Goal: Information Seeking & Learning: Learn about a topic

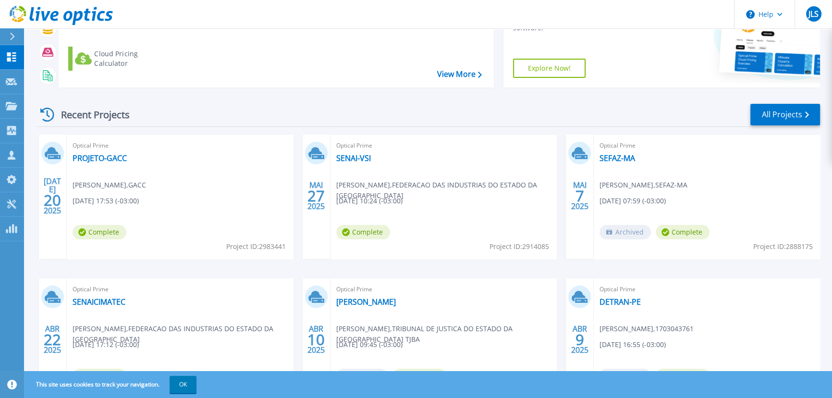
scroll to position [131, 0]
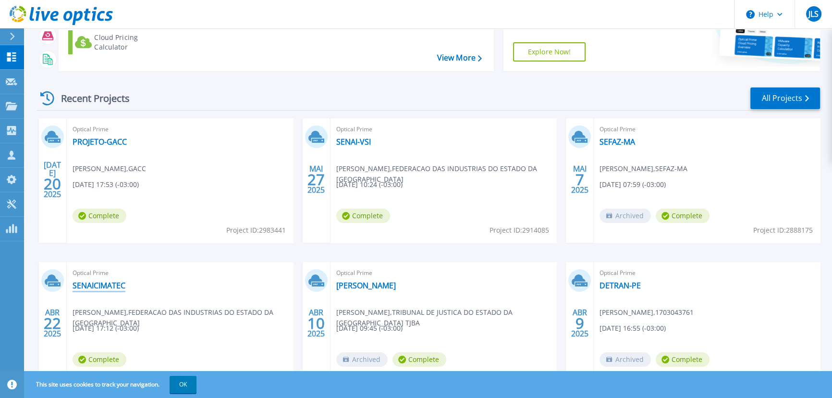
click at [114, 285] on link "SENAICIMATEC" at bounding box center [99, 286] width 53 height 10
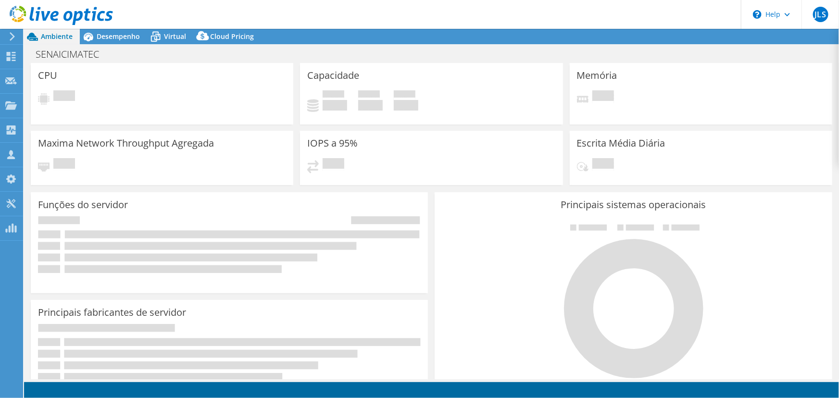
select select "USD"
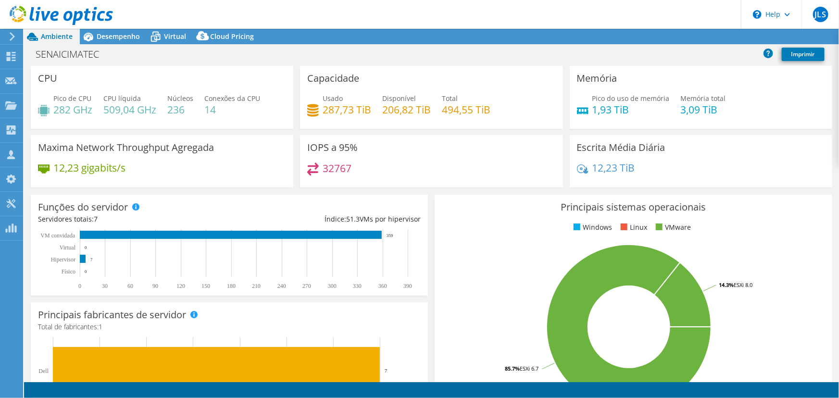
select select "USEast"
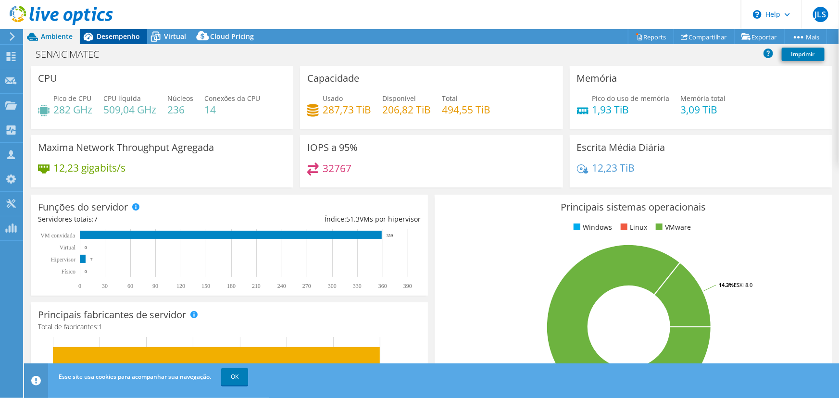
click at [132, 39] on span "Desempenho" at bounding box center [118, 36] width 43 height 9
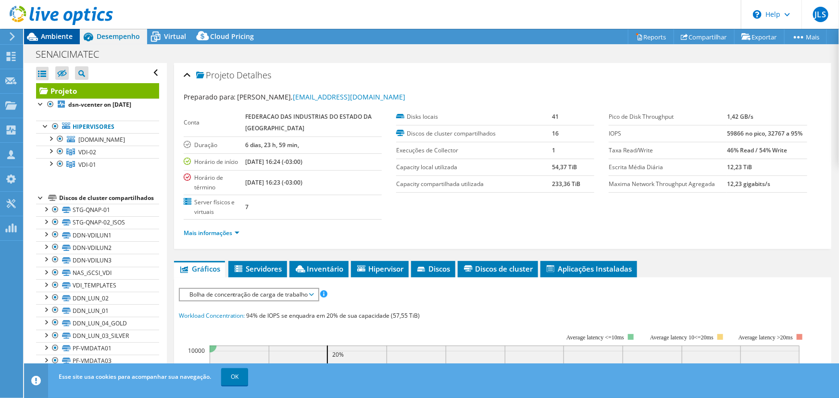
click at [59, 38] on span "Ambiente" at bounding box center [57, 36] width 32 height 9
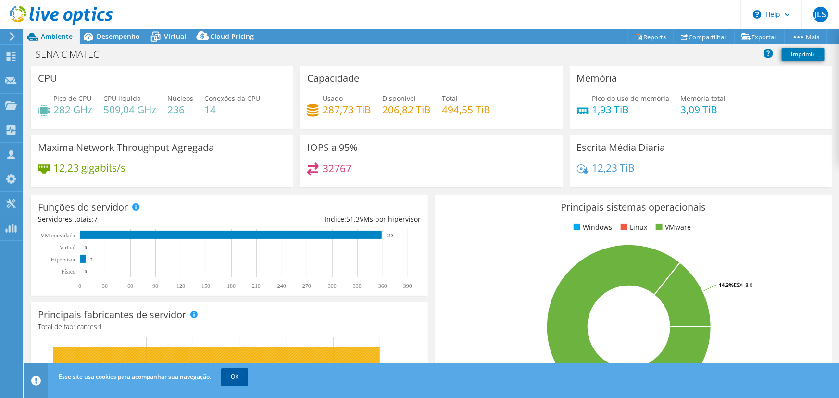
click at [245, 383] on link "OK" at bounding box center [234, 376] width 27 height 17
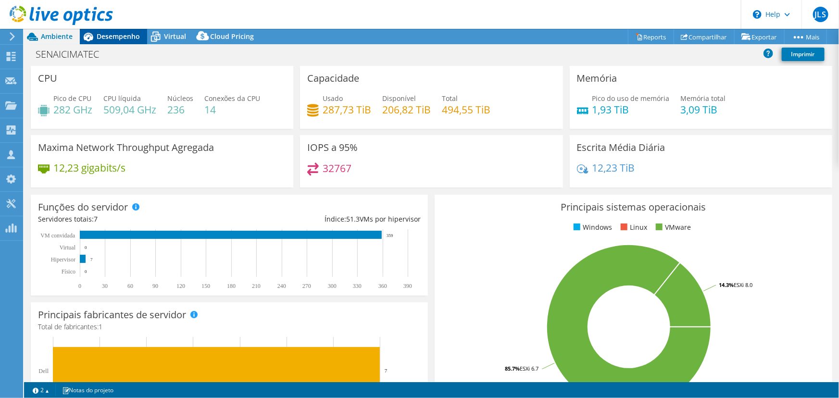
click at [129, 39] on span "Desempenho" at bounding box center [118, 36] width 43 height 9
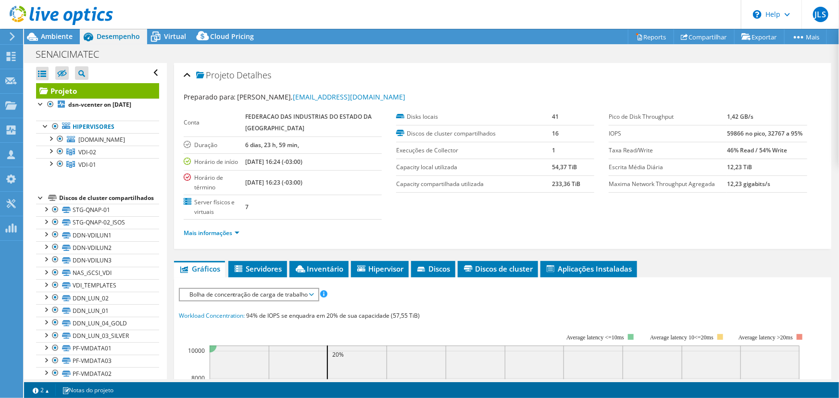
click at [43, 202] on div at bounding box center [41, 197] width 10 height 10
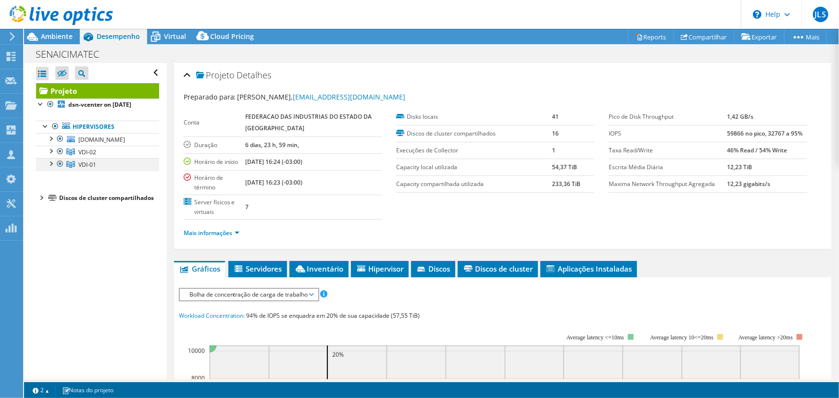
click at [51, 168] on div at bounding box center [51, 163] width 10 height 10
click at [50, 155] on div at bounding box center [51, 151] width 10 height 10
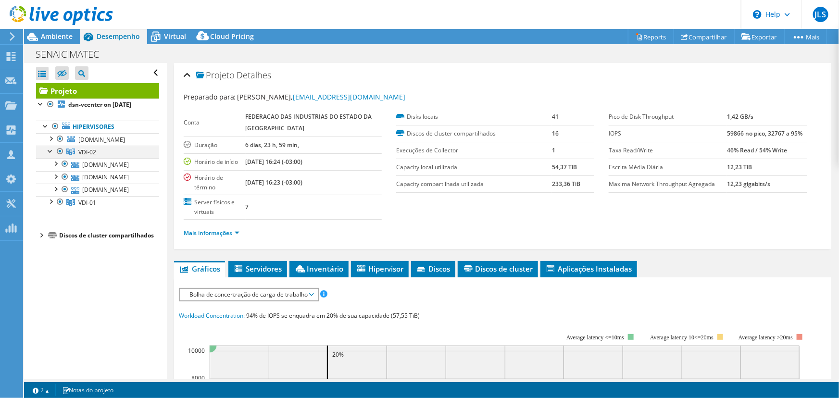
click at [50, 155] on div at bounding box center [51, 151] width 10 height 10
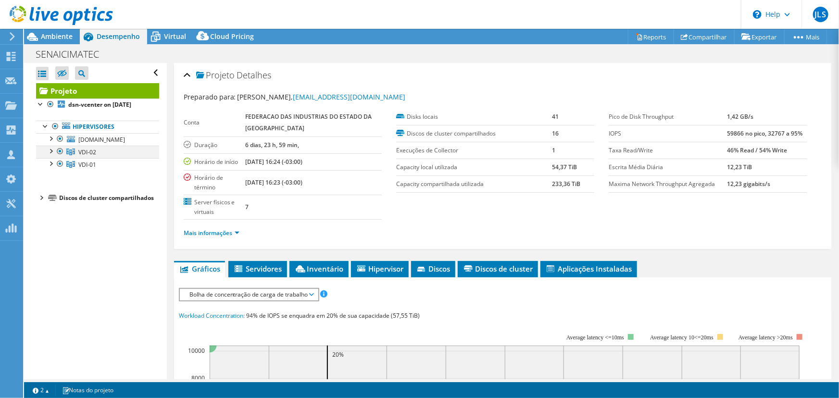
click at [50, 155] on div at bounding box center [51, 151] width 10 height 10
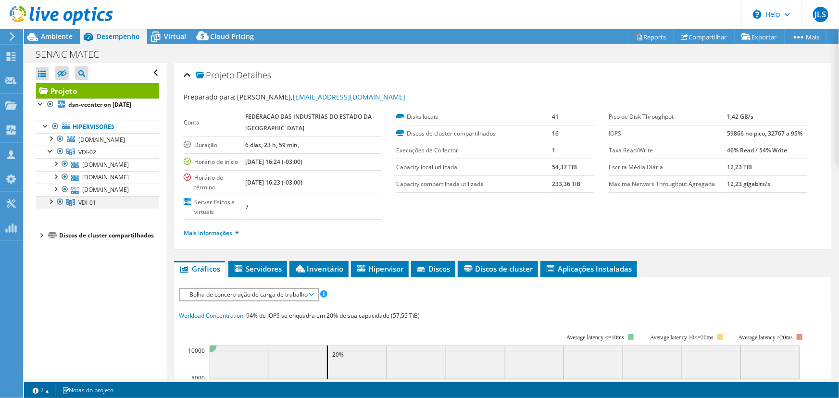
click at [52, 206] on div at bounding box center [51, 201] width 10 height 10
click at [50, 206] on div at bounding box center [51, 201] width 10 height 10
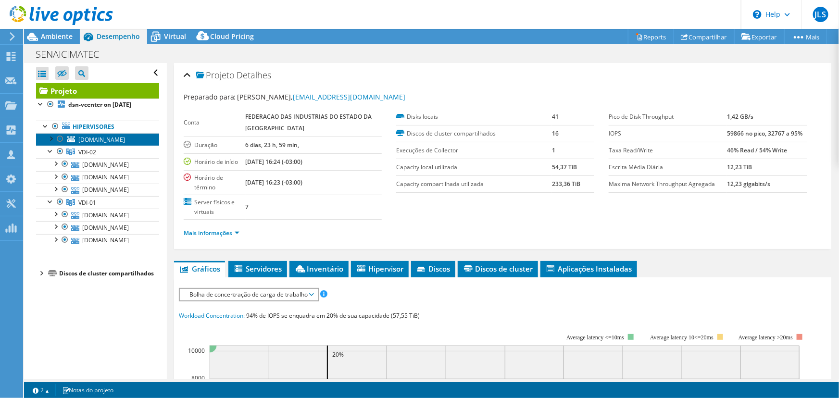
click at [112, 144] on span "[DOMAIN_NAME]" at bounding box center [101, 140] width 47 height 8
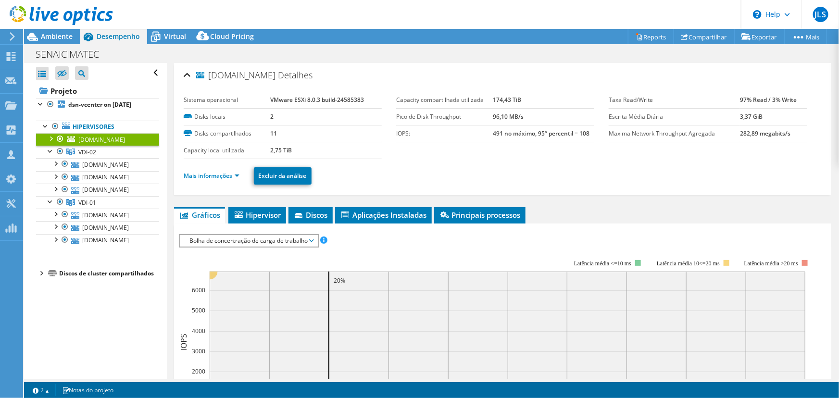
click at [51, 143] on div at bounding box center [51, 138] width 10 height 10
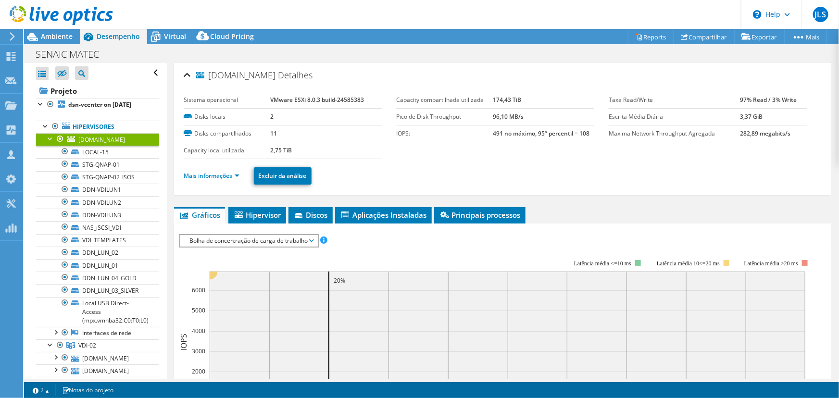
click at [50, 143] on div at bounding box center [51, 138] width 10 height 10
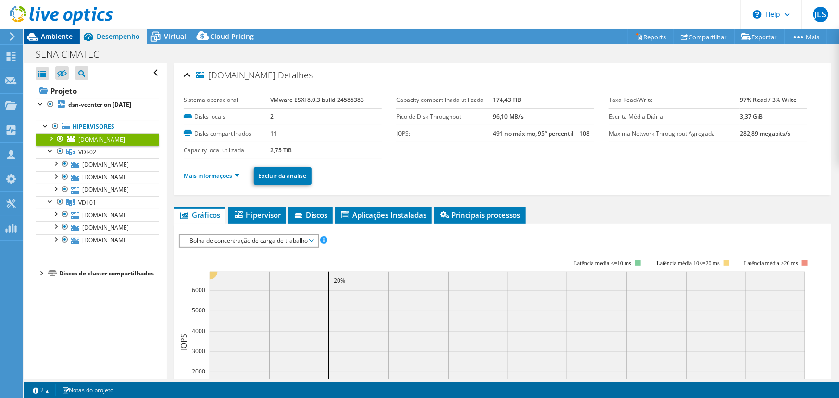
click at [55, 38] on span "Ambiente" at bounding box center [57, 36] width 32 height 9
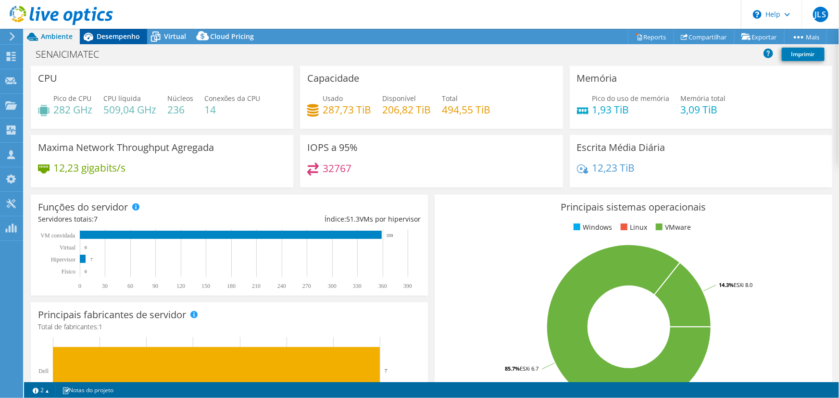
click at [139, 38] on span "Desempenho" at bounding box center [118, 36] width 43 height 9
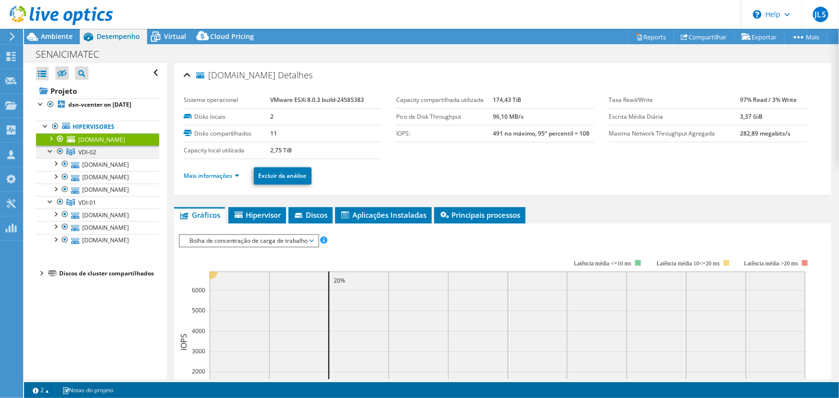
click at [51, 155] on div at bounding box center [51, 151] width 10 height 10
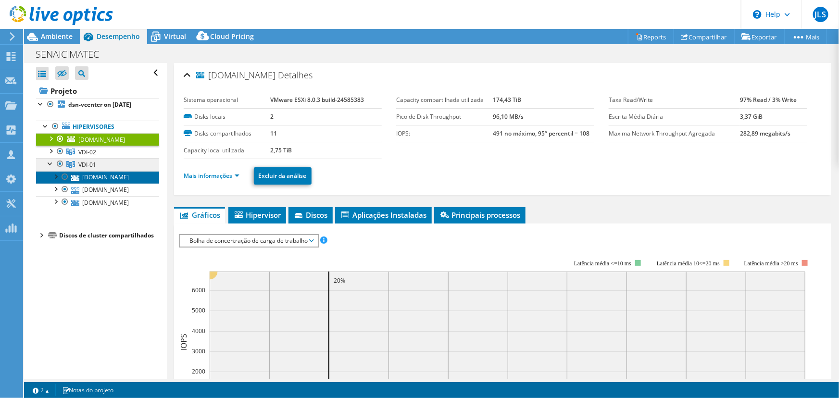
click at [48, 178] on li "VDI-01 esxi-dsn-09.fieb.org.br STG-QNAP-01 STG-QNAP-02_ISOS" at bounding box center [97, 183] width 123 height 50
click at [48, 168] on div at bounding box center [51, 163] width 10 height 10
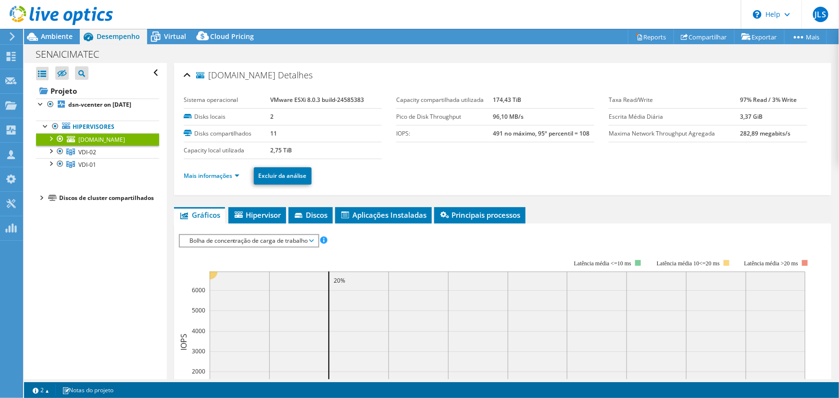
click at [58, 145] on div at bounding box center [60, 139] width 10 height 12
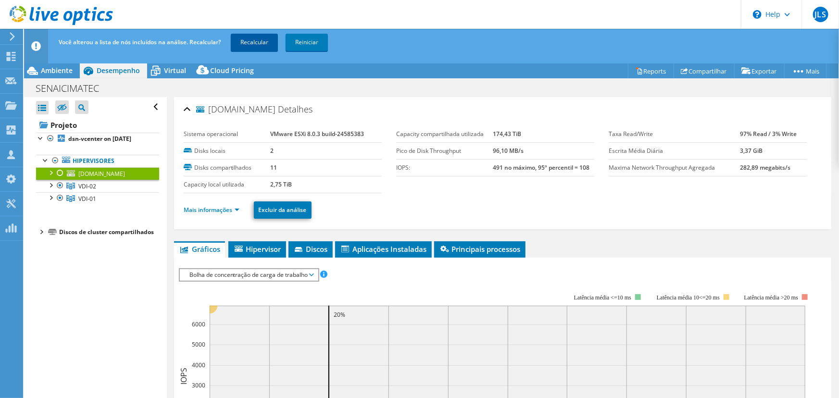
click at [255, 38] on link "Recalcular" at bounding box center [254, 42] width 47 height 17
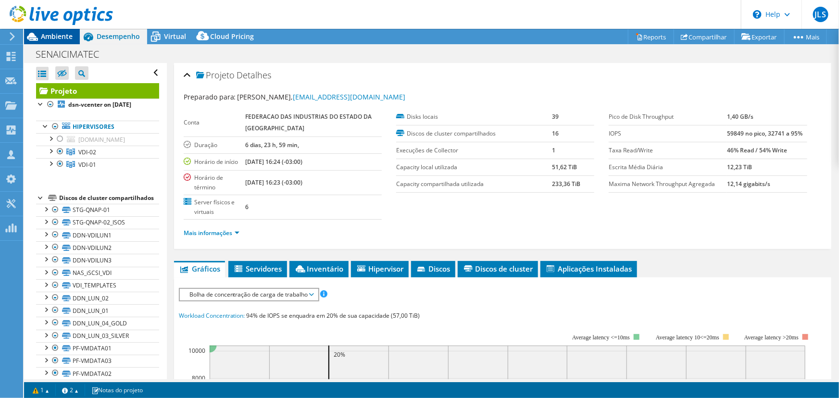
click at [47, 42] on div "Ambiente" at bounding box center [52, 36] width 56 height 15
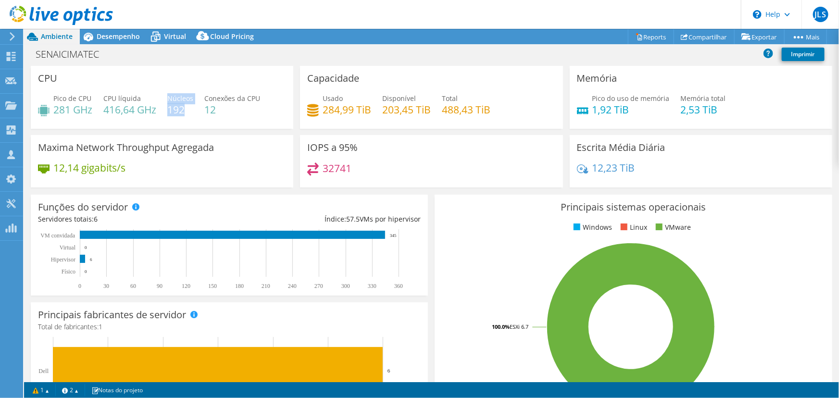
drag, startPoint x: 190, startPoint y: 111, endPoint x: 168, endPoint y: 113, distance: 21.8
click at [168, 113] on div "Pico de CPU 281 GHz CPU líquida 416,64 GHz Núcleos 192 Conexões da CPU 12" at bounding box center [162, 108] width 248 height 31
click at [169, 114] on h4 "192" at bounding box center [180, 109] width 26 height 11
drag, startPoint x: 187, startPoint y: 109, endPoint x: 166, endPoint y: 116, distance: 21.9
click at [166, 116] on div "Pico de CPU 281 GHz CPU líquida 416,64 GHz Núcleos 192 Conexões da CPU 12" at bounding box center [162, 108] width 248 height 31
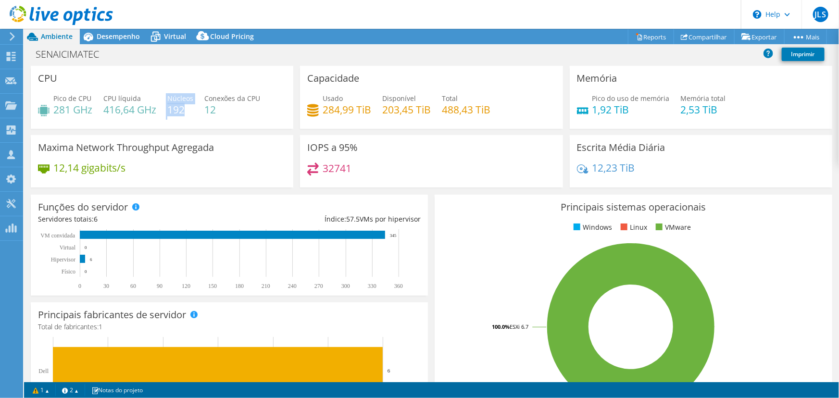
click at [166, 116] on div "Pico de CPU 281 GHz CPU líquida 416,64 GHz Núcleos 192 Conexões da CPU 12" at bounding box center [162, 108] width 248 height 31
drag, startPoint x: 183, startPoint y: 109, endPoint x: 173, endPoint y: 111, distance: 9.7
click at [173, 111] on h4 "192" at bounding box center [180, 109] width 26 height 11
click at [447, 165] on div "32741" at bounding box center [431, 172] width 248 height 21
drag, startPoint x: 431, startPoint y: 112, endPoint x: 497, endPoint y: 110, distance: 65.9
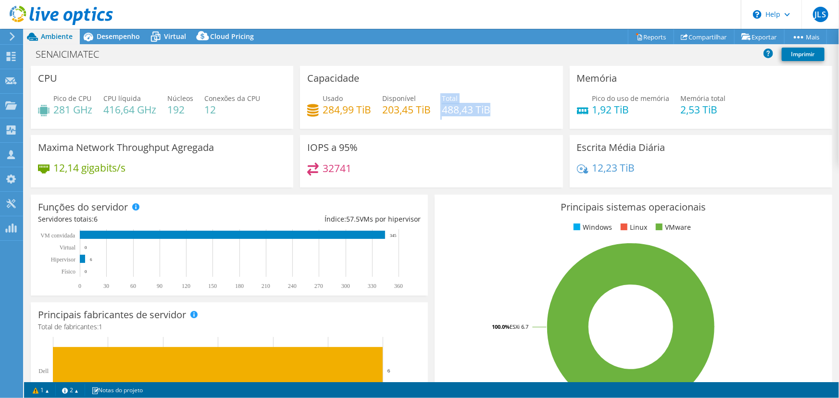
click at [497, 110] on div "Usado 284,99 TiB Disponível 203,45 TiB Total 488,43 TiB" at bounding box center [431, 108] width 248 height 31
click at [437, 119] on div "Usado 284,99 TiB Disponível 203,45 TiB Total 488,43 TiB" at bounding box center [431, 108] width 248 height 31
drag, startPoint x: 130, startPoint y: 170, endPoint x: 43, endPoint y: 163, distance: 87.3
click at [43, 163] on div "12,14 gigabits/s" at bounding box center [162, 172] width 248 height 20
drag, startPoint x: 659, startPoint y: 84, endPoint x: 709, endPoint y: 97, distance: 52.0
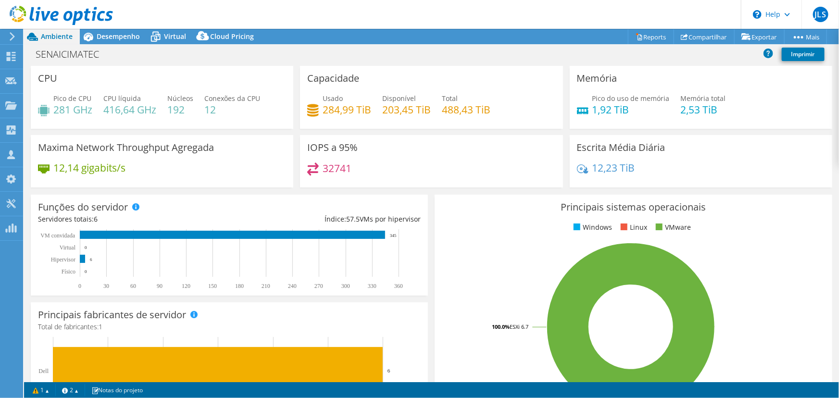
click at [660, 84] on div "Memória Pico do uso de memória 1,92 TiB Memória total 2,53 TiB" at bounding box center [701, 97] width 262 height 63
drag, startPoint x: 723, startPoint y: 111, endPoint x: 670, endPoint y: 112, distance: 53.4
click at [670, 112] on div "Pico do uso de memória 1,92 TiB Memória total 2,53 TiB" at bounding box center [701, 108] width 248 height 31
click at [641, 124] on div "Pico do uso de memória 1,92 TiB Memória total 2,53 TiB" at bounding box center [701, 108] width 248 height 31
drag, startPoint x: 499, startPoint y: 105, endPoint x: 360, endPoint y: 112, distance: 139.6
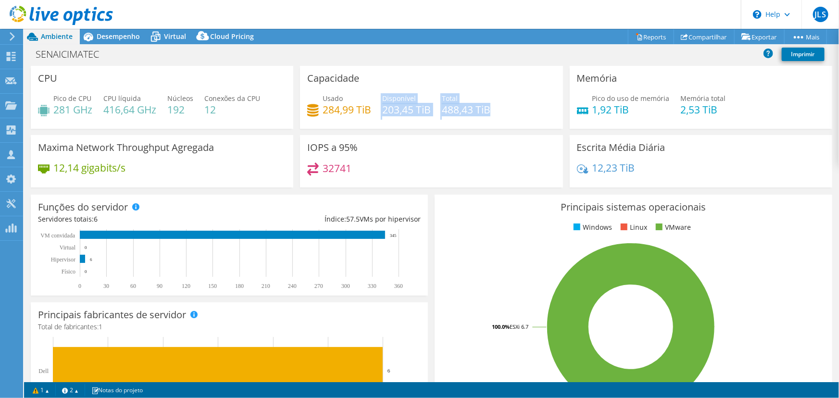
click at [367, 108] on div "Usado 284,99 TiB Disponível 203,45 TiB Total 488,43 TiB" at bounding box center [431, 108] width 248 height 31
click at [170, 157] on div "Maxima Network Throughput Agregada 12,14 gigabits/s" at bounding box center [162, 161] width 262 height 52
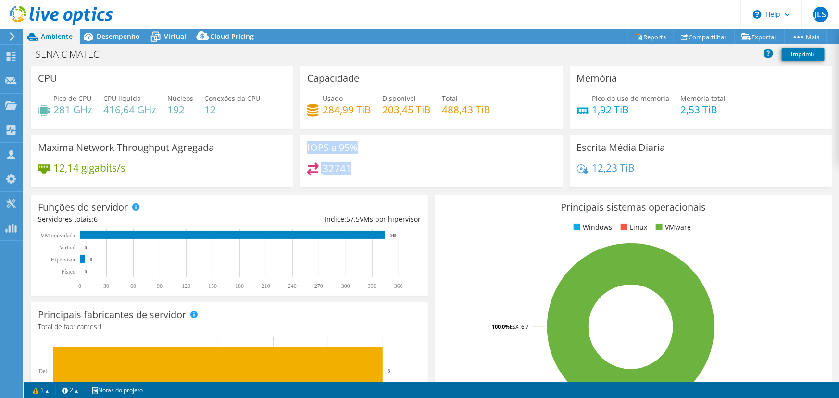
drag, startPoint x: 47, startPoint y: 174, endPoint x: 367, endPoint y: 179, distance: 320.1
click at [367, 179] on div "CPU Pico de CPU 281 GHz CPU líquida 416,64 GHz Núcleos 192 Conexões da CPU 12 C…" at bounding box center [431, 130] width 808 height 128
click at [444, 151] on div "IOPS a 95% 32741" at bounding box center [431, 161] width 262 height 52
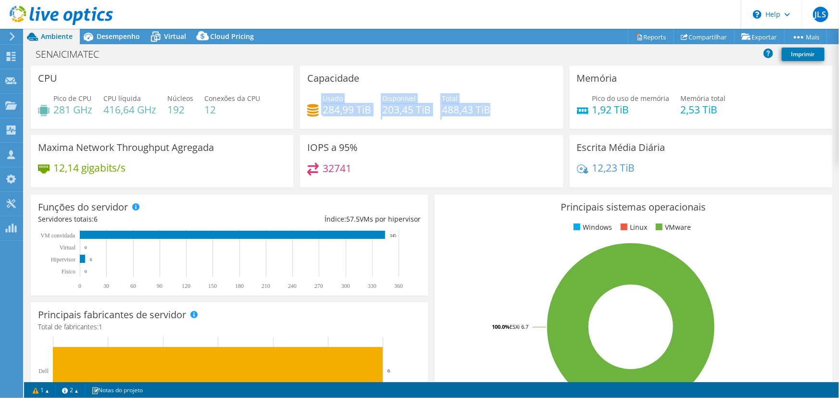
drag, startPoint x: 509, startPoint y: 106, endPoint x: 314, endPoint y: 114, distance: 195.3
click at [314, 114] on div "Usado 284,99 TiB Disponível 203,45 TiB Total 488,43 TiB" at bounding box center [431, 108] width 248 height 31
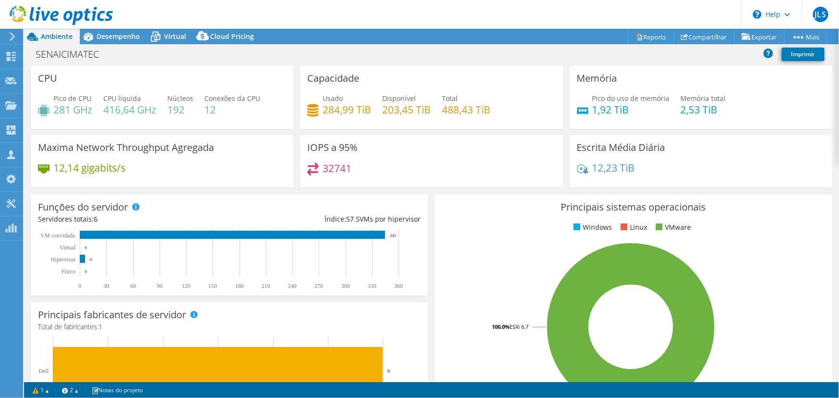
click at [261, 160] on div "Maxima Network Throughput Agregada 12,14 gigabits/s" at bounding box center [162, 161] width 262 height 52
drag, startPoint x: 490, startPoint y: 107, endPoint x: 430, endPoint y: 111, distance: 59.7
click at [430, 111] on div "Usado 284,99 TiB Disponível 203,45 TiB Total 488,43 TiB" at bounding box center [431, 108] width 248 height 31
click at [115, 38] on span "Desempenho" at bounding box center [118, 36] width 43 height 9
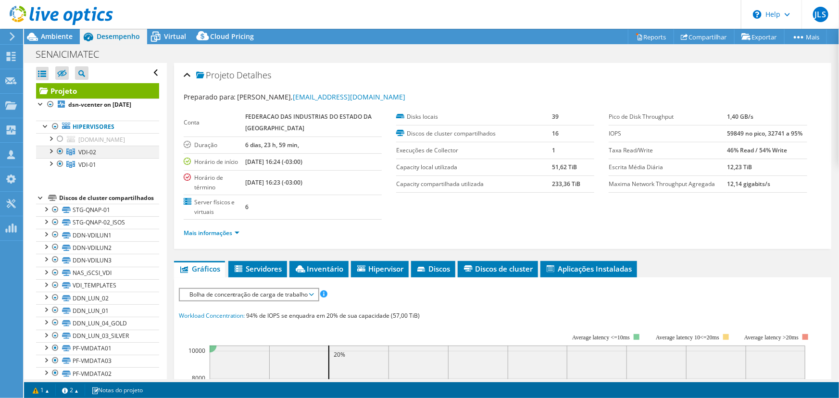
click at [51, 155] on div at bounding box center [51, 151] width 10 height 10
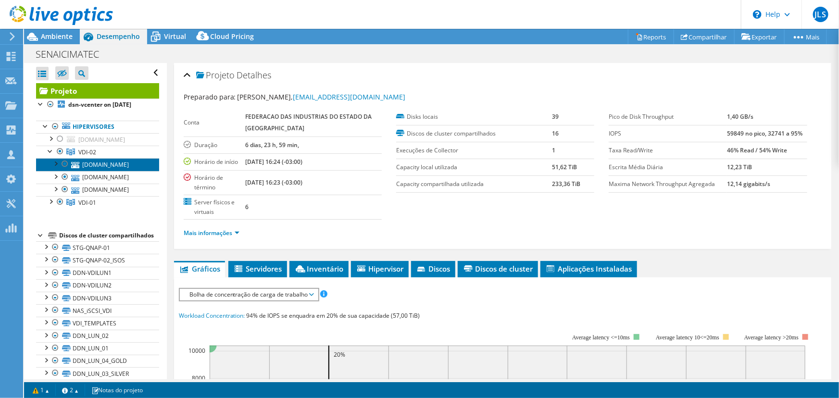
click at [99, 171] on link "[DOMAIN_NAME]" at bounding box center [97, 164] width 123 height 12
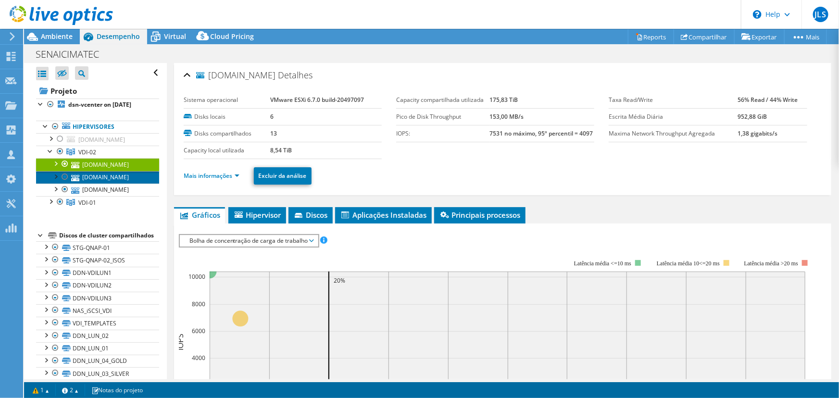
click at [99, 184] on link "[DOMAIN_NAME]" at bounding box center [97, 177] width 123 height 12
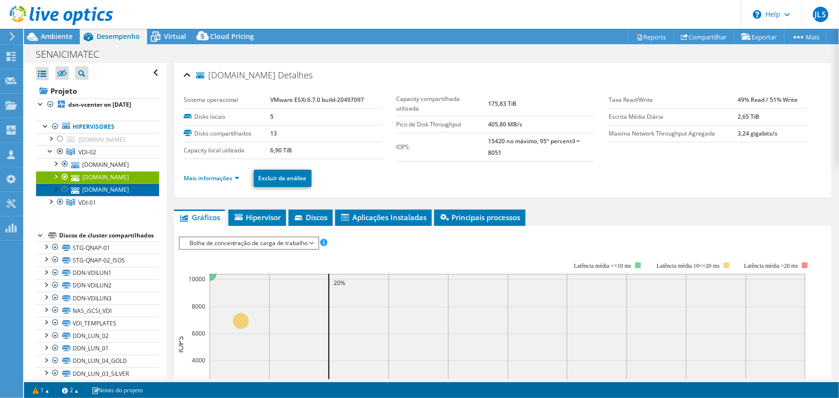
click at [89, 196] on link "[DOMAIN_NAME]" at bounding box center [97, 190] width 123 height 12
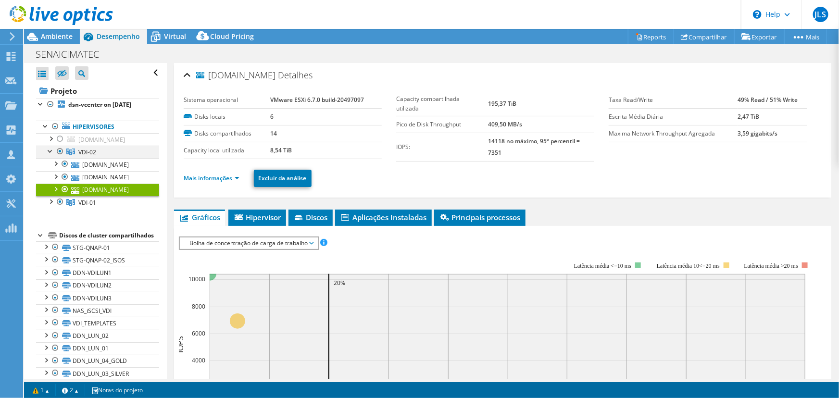
click at [51, 155] on div at bounding box center [51, 151] width 10 height 10
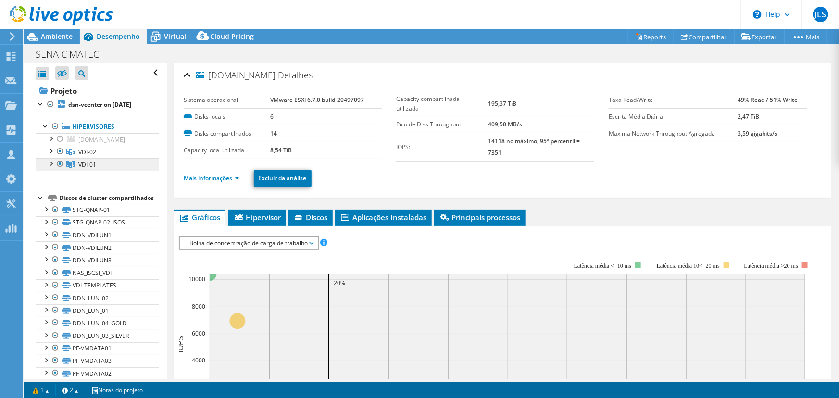
click at [82, 169] on span "VDI-01" at bounding box center [87, 165] width 18 height 8
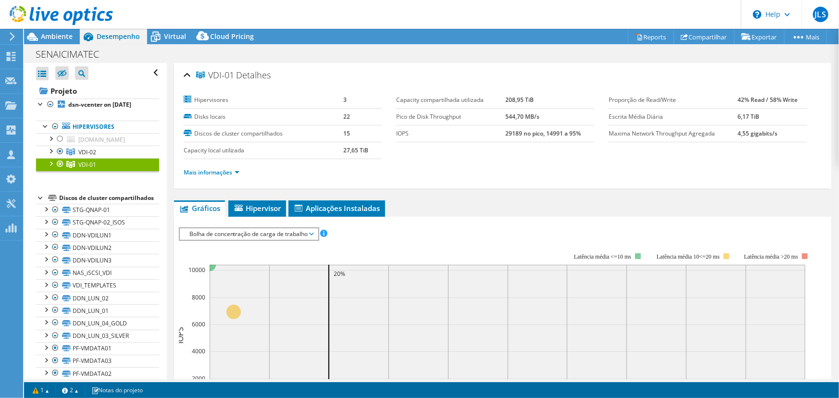
click at [50, 168] on div at bounding box center [51, 163] width 10 height 10
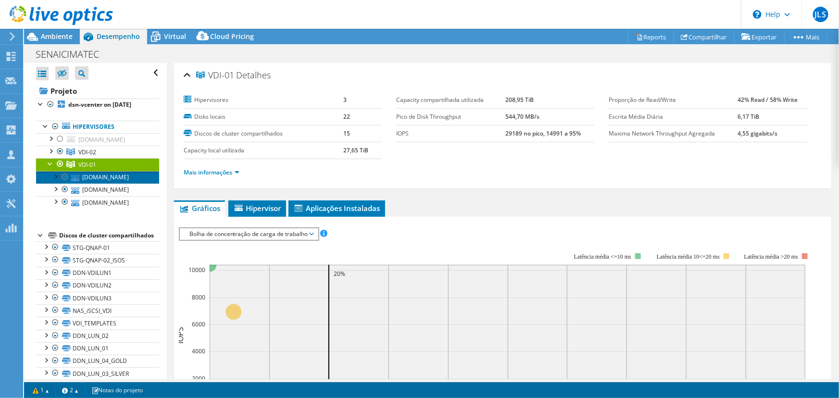
click at [91, 184] on link "[DOMAIN_NAME]" at bounding box center [97, 177] width 123 height 12
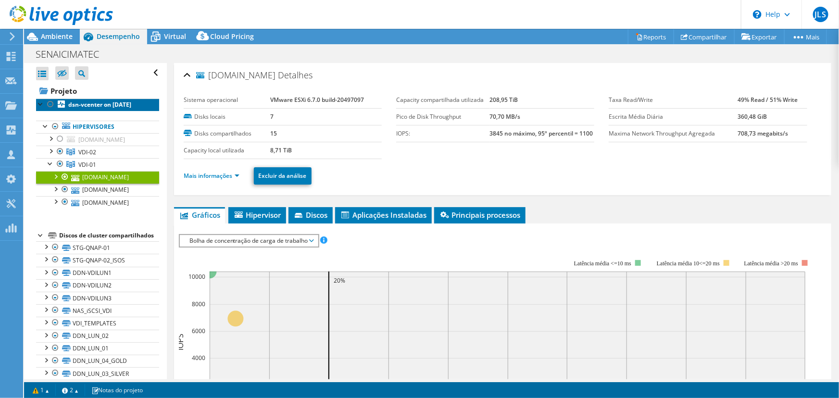
click at [96, 109] on b "dsn-vcenter on [DATE]" at bounding box center [99, 104] width 63 height 8
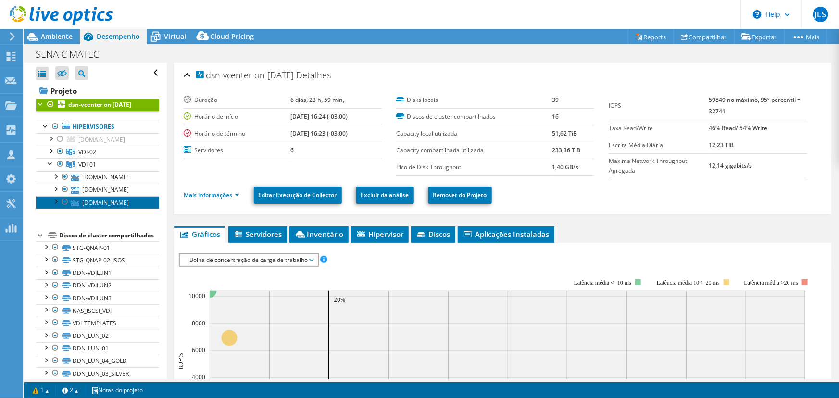
click at [84, 209] on link "[DOMAIN_NAME]" at bounding box center [97, 202] width 123 height 12
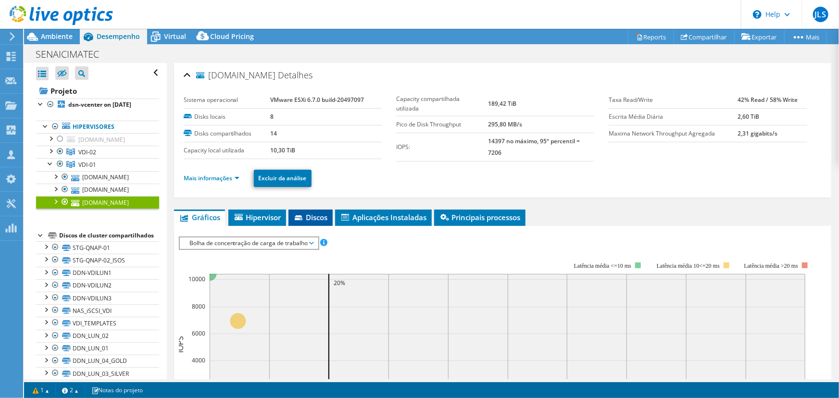
click at [303, 218] on icon at bounding box center [300, 218] width 10 height 6
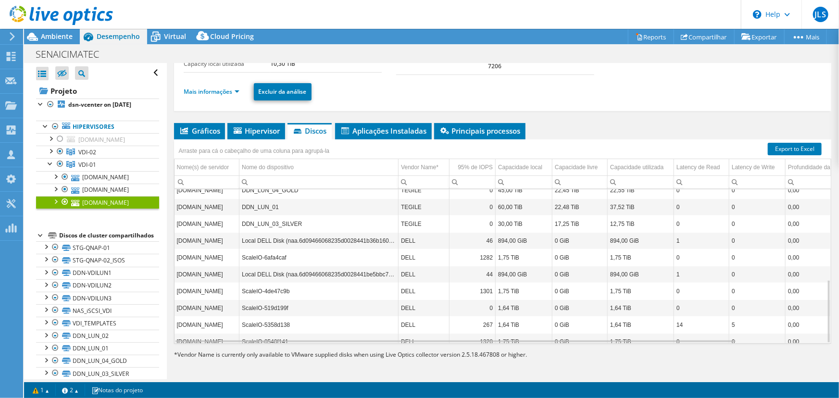
scroll to position [220, 0]
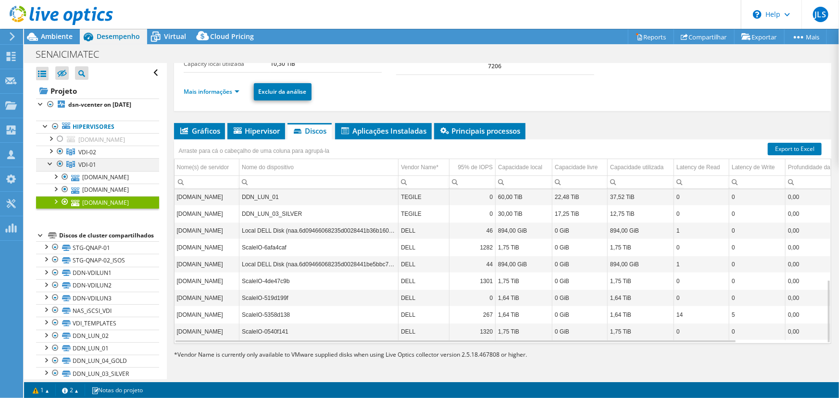
click at [49, 168] on div at bounding box center [51, 163] width 10 height 10
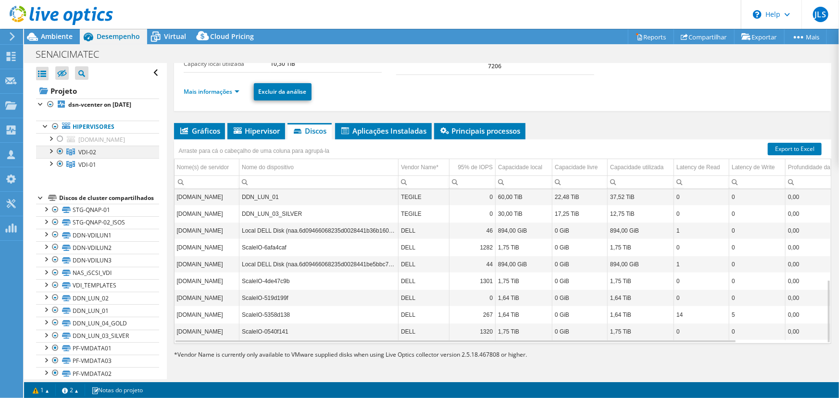
click at [49, 155] on div at bounding box center [51, 151] width 10 height 10
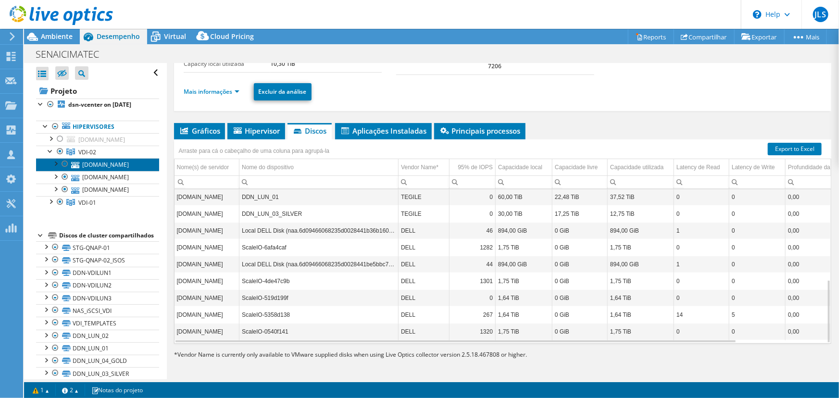
click at [101, 171] on link "[DOMAIN_NAME]" at bounding box center [97, 164] width 123 height 12
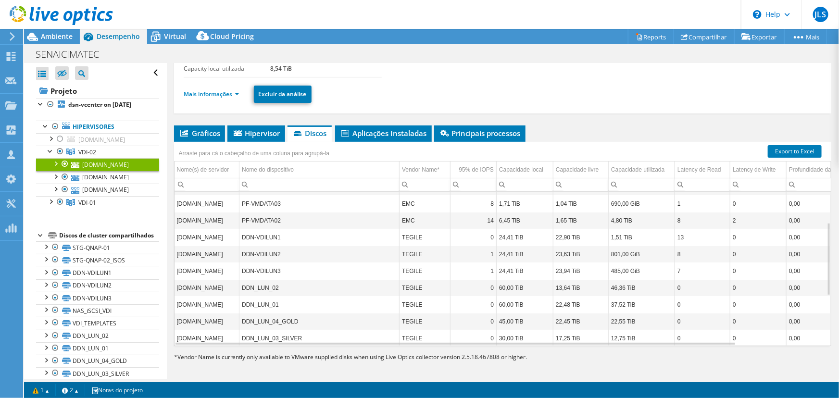
scroll to position [84, 0]
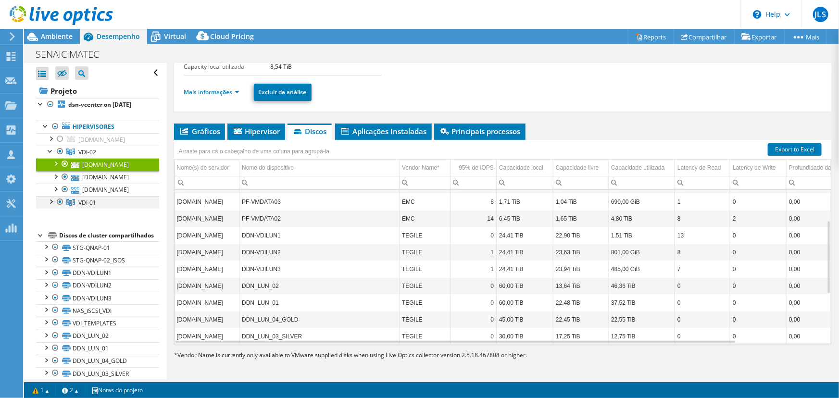
click at [50, 206] on div at bounding box center [51, 201] width 10 height 10
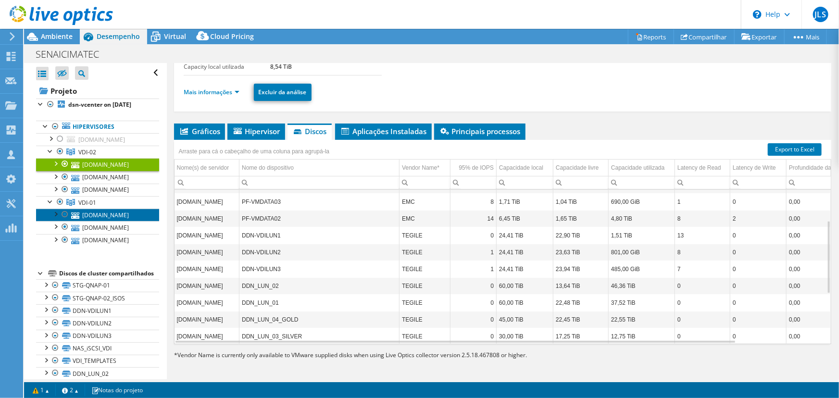
click at [90, 221] on link "[DOMAIN_NAME]" at bounding box center [97, 215] width 123 height 12
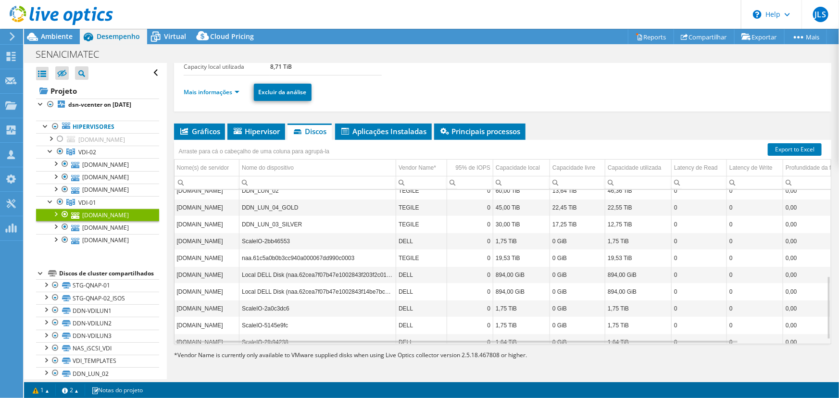
scroll to position [220, 0]
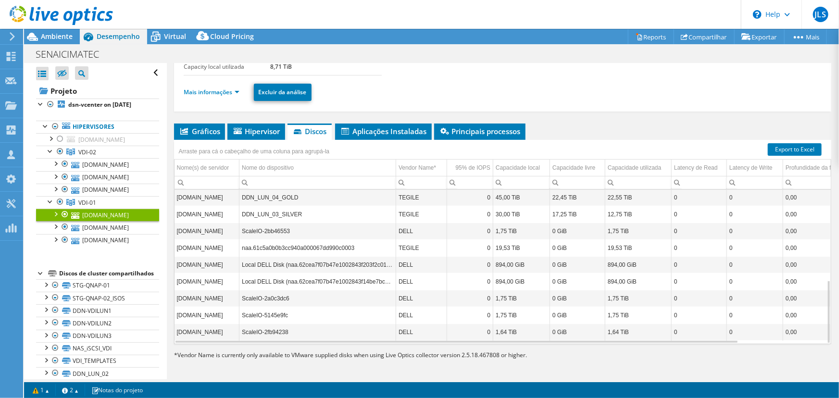
click at [274, 309] on td "ScaleIO-5145e9fc" at bounding box center [317, 315] width 157 height 17
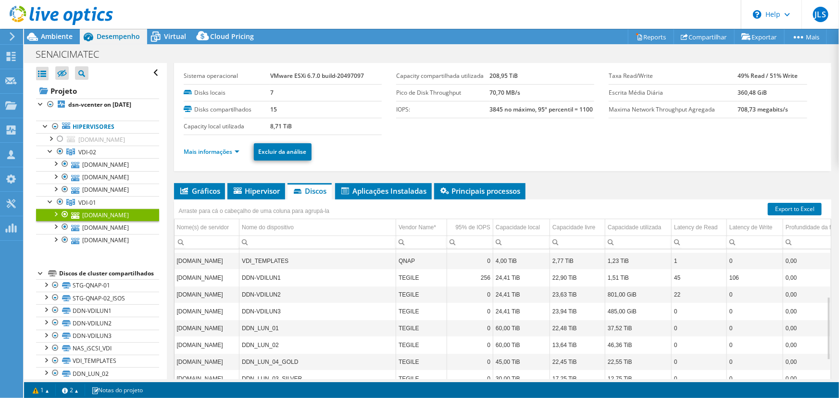
scroll to position [0, 0]
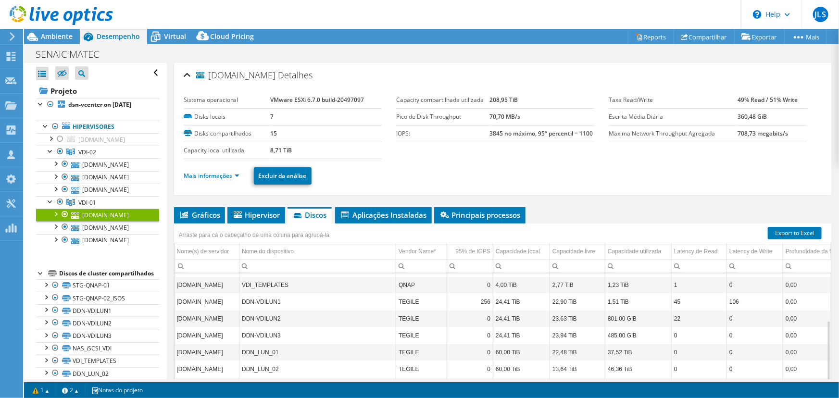
click at [831, 175] on div "esxi-dsn-09.fieb.org.br Detalhes Sistema operacional VMware ESXi 6.7.0 build-20…" at bounding box center [502, 263] width 671 height 401
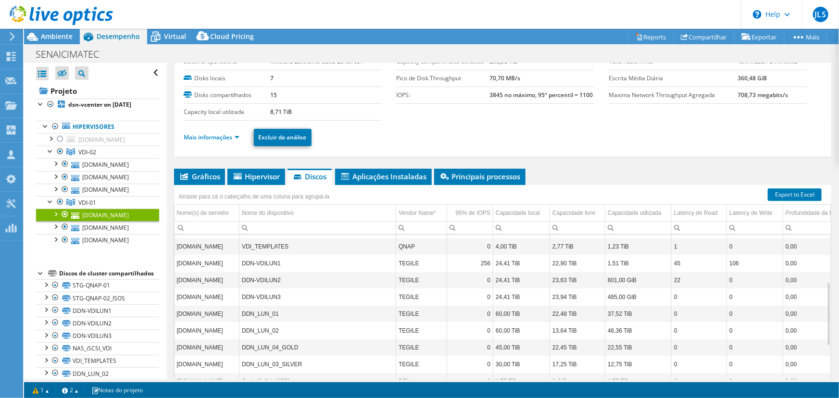
scroll to position [45, 0]
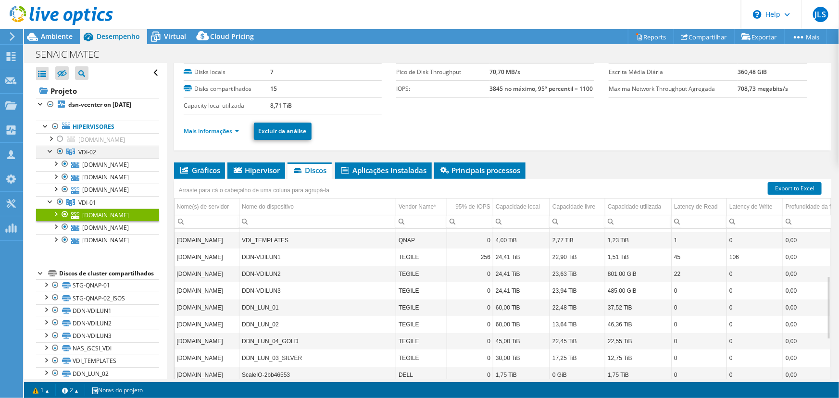
click at [51, 155] on div at bounding box center [51, 151] width 10 height 10
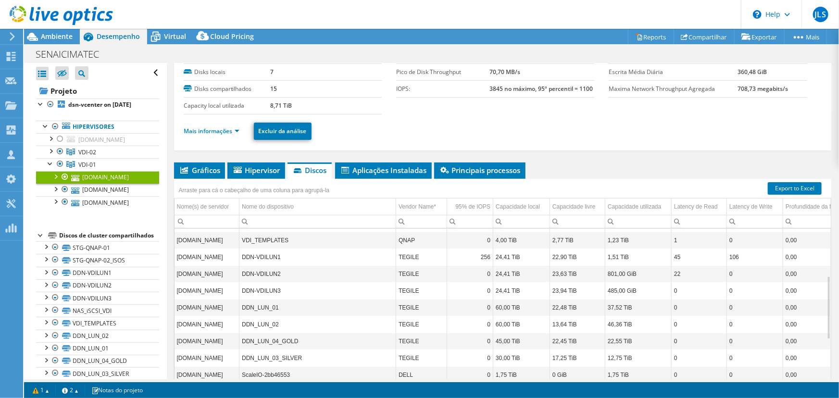
click at [65, 30] on div at bounding box center [56, 16] width 113 height 32
click at [52, 33] on span "Ambiente" at bounding box center [57, 36] width 32 height 9
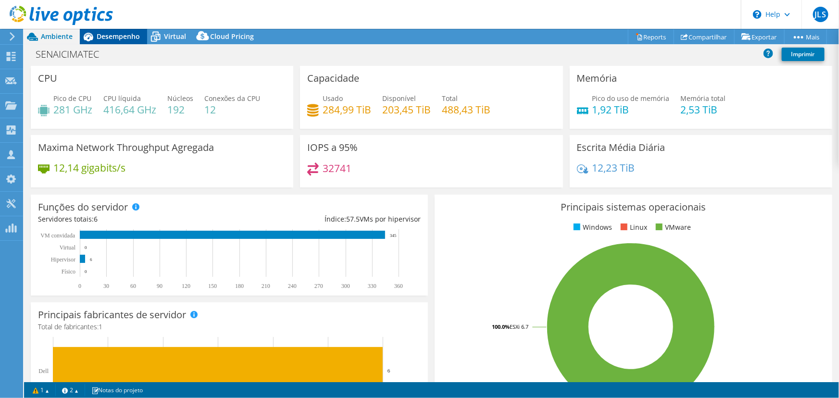
click at [117, 29] on div "Desempenho" at bounding box center [113, 36] width 67 height 15
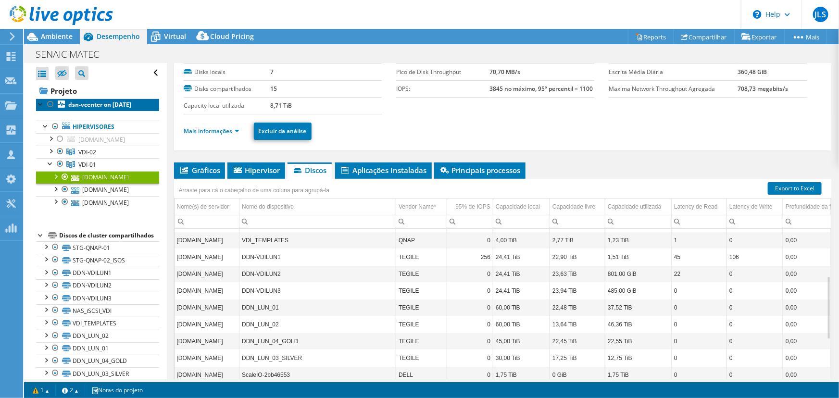
click at [78, 109] on b "dsn-vcenter on [DATE]" at bounding box center [99, 104] width 63 height 8
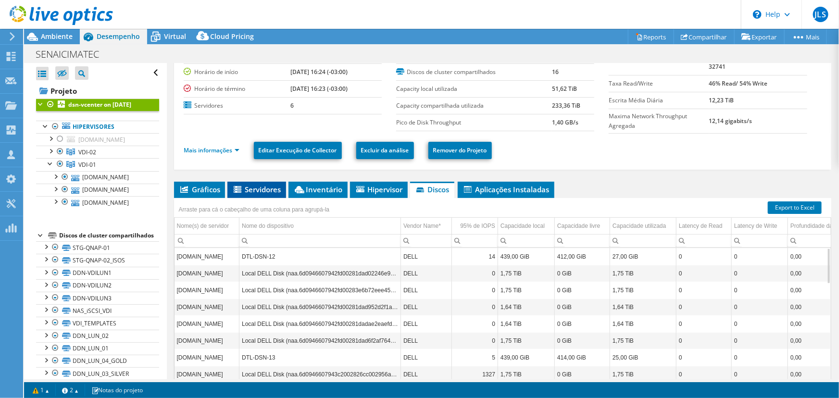
click at [246, 189] on span "Servidores" at bounding box center [256, 190] width 49 height 10
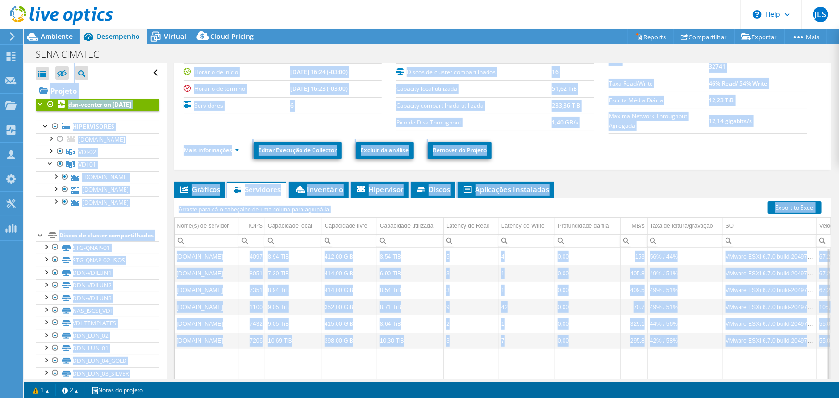
drag, startPoint x: 230, startPoint y: 378, endPoint x: 288, endPoint y: 384, distance: 58.4
click at [266, 382] on div "Este projeto foi arquivado. Nenhuma alteração pode ser feita, e os gráficos e a…" at bounding box center [431, 213] width 815 height 369
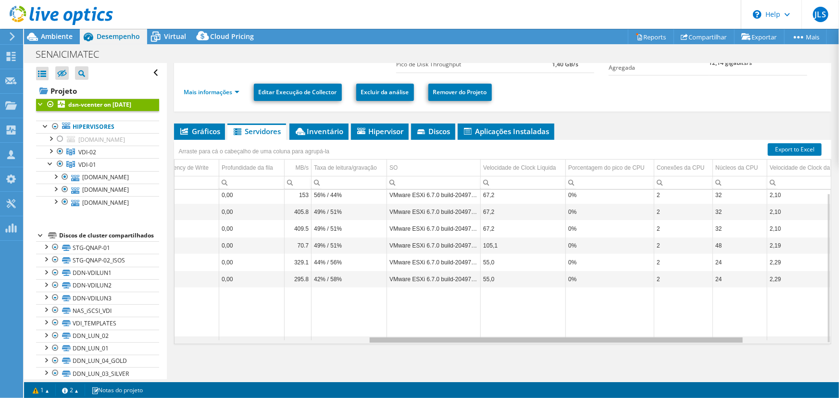
scroll to position [3, 346]
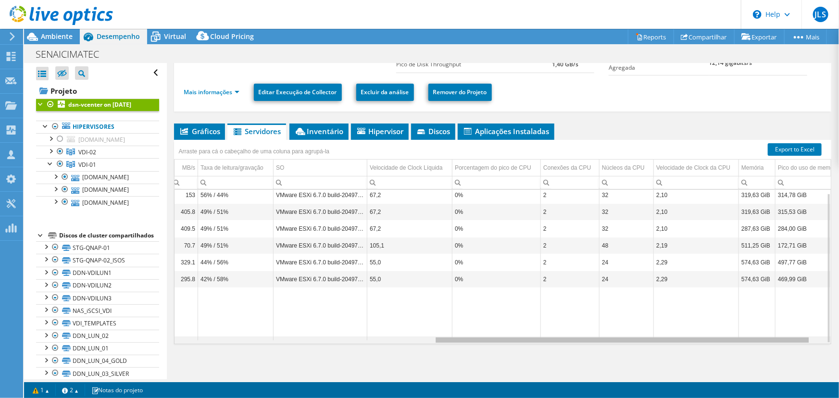
drag, startPoint x: 517, startPoint y: 338, endPoint x: 774, endPoint y: 316, distance: 257.6
click at [810, 330] on body "JLS Membro da equipe Jorge Luis Santana jorge.santana@unitech.inf.br Unitech Ri…" at bounding box center [419, 199] width 839 height 398
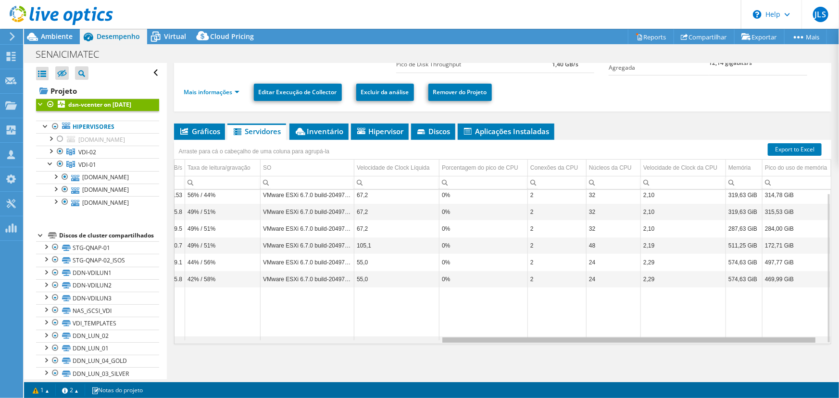
drag, startPoint x: 592, startPoint y: 340, endPoint x: 584, endPoint y: 337, distance: 7.8
click at [584, 337] on body "JLS Membro da equipe Jorge Luis Santana jorge.santana@unitech.inf.br Unitech Ri…" at bounding box center [419, 199] width 839 height 398
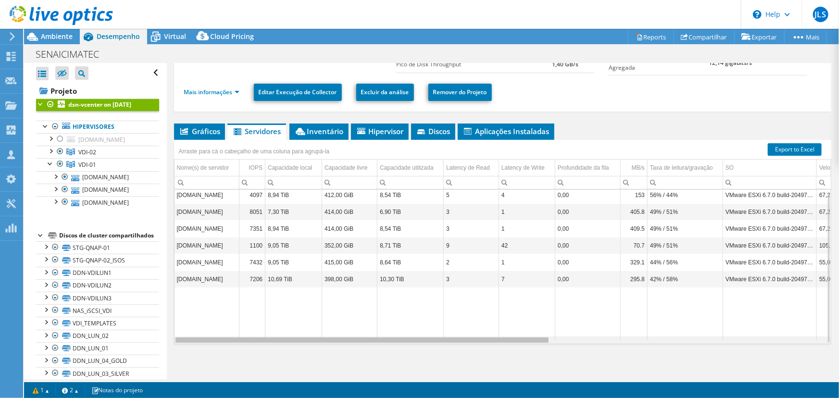
drag, startPoint x: 567, startPoint y: 340, endPoint x: 278, endPoint y: 346, distance: 289.4
click at [278, 346] on body "JLS Membro da equipe Jorge Luis Santana jorge.santana@unitech.inf.br Unitech Ri…" at bounding box center [419, 199] width 839 height 398
click at [50, 168] on div at bounding box center [51, 163] width 10 height 10
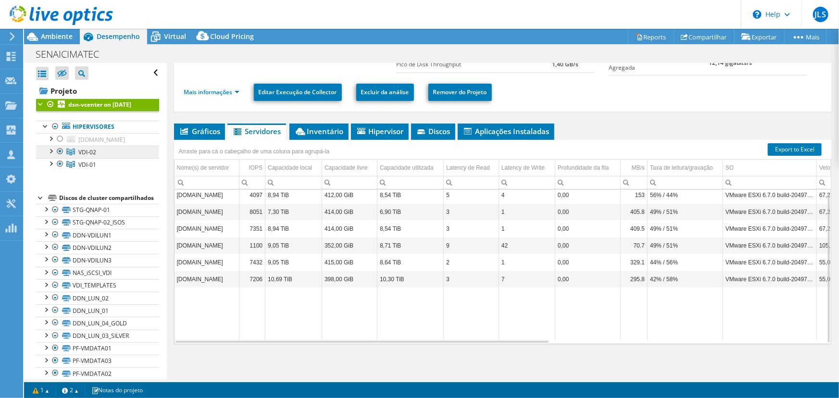
click at [87, 156] on span "VDI-02" at bounding box center [87, 152] width 18 height 8
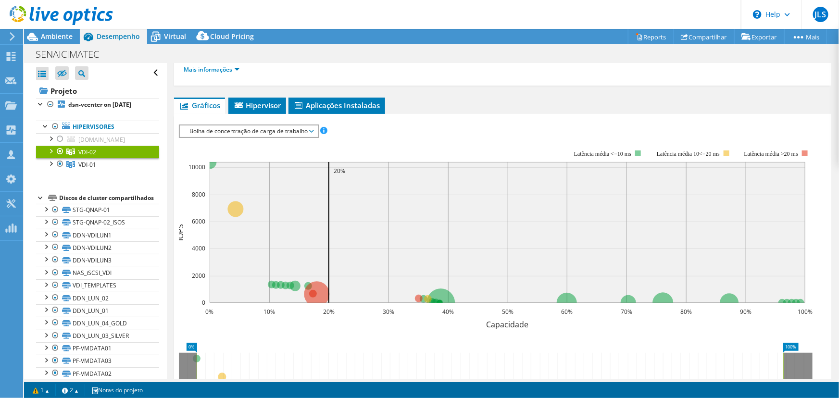
click at [51, 155] on div at bounding box center [51, 151] width 10 height 10
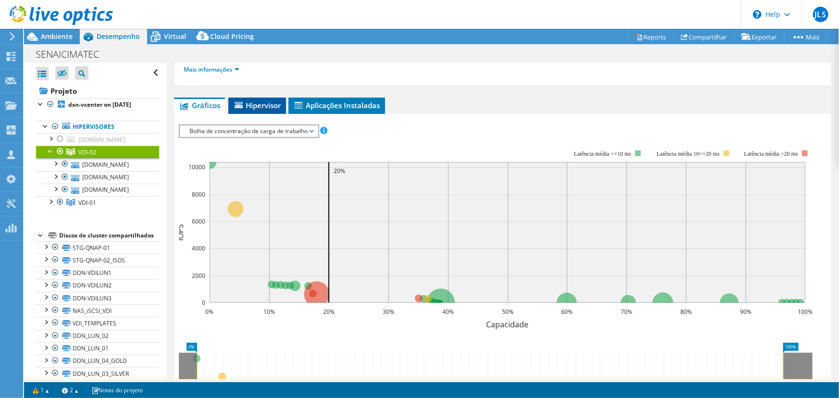
click at [261, 100] on span "Hipervisor" at bounding box center [257, 105] width 48 height 10
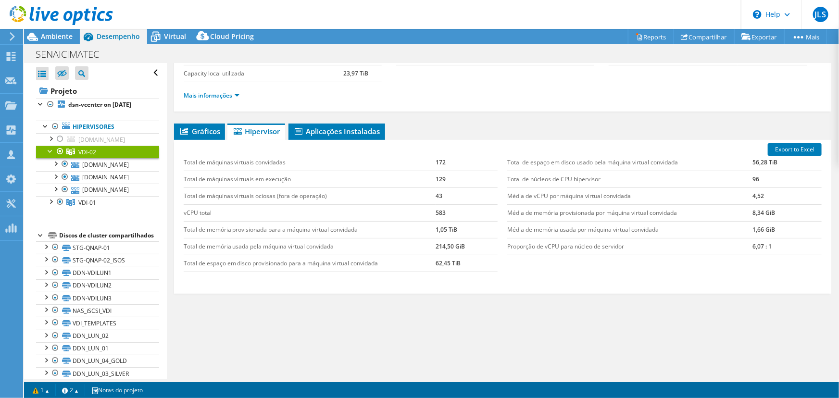
click at [405, 309] on div "Gráficos Servidores Inventário Hipervisor Discos Discos de cluster IOPS" at bounding box center [502, 244] width 657 height 240
drag, startPoint x: 441, startPoint y: 212, endPoint x: 418, endPoint y: 228, distance: 28.1
click at [431, 212] on tr "vCPU total 583" at bounding box center [341, 212] width 314 height 17
click at [674, 158] on td "Total de espaço em disco usado pela máquina virtual convidada" at bounding box center [629, 162] width 245 height 17
drag, startPoint x: 559, startPoint y: 182, endPoint x: 584, endPoint y: 181, distance: 25.0
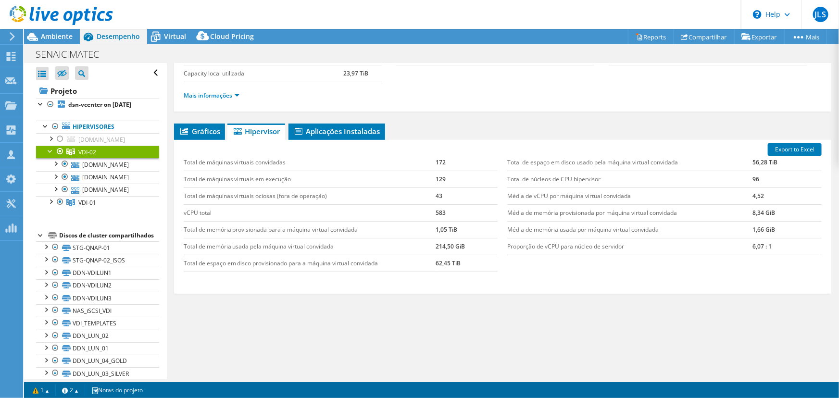
click at [558, 182] on td "Total de núcleos de CPU hipervisor" at bounding box center [629, 179] width 245 height 17
drag, startPoint x: 749, startPoint y: 177, endPoint x: 738, endPoint y: 177, distance: 11.5
click at [738, 177] on tr "Total de núcleos de CPU hipervisor 96" at bounding box center [664, 179] width 314 height 17
click at [431, 313] on div "Gráficos Servidores Inventário Hipervisor Discos Discos de cluster IOPS" at bounding box center [502, 244] width 657 height 240
drag, startPoint x: 690, startPoint y: 257, endPoint x: 690, endPoint y: 274, distance: 16.8
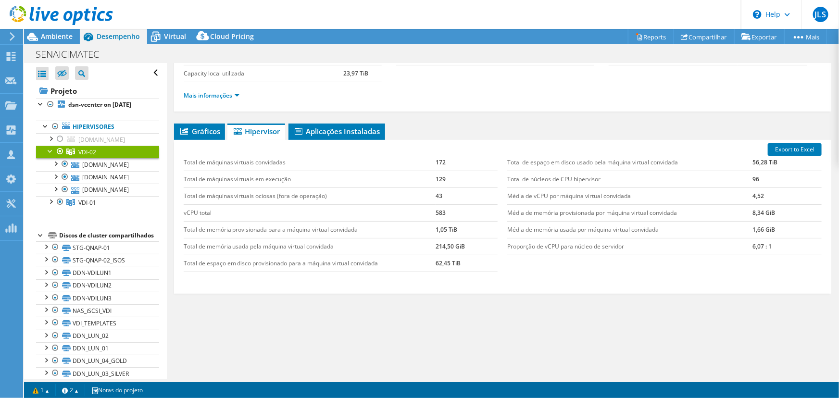
click at [690, 258] on div "Total de espaço em disco usado pela máquina virtual convidada 56,28 TiB Total d…" at bounding box center [664, 205] width 324 height 120
drag, startPoint x: 767, startPoint y: 245, endPoint x: 746, endPoint y: 247, distance: 20.8
click at [752, 247] on td "6,07 : 1" at bounding box center [786, 246] width 69 height 17
drag, startPoint x: 746, startPoint y: 254, endPoint x: 751, endPoint y: 252, distance: 5.2
click at [747, 253] on div "Total de espaço em disco usado pela máquina virtual convidada 56,28 TiB Total d…" at bounding box center [664, 205] width 324 height 120
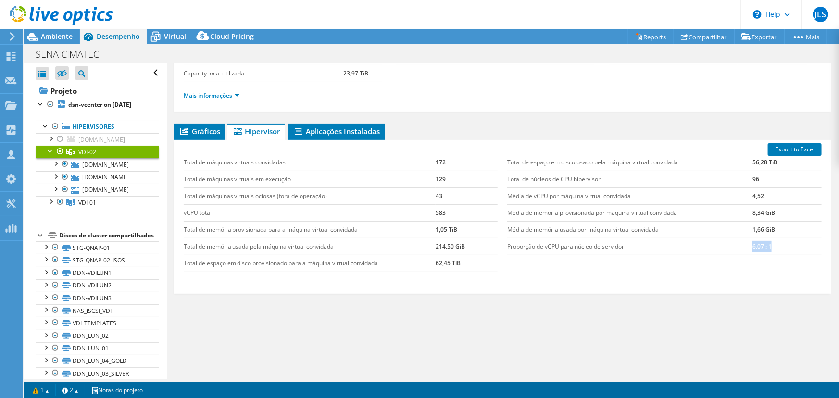
drag, startPoint x: 769, startPoint y: 244, endPoint x: 735, endPoint y: 247, distance: 33.3
click at [735, 247] on tr "Proporção de vCPU para núcleo de servidor 6,07 : 1" at bounding box center [664, 246] width 314 height 17
drag, startPoint x: 553, startPoint y: 242, endPoint x: 565, endPoint y: 243, distance: 12.1
click at [561, 241] on td "Proporção de vCPU para núcleo de servidor" at bounding box center [629, 246] width 245 height 17
click at [577, 245] on td "Proporção de vCPU para núcleo de servidor" at bounding box center [629, 246] width 245 height 17
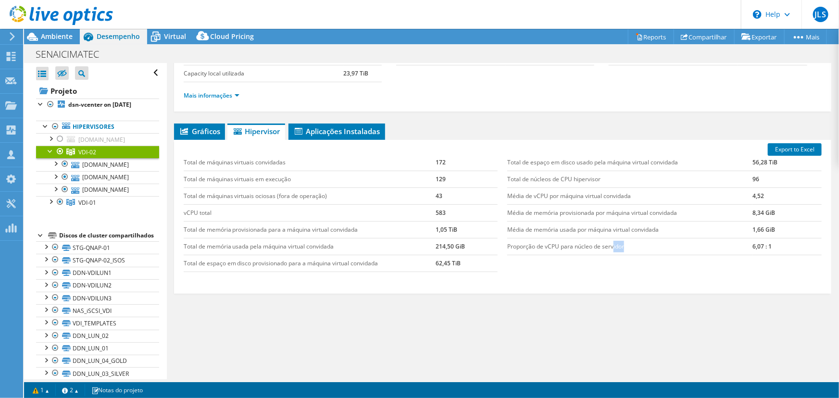
drag, startPoint x: 610, startPoint y: 247, endPoint x: 709, endPoint y: 245, distance: 98.6
click at [688, 248] on td "Proporção de vCPU para núcleo de servidor" at bounding box center [629, 246] width 245 height 17
drag, startPoint x: 768, startPoint y: 242, endPoint x: 737, endPoint y: 255, distance: 33.1
click at [741, 245] on tr "Proporção de vCPU para núcleo de servidor 6,07 : 1" at bounding box center [664, 246] width 314 height 17
click at [197, 126] on span "Gráficos" at bounding box center [199, 131] width 41 height 10
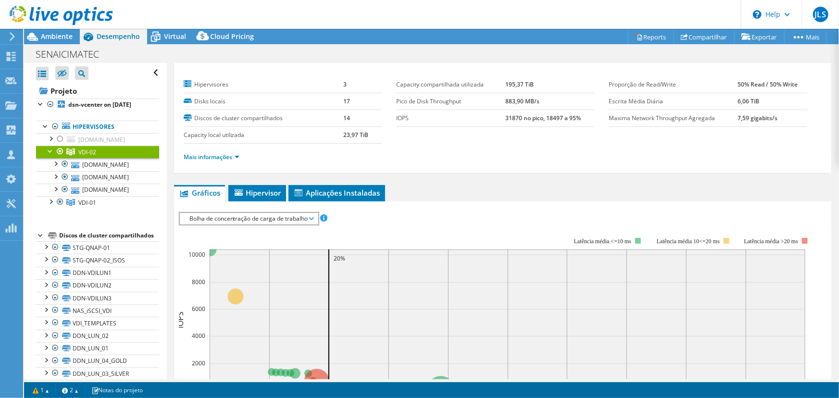
scroll to position [0, 0]
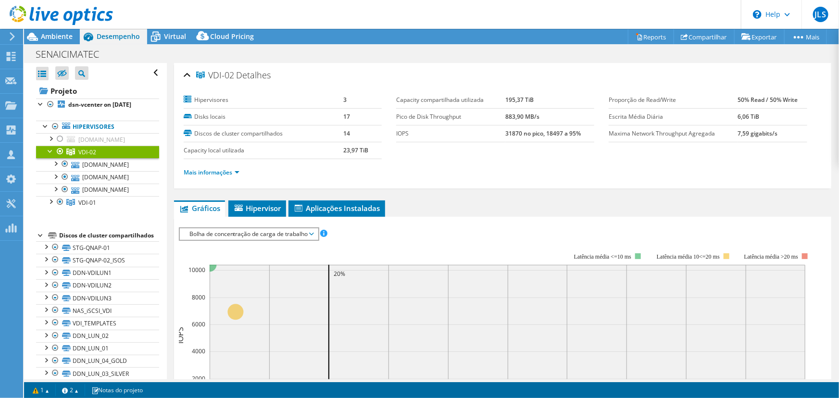
click at [214, 176] on li "Mais informações" at bounding box center [215, 172] width 62 height 11
click at [211, 172] on link "Mais informações" at bounding box center [212, 172] width 56 height 8
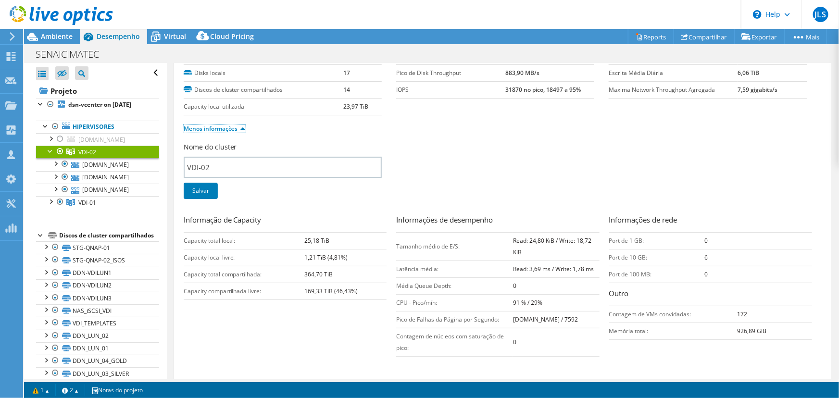
scroll to position [87, 0]
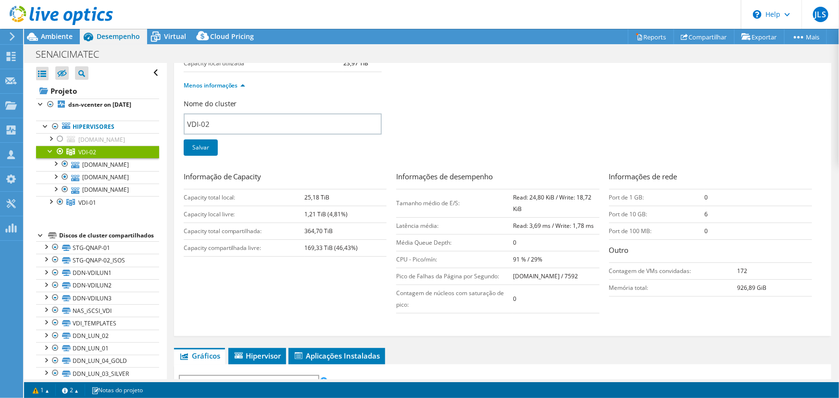
drag, startPoint x: 332, startPoint y: 195, endPoint x: 302, endPoint y: 197, distance: 29.9
click at [302, 197] on tr "Capacity total local: 25,18 TiB" at bounding box center [285, 197] width 203 height 17
click at [318, 206] on td "1,21 TiB (4,81%)" at bounding box center [345, 214] width 82 height 17
click at [101, 171] on link "[DOMAIN_NAME]" at bounding box center [97, 164] width 123 height 12
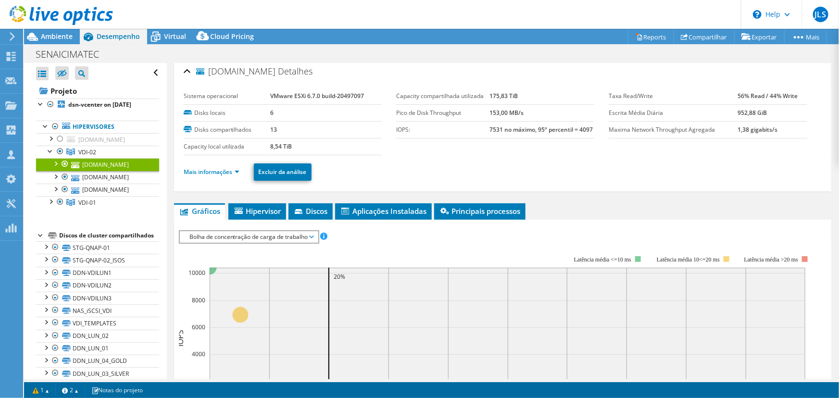
scroll to position [0, 0]
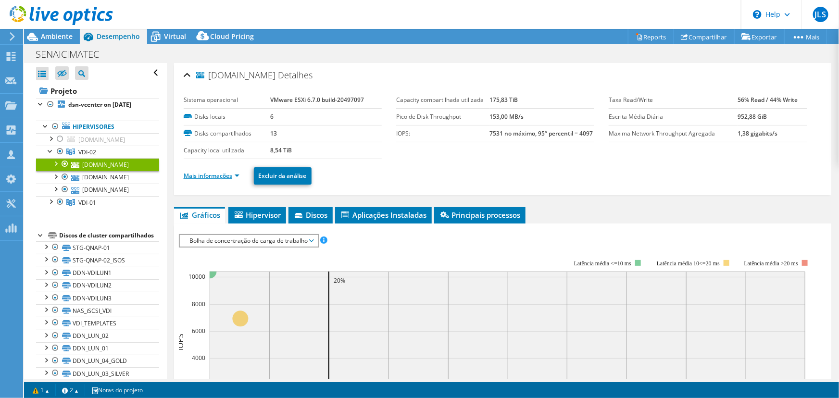
click at [225, 175] on link "Mais informações" at bounding box center [212, 176] width 56 height 8
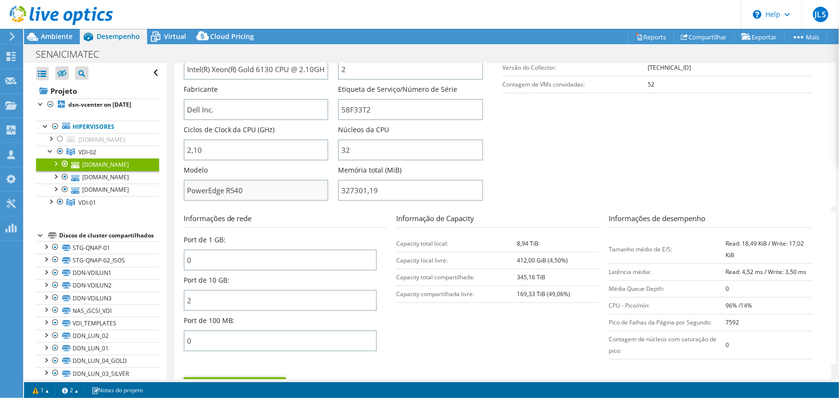
scroll to position [262, 0]
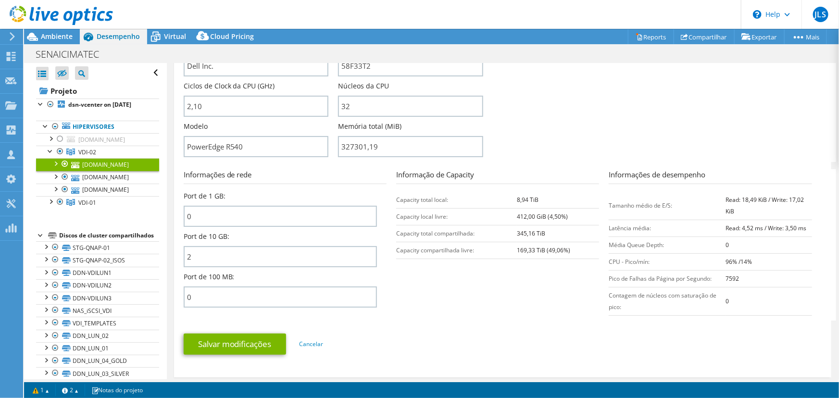
drag, startPoint x: 539, startPoint y: 203, endPoint x: 508, endPoint y: 205, distance: 31.3
click at [508, 202] on tr "Capacity total local: 8,94 TiB" at bounding box center [497, 199] width 203 height 17
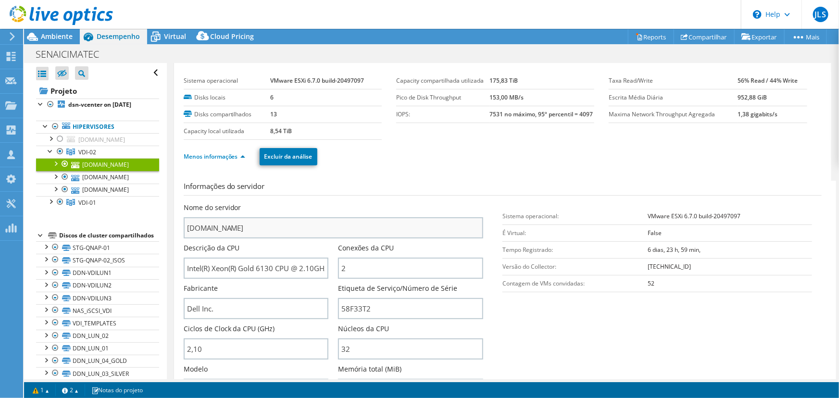
scroll to position [0, 0]
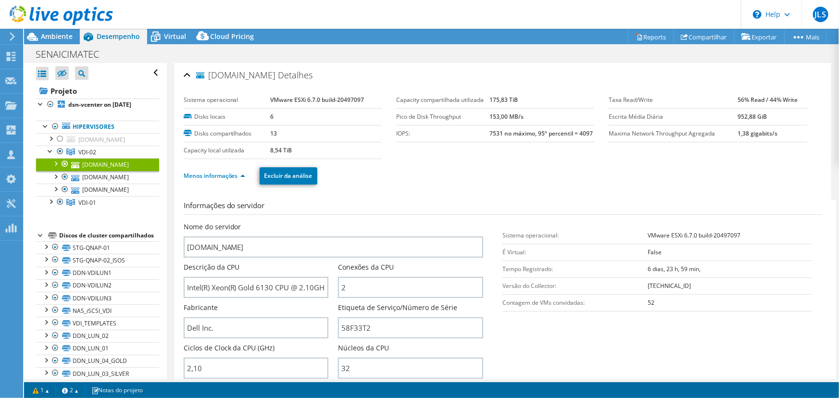
click at [99, 171] on link "[DOMAIN_NAME]" at bounding box center [97, 164] width 123 height 12
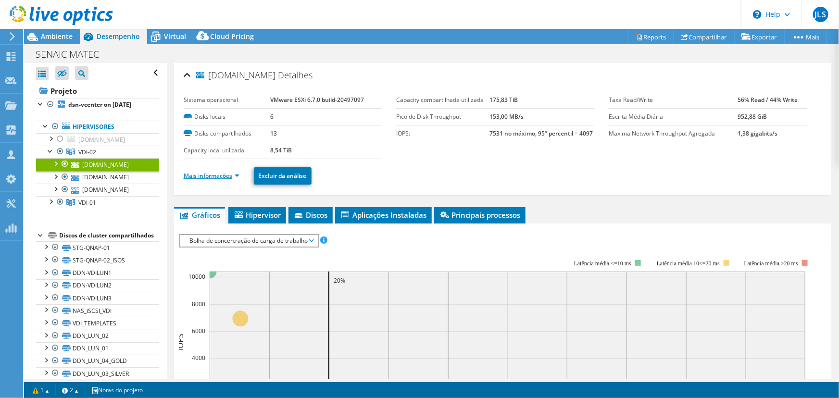
click at [216, 178] on link "Mais informações" at bounding box center [212, 176] width 56 height 8
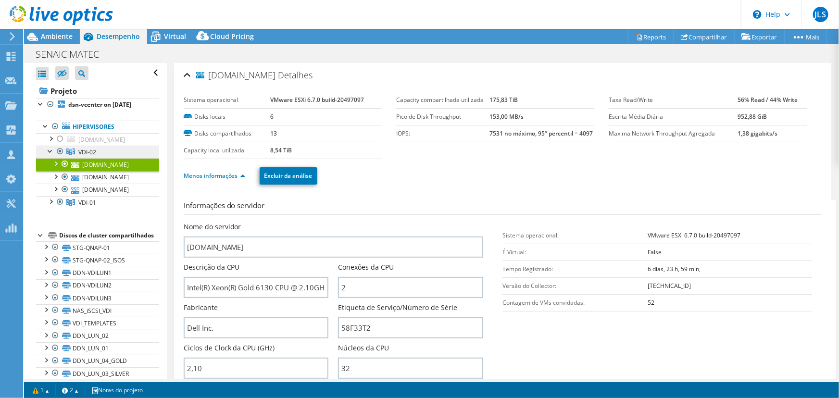
click at [79, 156] on span "VDI-02" at bounding box center [87, 152] width 18 height 8
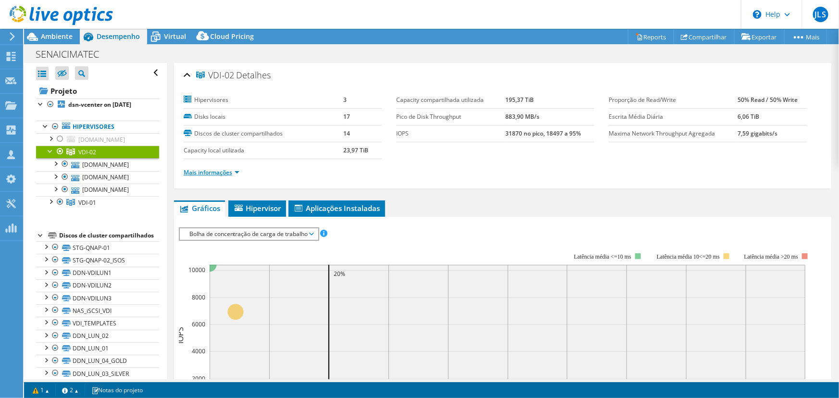
click at [211, 174] on link "Mais informações" at bounding box center [212, 172] width 56 height 8
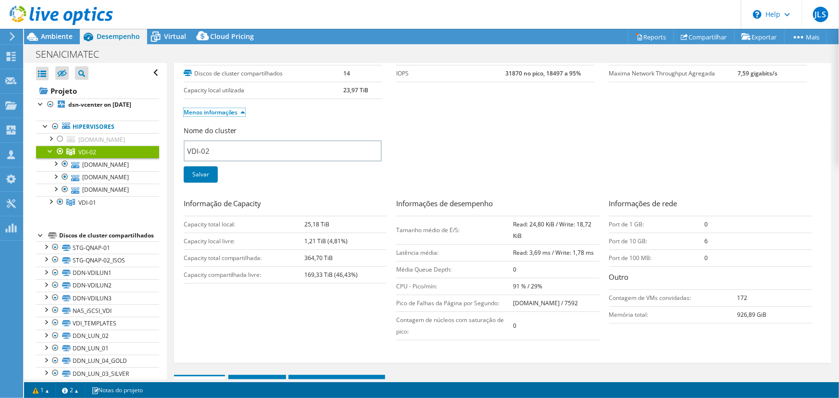
scroll to position [87, 0]
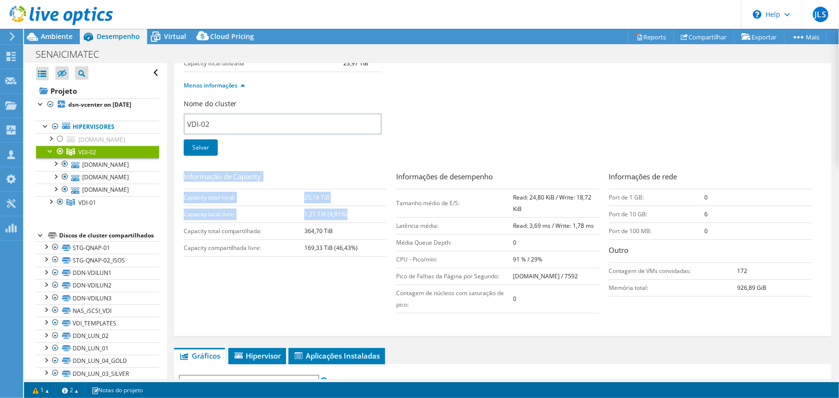
drag, startPoint x: 359, startPoint y: 213, endPoint x: 180, endPoint y: 199, distance: 179.3
click at [180, 199] on div "VDI-02 Detalhes Hipervisores 3 Disks locais 17 Discos de cluster compartilhados…" at bounding box center [502, 156] width 657 height 360
click at [230, 242] on td "Capacity compartilhada livre:" at bounding box center [244, 247] width 121 height 17
drag, startPoint x: 341, startPoint y: 228, endPoint x: 292, endPoint y: 233, distance: 49.7
click at [296, 233] on tr "Capacity total compartilhada: 364,70 TiB" at bounding box center [285, 231] width 203 height 17
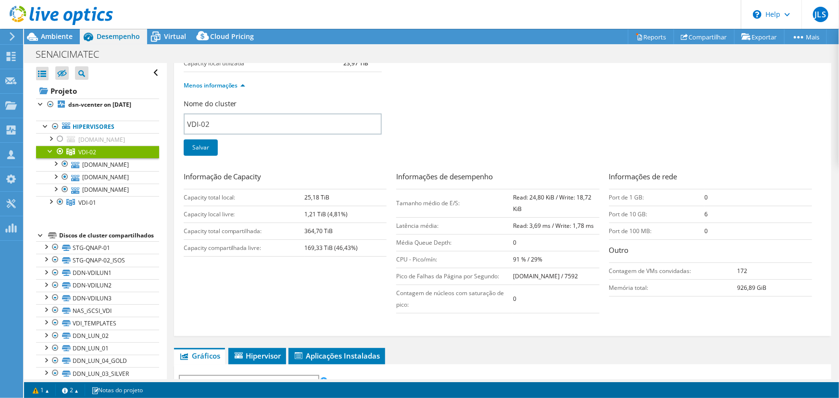
click at [242, 234] on td "Capacity total compartilhada:" at bounding box center [244, 231] width 121 height 17
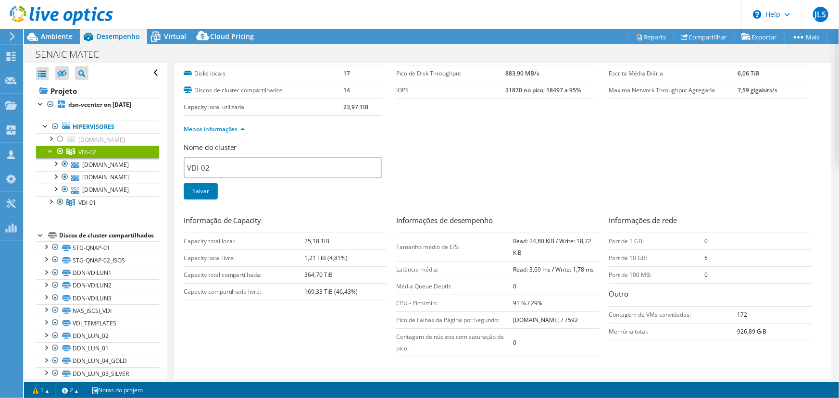
scroll to position [0, 0]
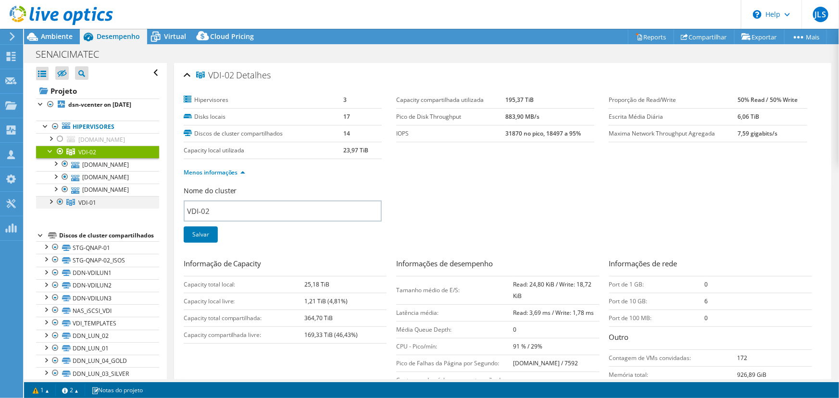
click at [51, 206] on div at bounding box center [51, 201] width 10 height 10
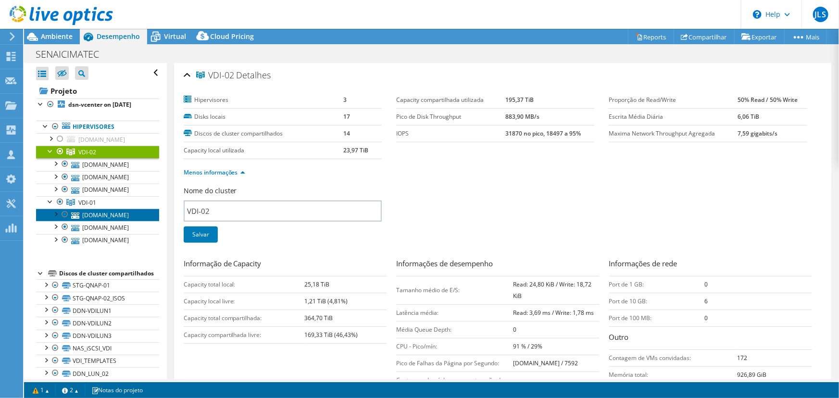
click at [100, 221] on link "[DOMAIN_NAME]" at bounding box center [97, 215] width 123 height 12
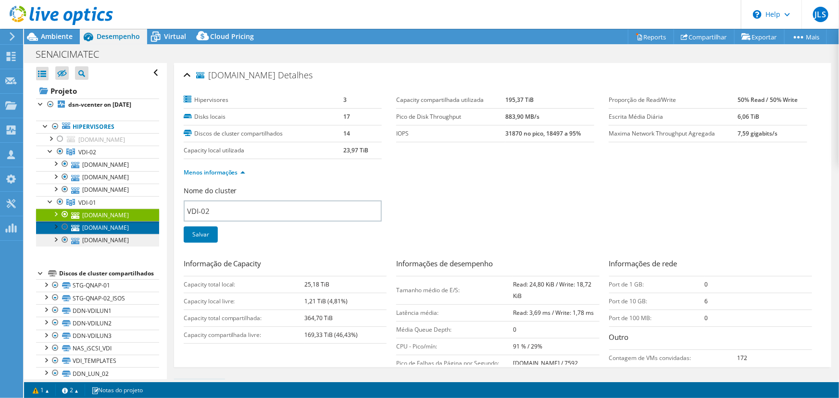
click at [101, 234] on link "[DOMAIN_NAME]" at bounding box center [97, 227] width 123 height 12
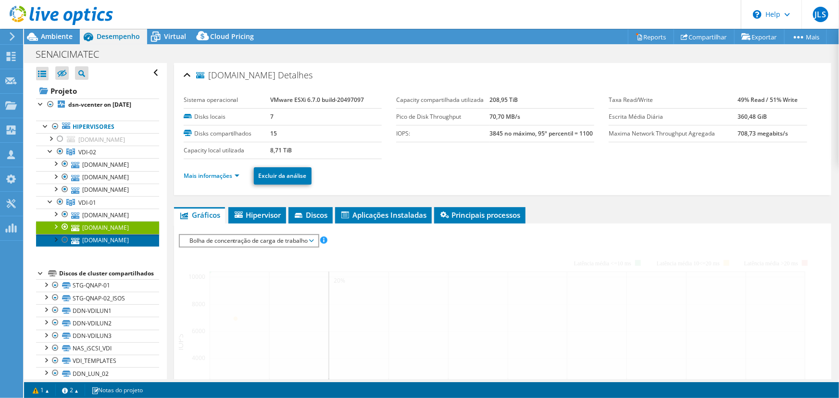
click at [97, 247] on link "[DOMAIN_NAME]" at bounding box center [97, 240] width 123 height 12
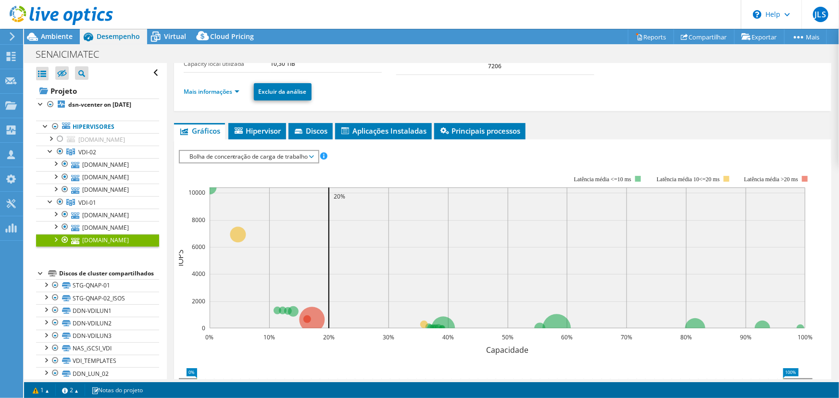
scroll to position [87, 0]
click at [261, 130] on span "Hipervisor" at bounding box center [257, 130] width 48 height 10
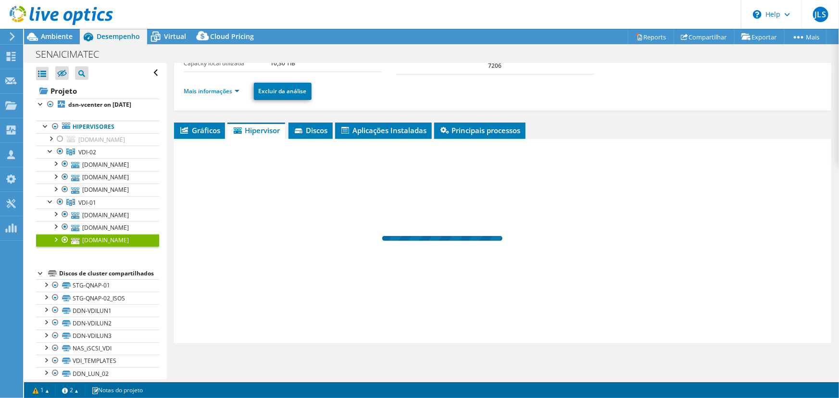
scroll to position [87, 0]
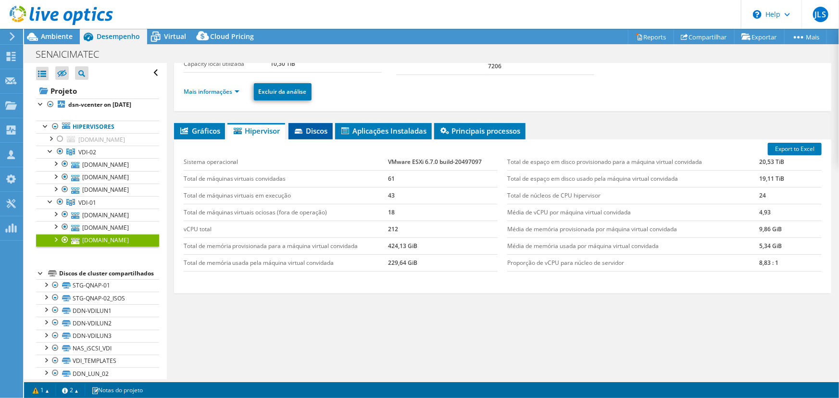
click at [308, 135] on li "Discos" at bounding box center [310, 131] width 44 height 16
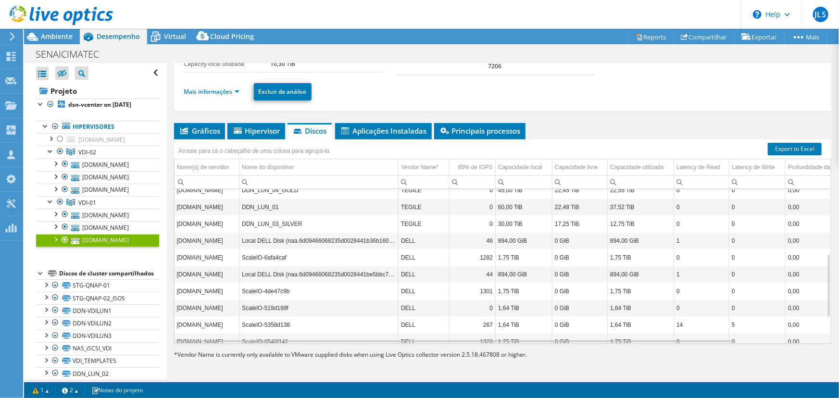
scroll to position [220, 0]
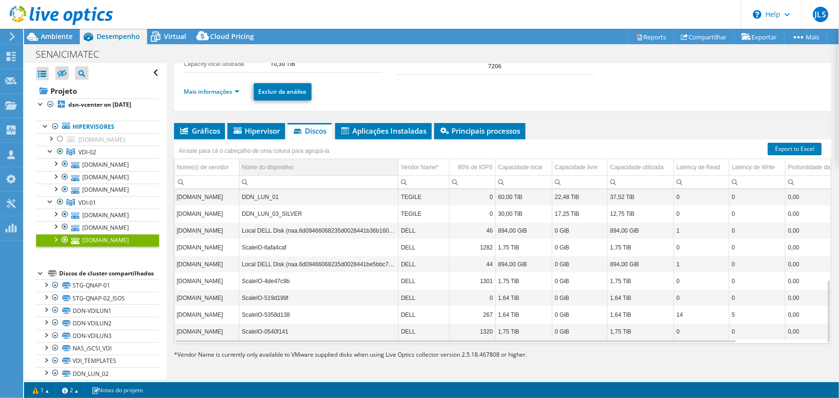
click at [300, 164] on td "Nome do dispositivo" at bounding box center [318, 167] width 159 height 17
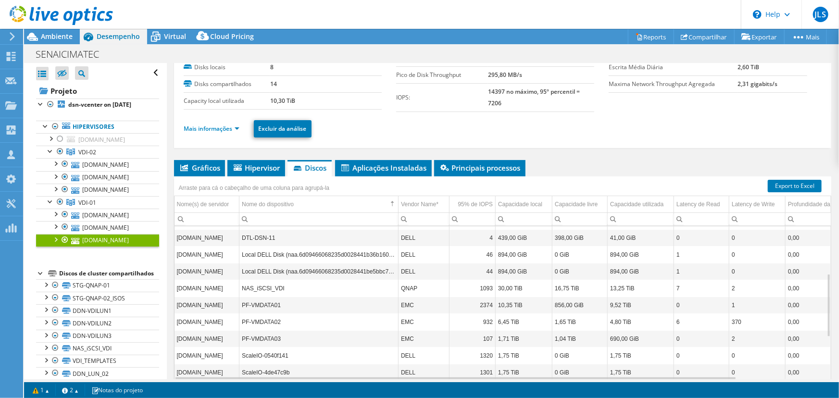
scroll to position [87, 0]
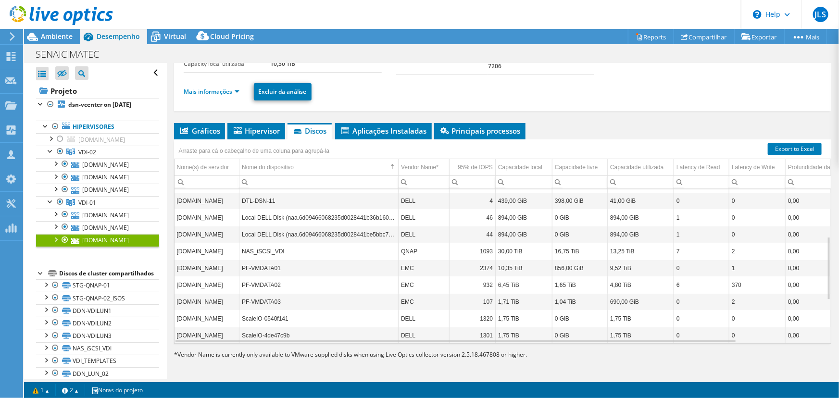
click at [268, 269] on td "PF-VMDATA01" at bounding box center [318, 268] width 159 height 17
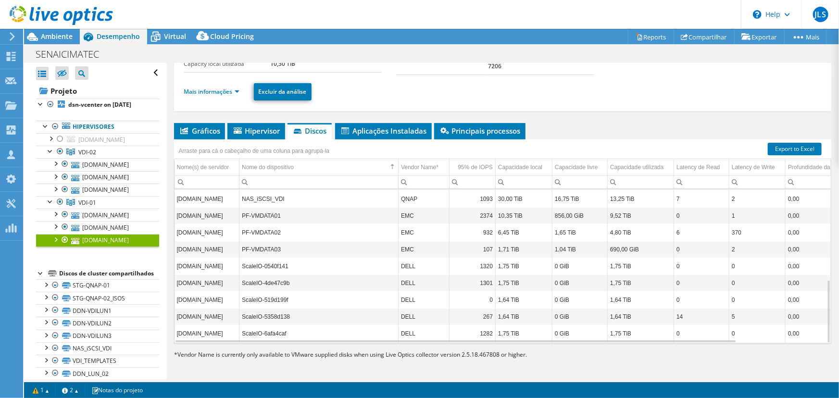
scroll to position [220, 0]
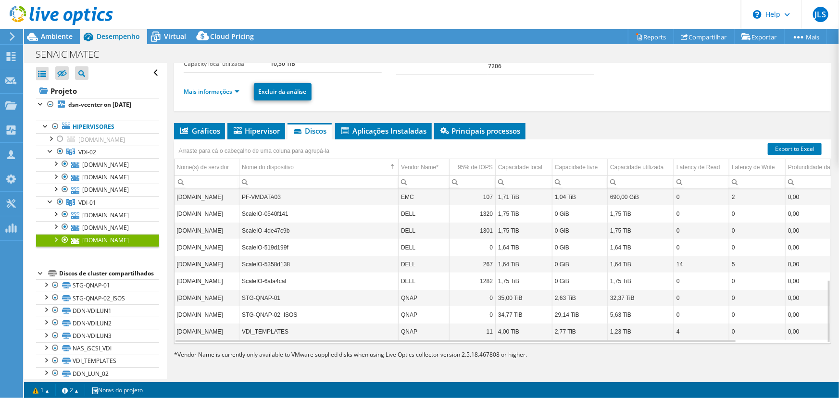
click at [296, 264] on td "ScaleIO-5358d138" at bounding box center [318, 264] width 159 height 17
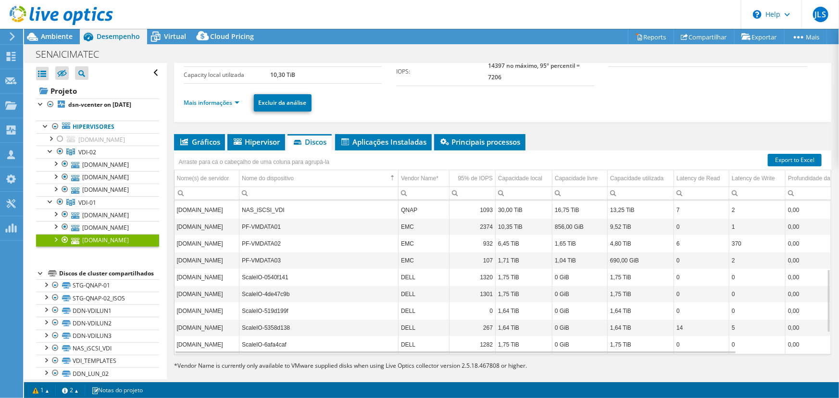
scroll to position [87, 0]
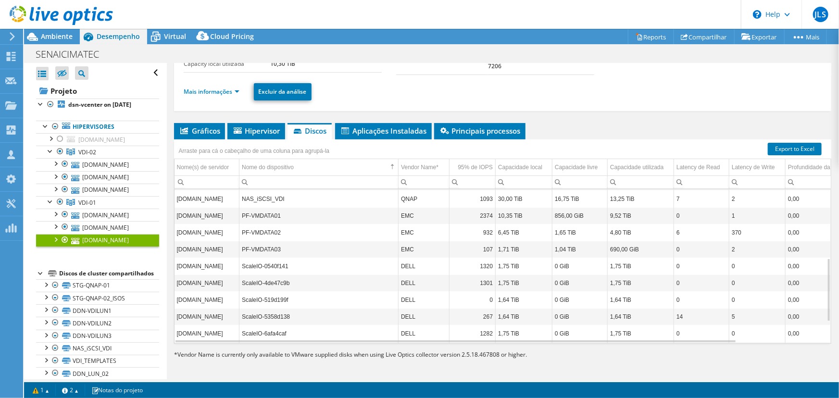
drag, startPoint x: 264, startPoint y: 225, endPoint x: 257, endPoint y: 227, distance: 6.9
click at [262, 225] on td "PF-VMDATA02" at bounding box center [318, 232] width 159 height 17
drag, startPoint x: 242, startPoint y: 230, endPoint x: 273, endPoint y: 232, distance: 30.3
click at [252, 230] on td "PF-VMDATA02" at bounding box center [318, 232] width 159 height 17
click at [414, 233] on td "EMC" at bounding box center [423, 232] width 51 height 17
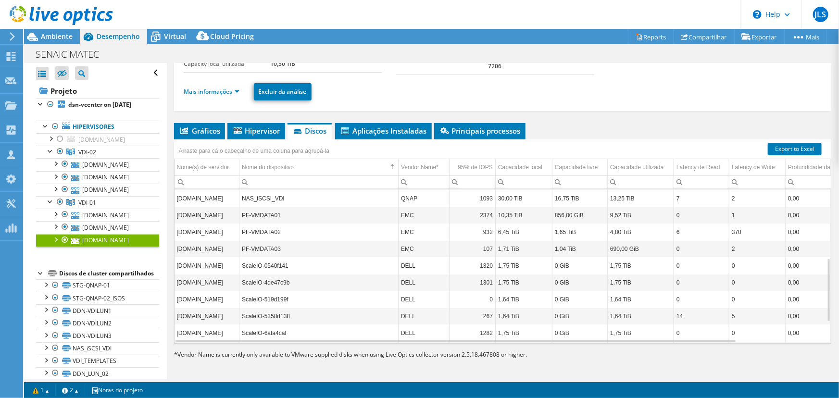
scroll to position [168, 0]
drag, startPoint x: 410, startPoint y: 230, endPoint x: 401, endPoint y: 229, distance: 9.1
click at [401, 229] on td "EMC" at bounding box center [423, 231] width 51 height 17
click at [375, 273] on td "ScaleIO-4de47c9b" at bounding box center [318, 281] width 159 height 17
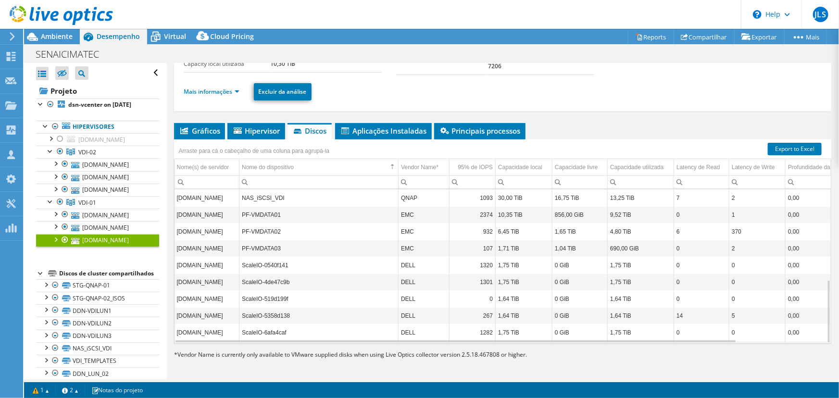
scroll to position [220, 0]
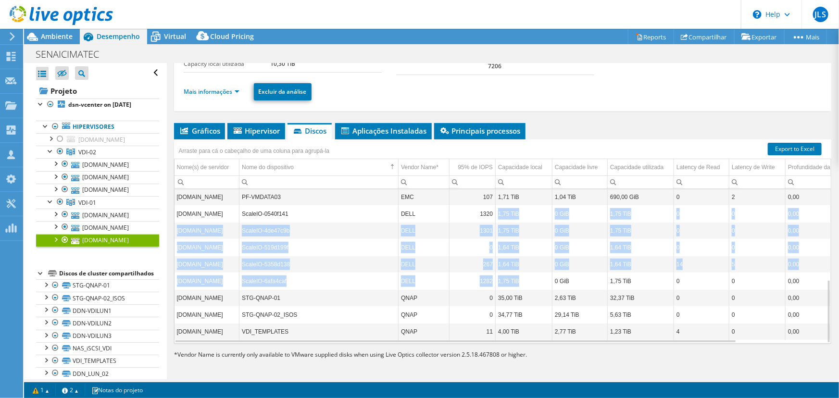
drag, startPoint x: 520, startPoint y: 281, endPoint x: 496, endPoint y: 214, distance: 71.3
click at [496, 214] on tbody "esxi-dsn-11.fieb.org.br DDN-VDILUN1 TEGILE 340 24,41 TiB 22,90 TiB 1,51 TiB 17 …" at bounding box center [549, 155] width 751 height 370
click at [328, 284] on td "ScaleIO-6afa4caf" at bounding box center [318, 281] width 159 height 17
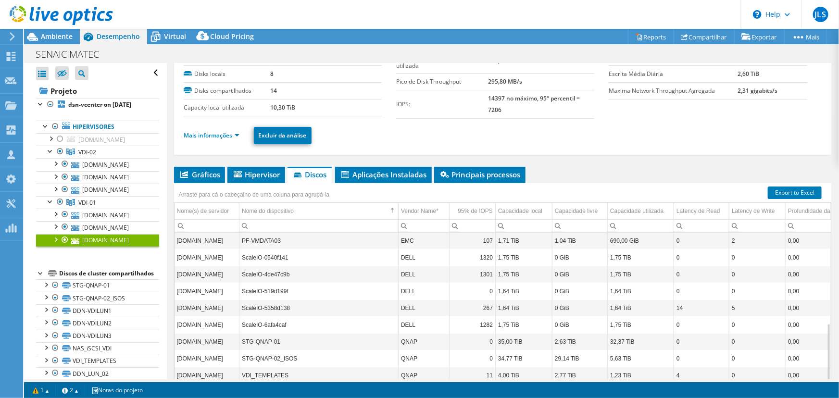
scroll to position [87, 0]
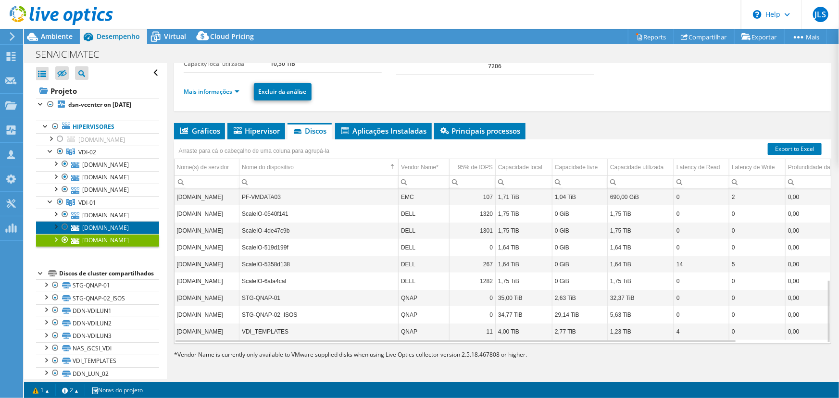
click at [94, 234] on link "[DOMAIN_NAME]" at bounding box center [97, 227] width 123 height 12
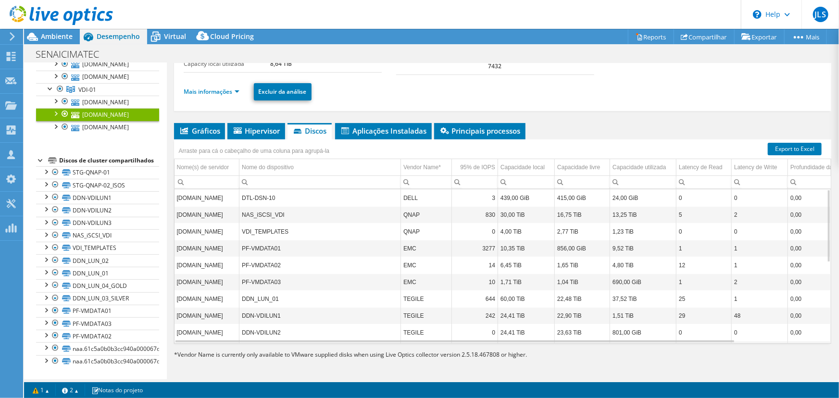
scroll to position [131, 0]
click at [101, 204] on link "DDN-VDILUN1" at bounding box center [97, 197] width 123 height 12
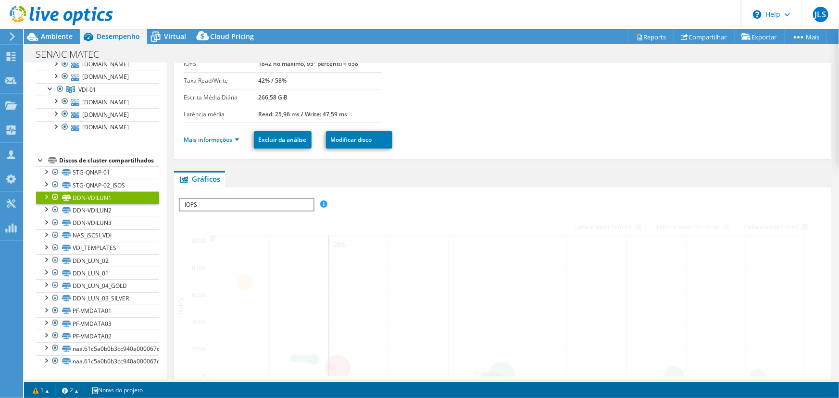
click at [44, 201] on div at bounding box center [46, 196] width 10 height 10
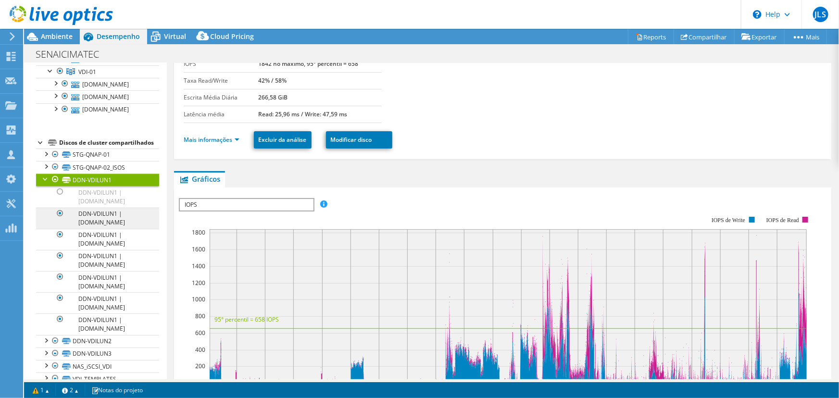
scroll to position [174, 0]
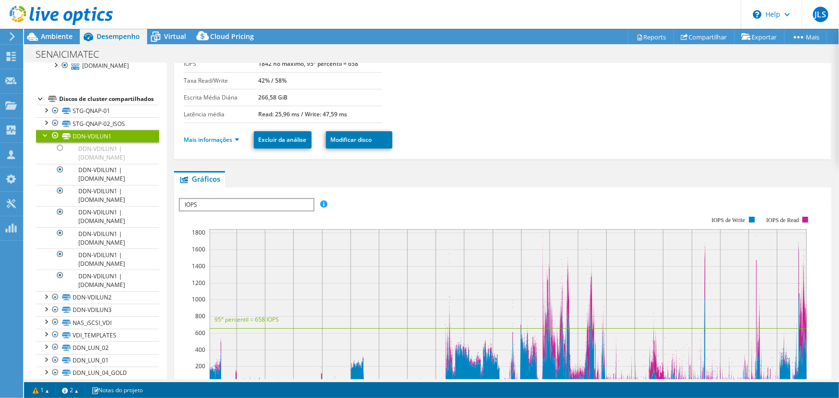
click at [45, 139] on div at bounding box center [46, 135] width 10 height 10
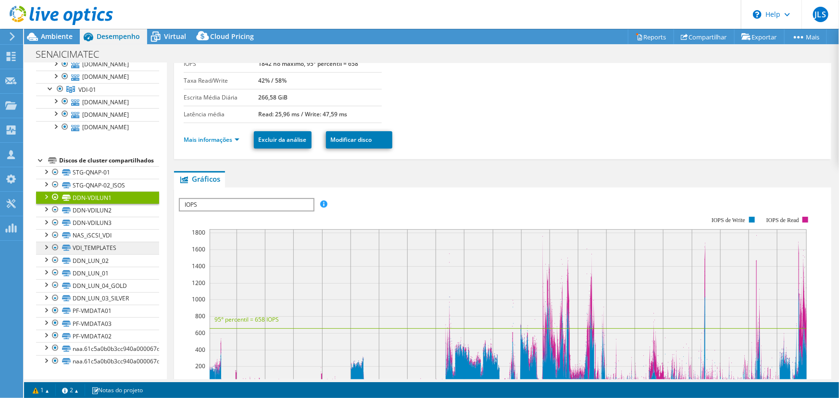
scroll to position [183, 0]
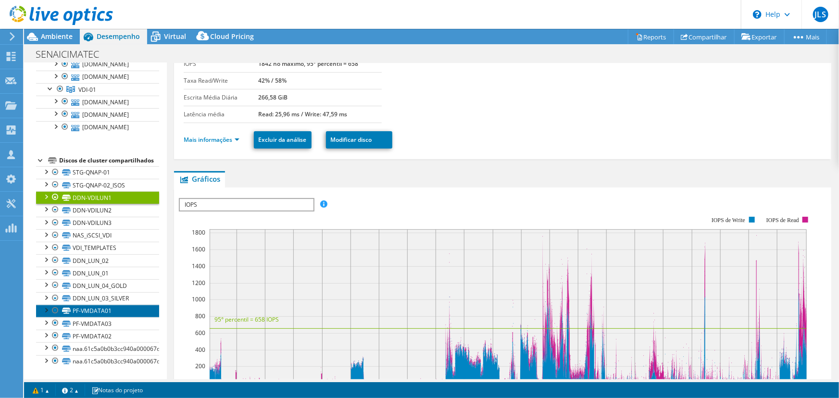
click at [99, 308] on link "PF-VMDATA01" at bounding box center [97, 311] width 123 height 12
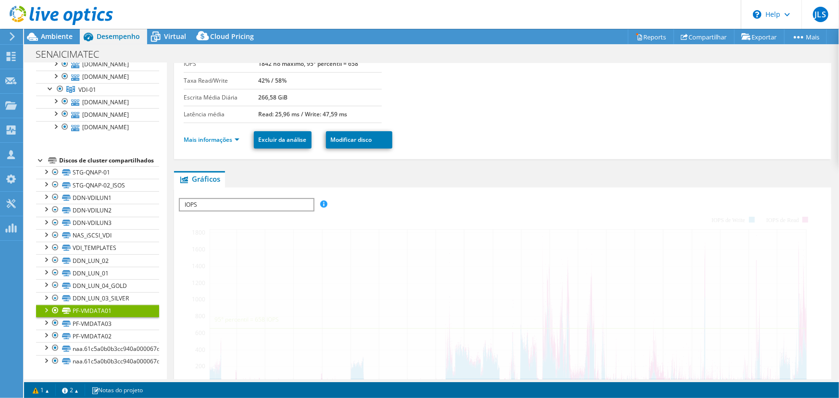
click at [45, 310] on div at bounding box center [46, 310] width 10 height 10
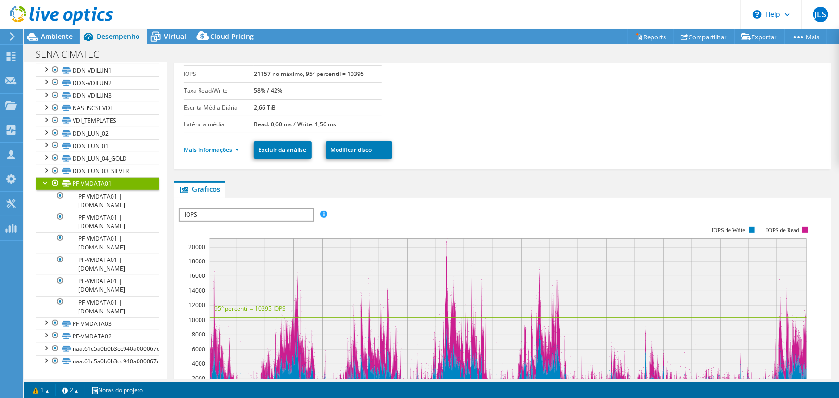
scroll to position [35, 0]
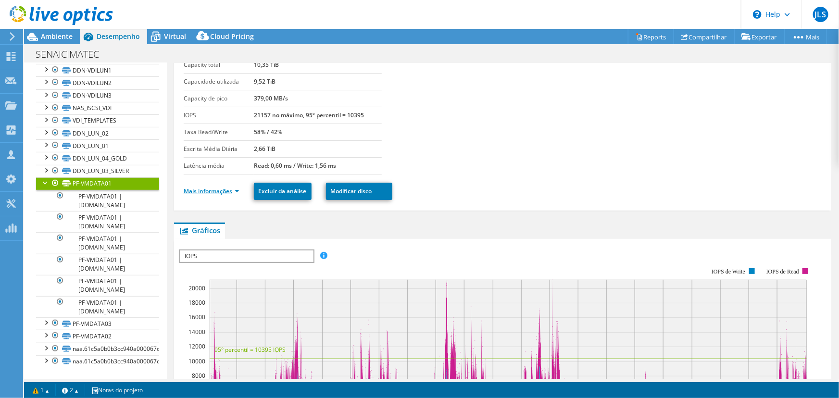
click at [216, 192] on link "Mais informações" at bounding box center [212, 191] width 56 height 8
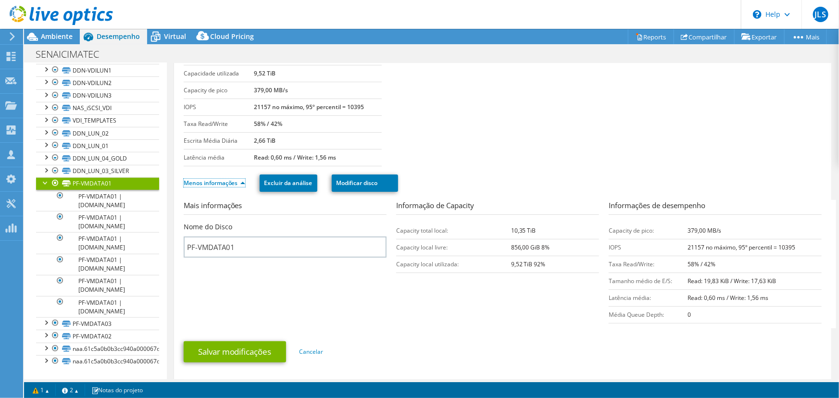
scroll to position [0, 0]
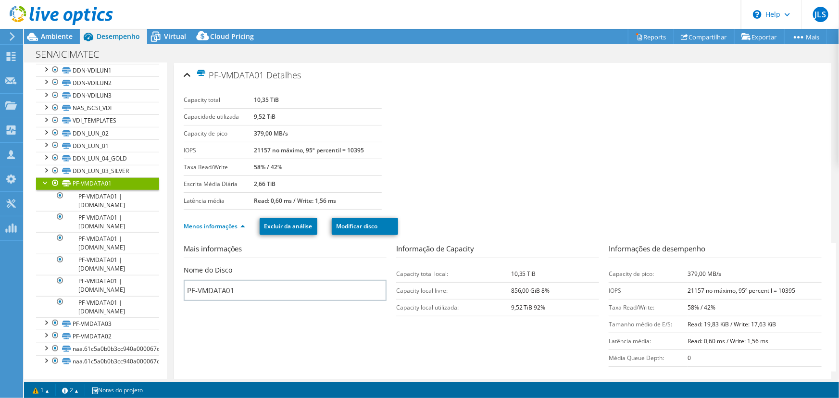
click at [45, 187] on div at bounding box center [46, 182] width 10 height 10
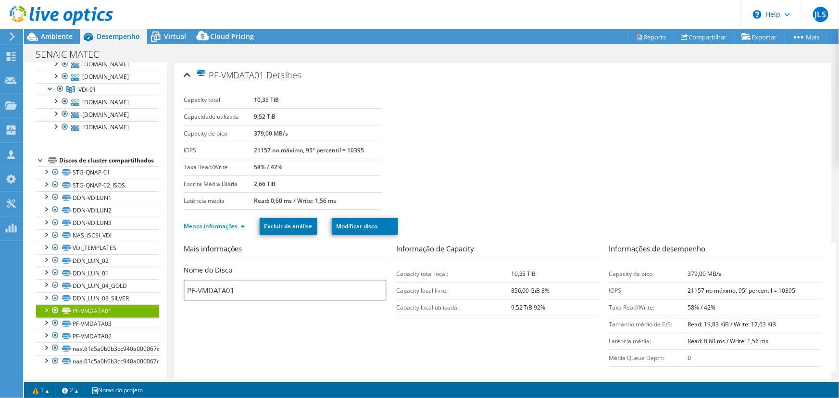
scroll to position [183, 0]
drag, startPoint x: 112, startPoint y: 162, endPoint x: 48, endPoint y: 150, distance: 65.0
click at [48, 155] on li "Discos de cluster compartilhados STG-QNAP-01 STG-QNAP-01 | esxi-dsn-15.fieb.org…" at bounding box center [97, 261] width 123 height 213
click at [96, 212] on link "DDN-VDILUN2" at bounding box center [97, 210] width 123 height 12
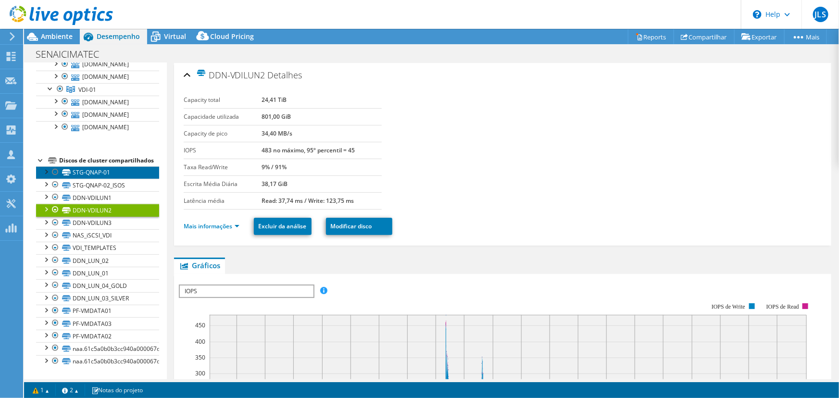
click at [92, 174] on link "STG-QNAP-01" at bounding box center [97, 172] width 123 height 12
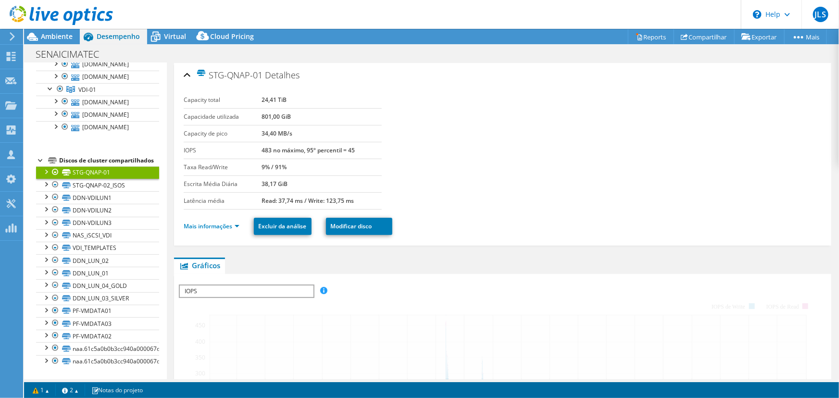
click at [124, 156] on div "Discos de cluster compartilhados" at bounding box center [109, 161] width 100 height 12
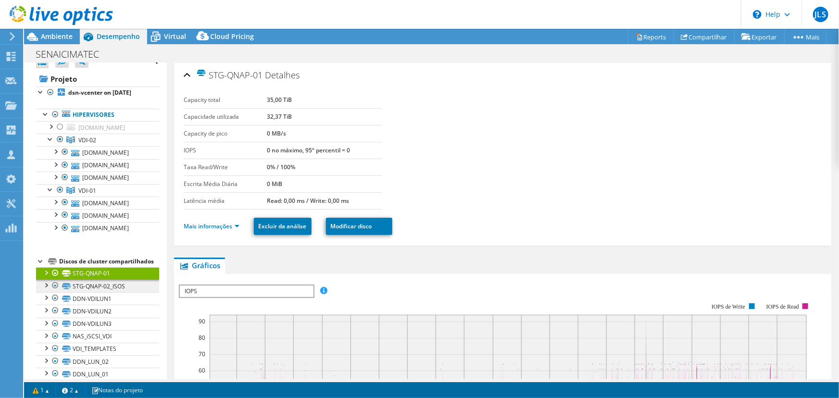
scroll to position [9, 0]
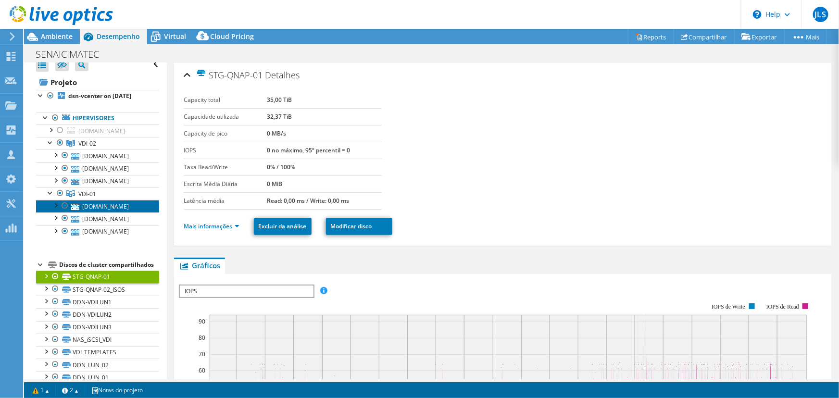
click at [106, 212] on link "[DOMAIN_NAME]" at bounding box center [97, 206] width 123 height 12
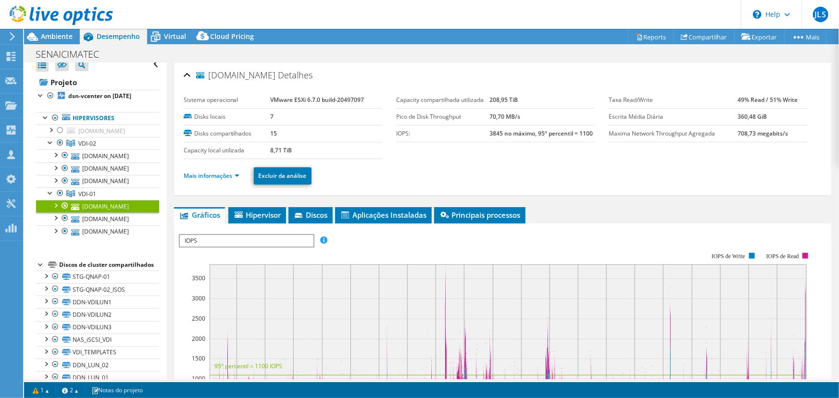
click at [319, 265] on rect at bounding box center [508, 341] width 597 height 155
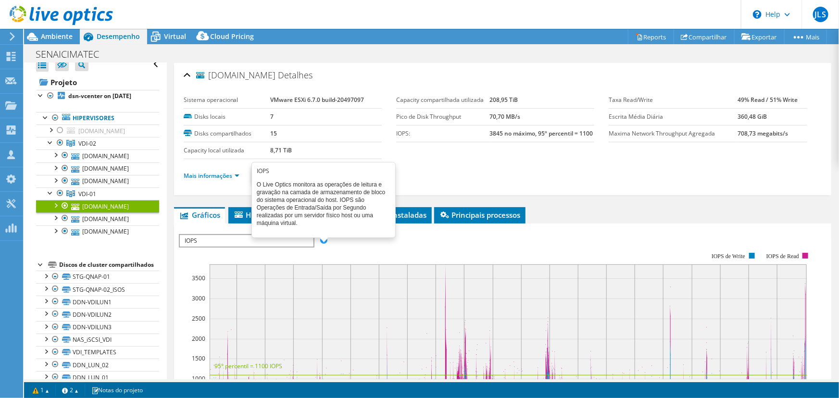
click at [310, 216] on span "Discos" at bounding box center [310, 215] width 35 height 10
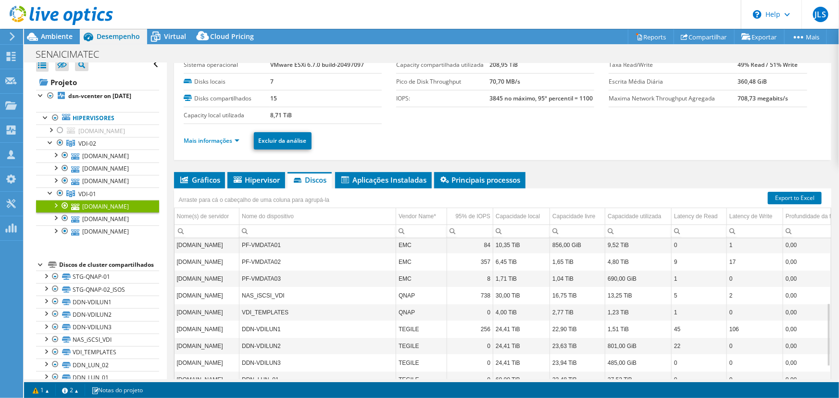
scroll to position [220, 0]
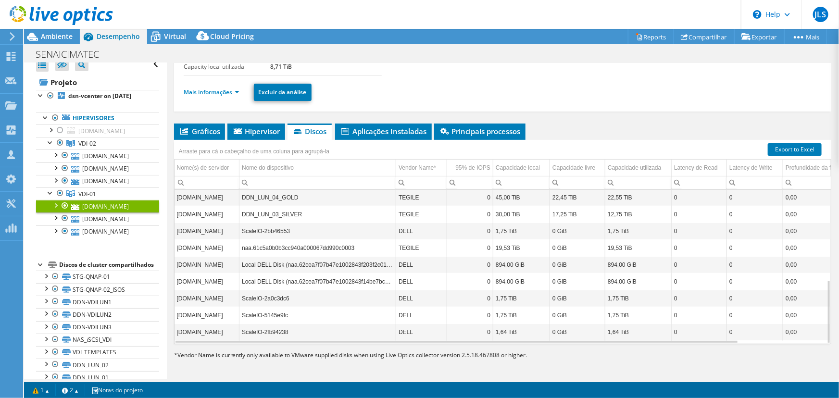
click at [286, 298] on td "ScaleIO-2a0c3dc6" at bounding box center [317, 298] width 157 height 17
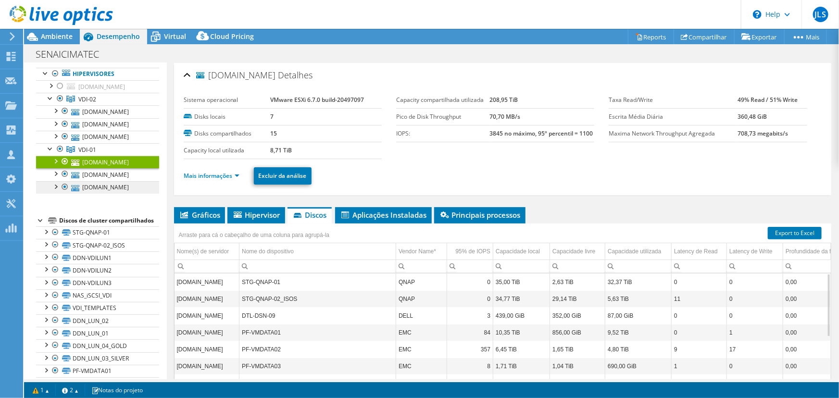
scroll to position [183, 0]
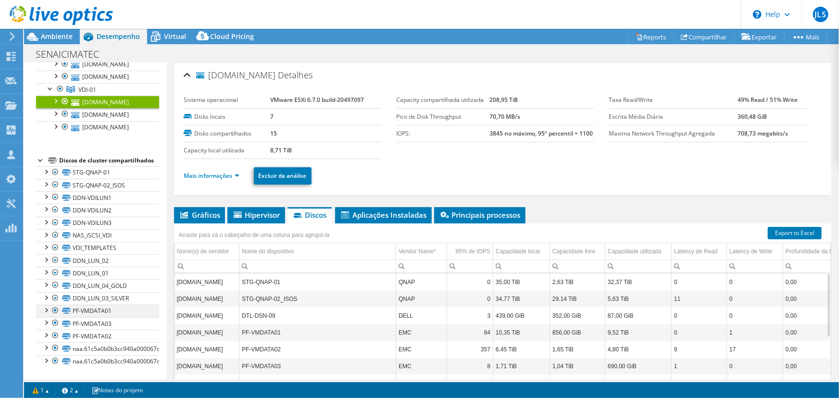
click at [45, 311] on div at bounding box center [46, 310] width 10 height 10
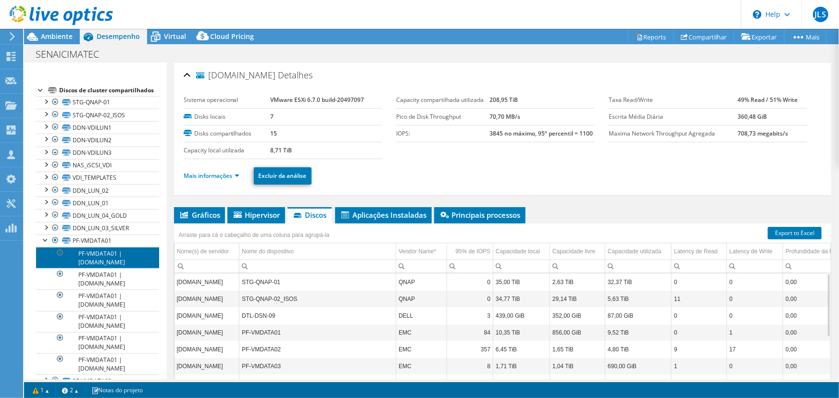
click at [92, 268] on link "PF-VMDATA01 | [DOMAIN_NAME]" at bounding box center [97, 257] width 123 height 21
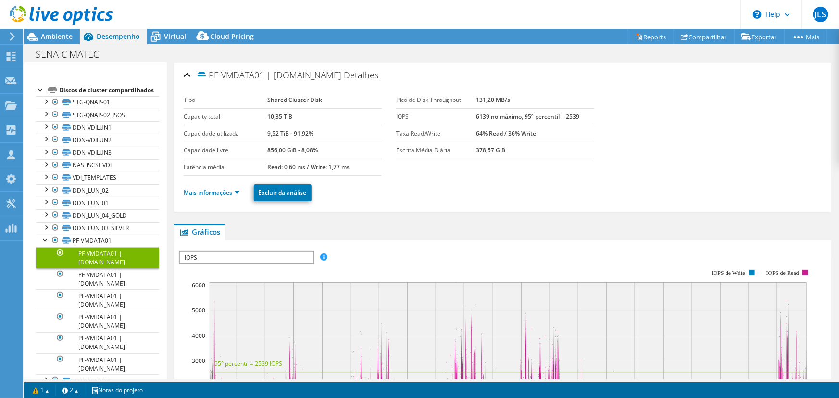
scroll to position [0, 0]
click at [226, 196] on li "Mais informações" at bounding box center [215, 192] width 62 height 11
click at [226, 190] on link "Mais informações" at bounding box center [212, 192] width 56 height 8
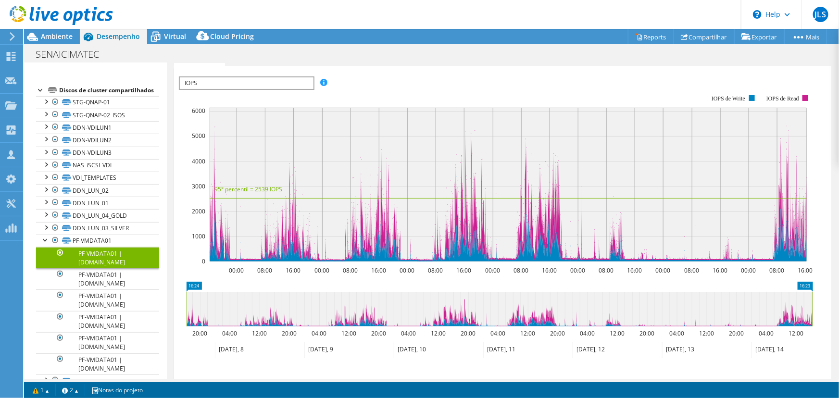
scroll to position [484, 0]
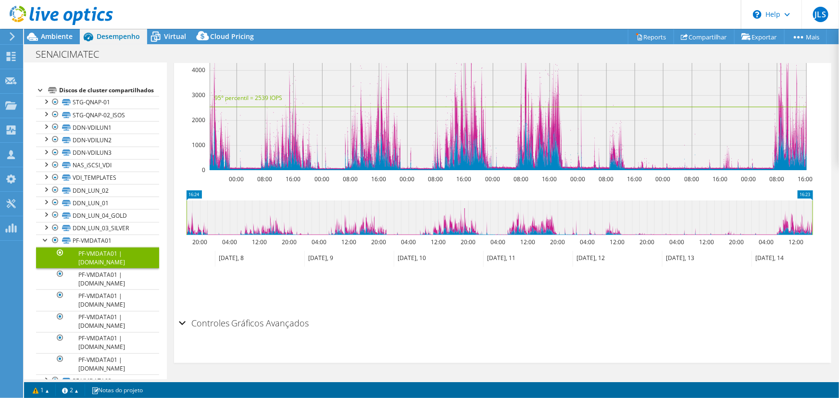
click at [287, 321] on h2 "Controles Gráficos Avançados" at bounding box center [244, 322] width 130 height 19
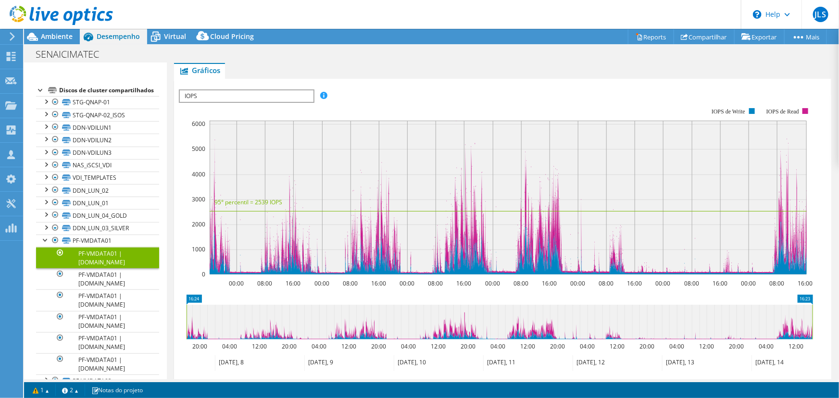
scroll to position [304, 0]
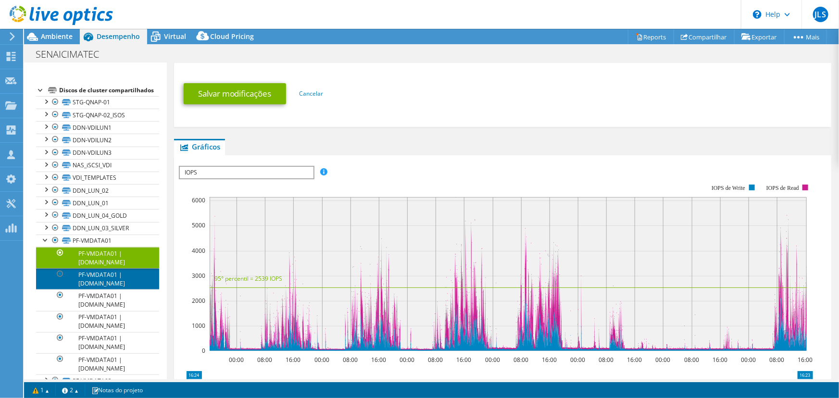
click at [102, 289] on link "PF-VMDATA01 | [DOMAIN_NAME]" at bounding box center [97, 278] width 123 height 21
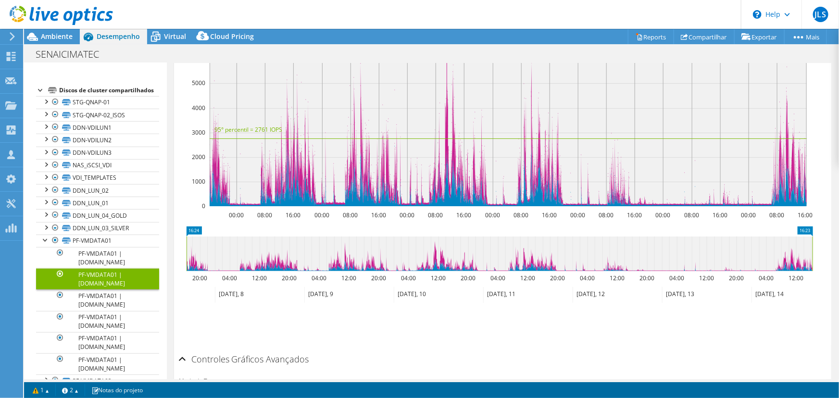
scroll to position [259, 0]
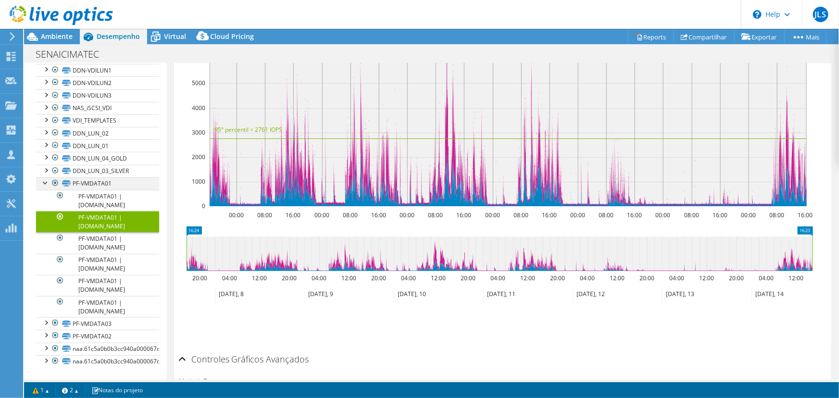
click at [43, 187] on div at bounding box center [46, 182] width 10 height 10
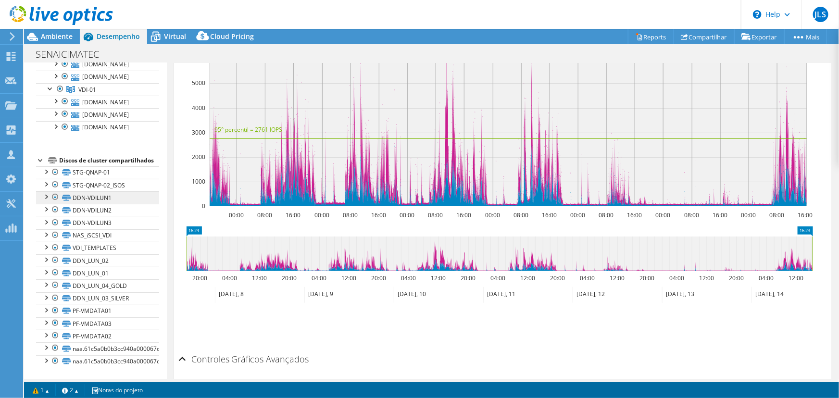
scroll to position [139, 0]
click at [95, 94] on span "VDI-01" at bounding box center [87, 90] width 18 height 8
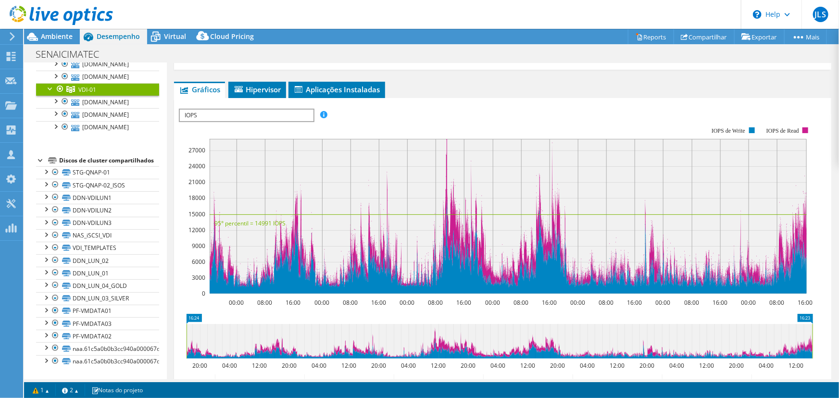
scroll to position [0, 0]
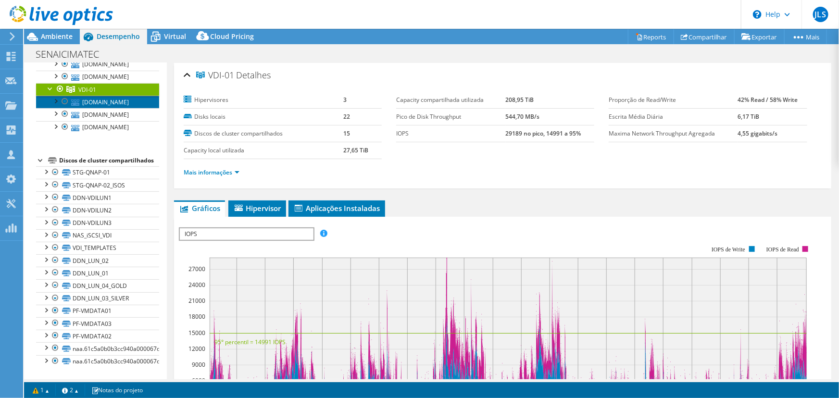
click at [99, 108] on link "[DOMAIN_NAME]" at bounding box center [97, 102] width 123 height 12
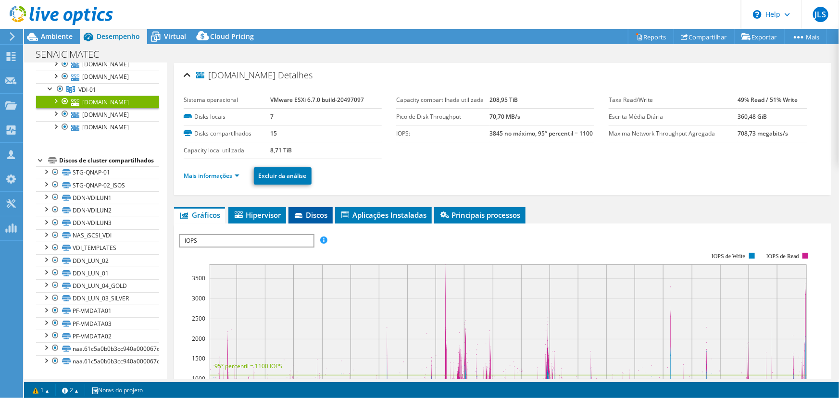
click at [316, 207] on li "Discos" at bounding box center [310, 215] width 44 height 16
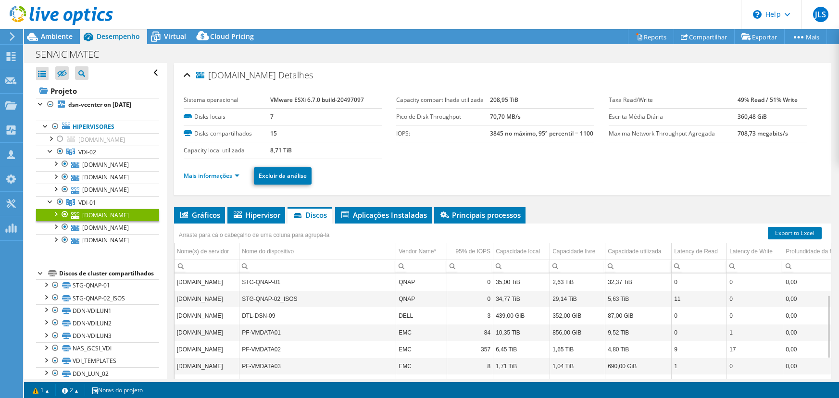
select select "USEast"
select select "USD"
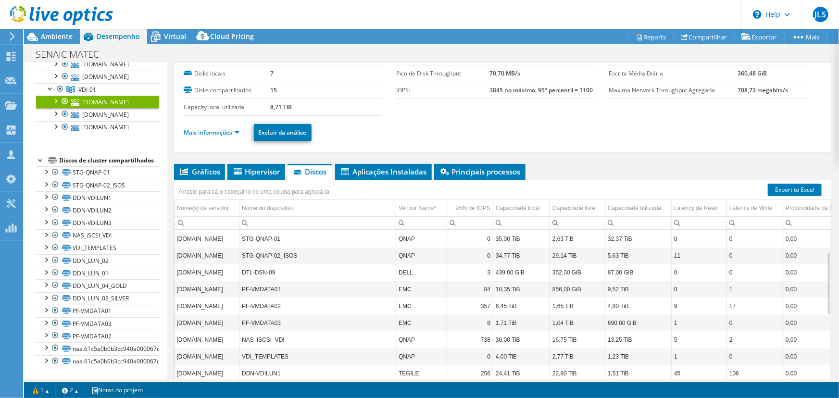
scroll to position [52, 0]
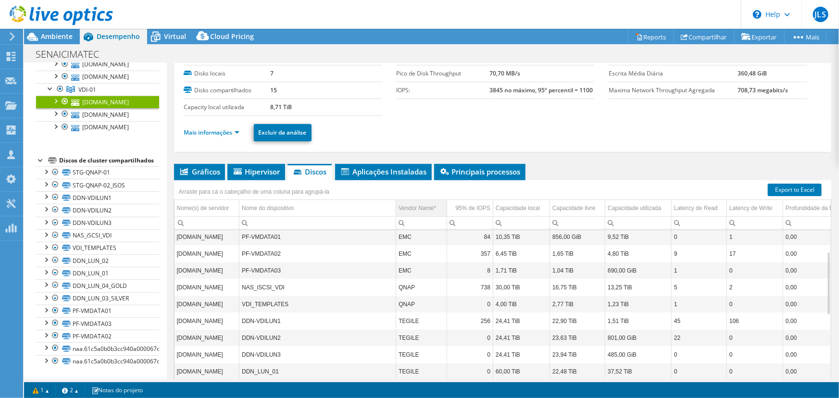
click at [429, 203] on div "Vendor Name*" at bounding box center [416, 208] width 37 height 12
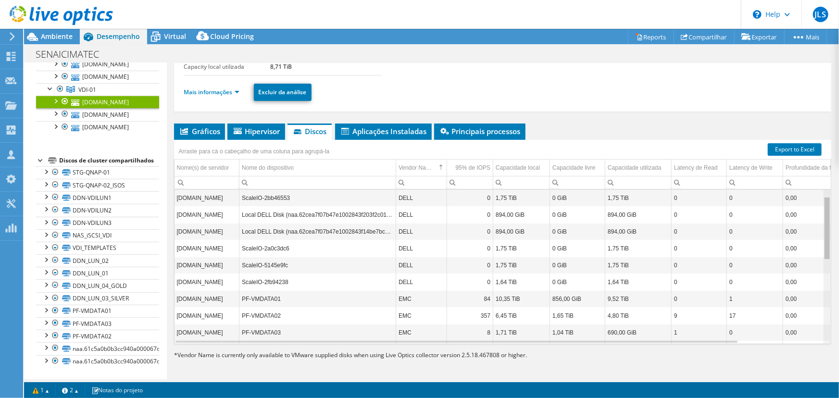
scroll to position [16, 0]
click at [204, 302] on body "JLS Membro da equipe Jorge Luis Santana jorge.santana@unitech.inf.br Unitech Ri…" at bounding box center [419, 199] width 839 height 398
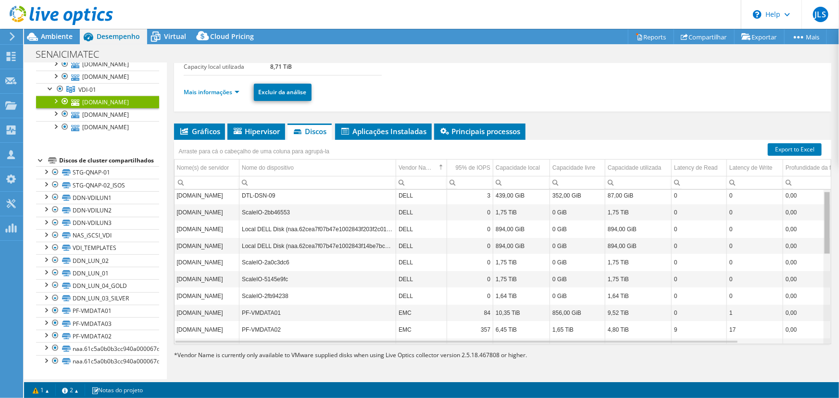
scroll to position [0, 0]
drag, startPoint x: 820, startPoint y: 260, endPoint x: 826, endPoint y: 177, distance: 83.4
click at [827, 176] on body "JLS Membro da equipe Jorge Luis Santana jorge.santana@unitech.inf.br Unitech Ri…" at bounding box center [419, 199] width 839 height 398
click at [418, 167] on div "Vendor Name*" at bounding box center [416, 168] width 37 height 12
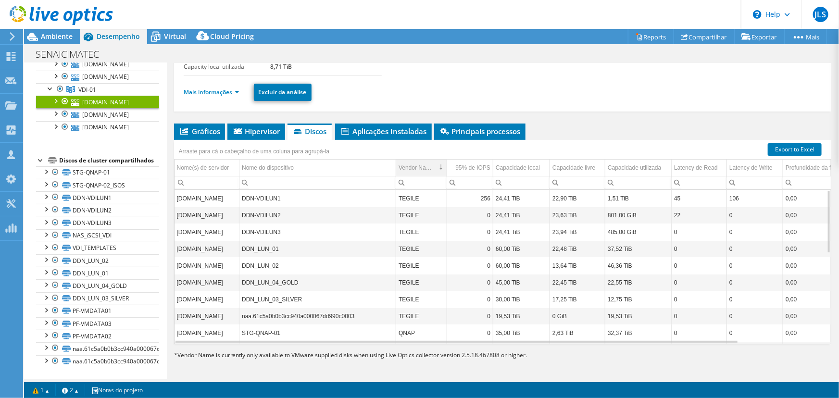
click at [418, 167] on div "Vendor Name*" at bounding box center [416, 168] width 37 height 12
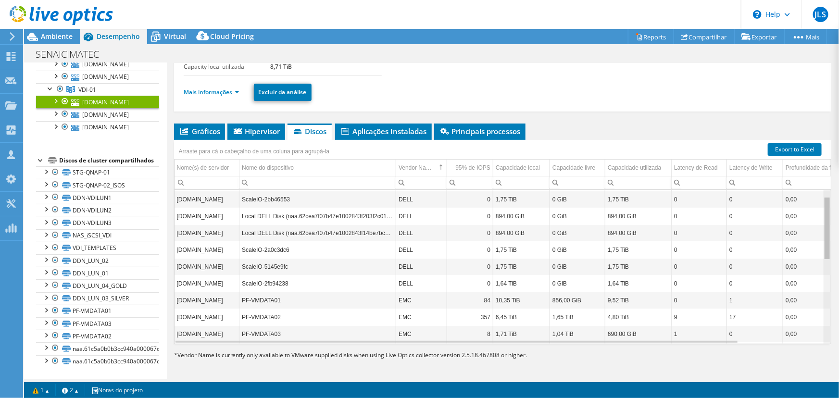
scroll to position [15, 0]
drag, startPoint x: 820, startPoint y: 214, endPoint x: 820, endPoint y: 226, distance: 12.1
click at [820, 226] on body "JLS Membro da equipe Jorge Luis Santana jorge.santana@unitech.inf.br Unitech Ri…" at bounding box center [419, 199] width 839 height 398
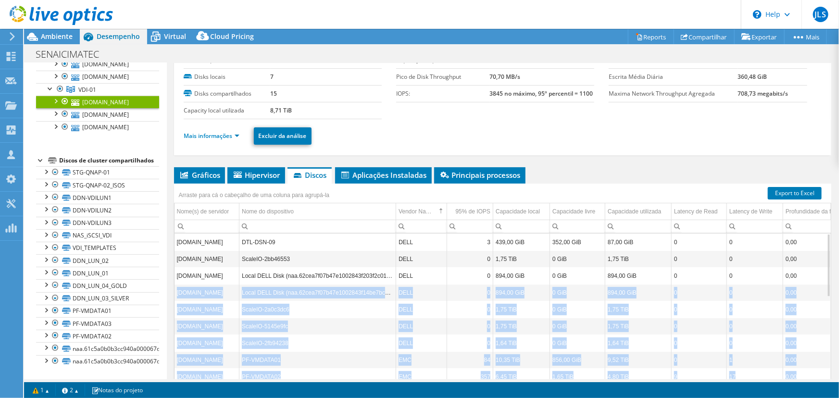
drag, startPoint x: 820, startPoint y: 267, endPoint x: 607, endPoint y: 271, distance: 213.0
click at [820, 281] on div "esxi-dsn-09.fieb.org.br DTL-DSN-09 DELL 3 439,00 GiB 352,00 GiB 87,00 GiB 0 0 0…" at bounding box center [502, 311] width 656 height 154
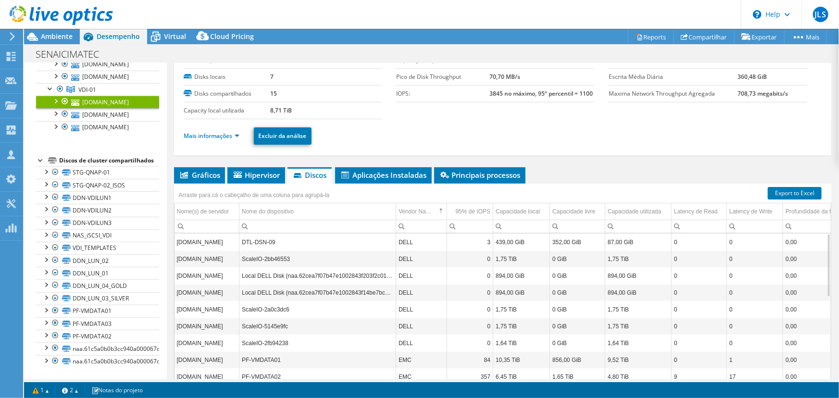
click at [703, 168] on ul "Gráficos Servidores Inventário Hipervisor Discos Discos de cluster Aplicações I…" at bounding box center [502, 175] width 657 height 16
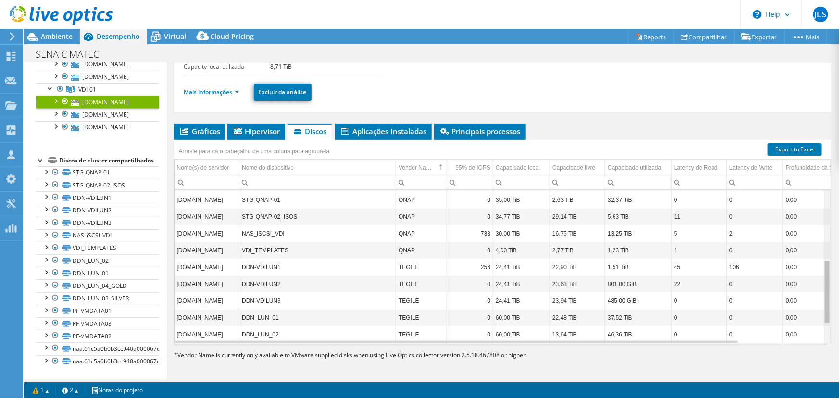
scroll to position [164, 0]
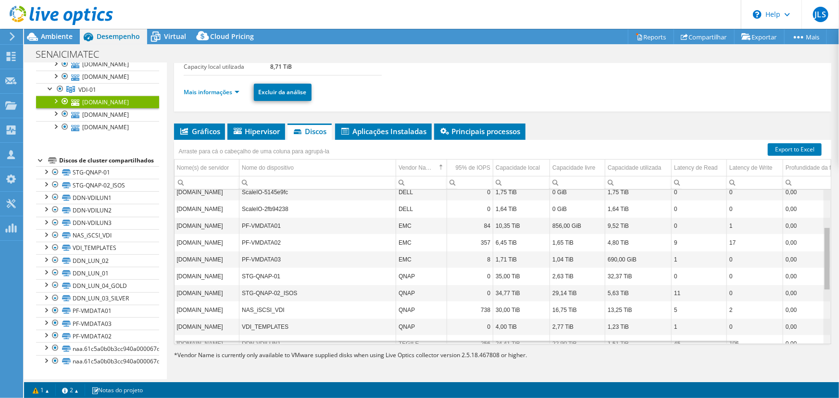
drag, startPoint x: 821, startPoint y: 209, endPoint x: 492, endPoint y: 260, distance: 333.6
click at [816, 265] on body "JLS Membro da equipe Jorge Luis Santana jorge.santana@unitech.inf.br Unitech Ri…" at bounding box center [419, 199] width 839 height 398
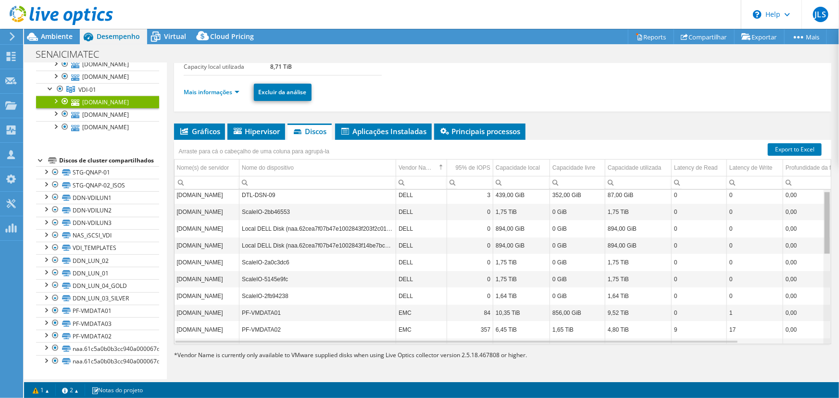
scroll to position [0, 0]
drag, startPoint x: 821, startPoint y: 258, endPoint x: 825, endPoint y: 214, distance: 44.4
click at [825, 214] on body "JLS Membro da equipe Jorge Luis Santana jorge.santana@unitech.inf.br Unitech Ri…" at bounding box center [419, 199] width 839 height 398
click at [83, 121] on link "[DOMAIN_NAME]" at bounding box center [97, 114] width 123 height 12
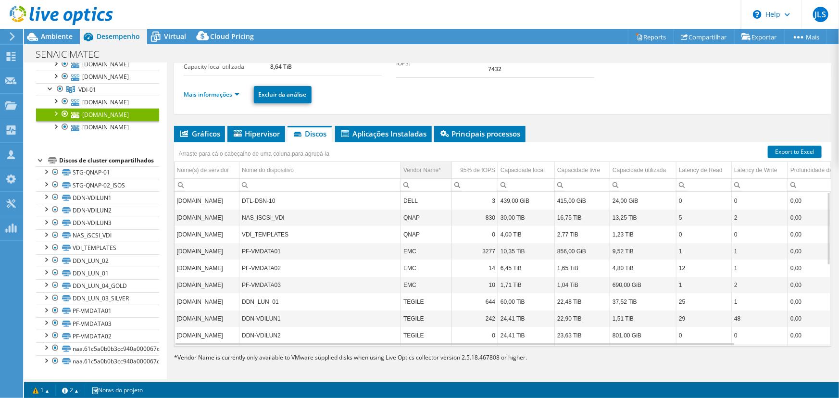
click at [422, 168] on div "Vendor Name*" at bounding box center [421, 170] width 37 height 12
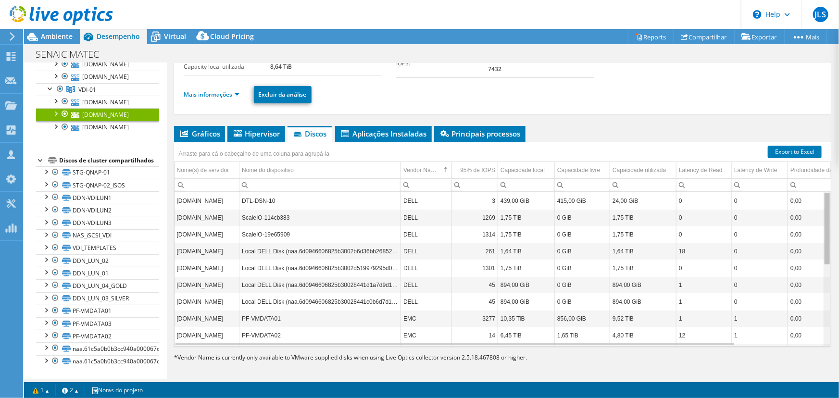
drag, startPoint x: 820, startPoint y: 228, endPoint x: 818, endPoint y: 235, distance: 7.1
click at [818, 235] on body "JLS Membro da equipe Jorge Luis Santana jorge.santana@unitech.inf.br Unitech Ri…" at bounding box center [419, 199] width 839 height 398
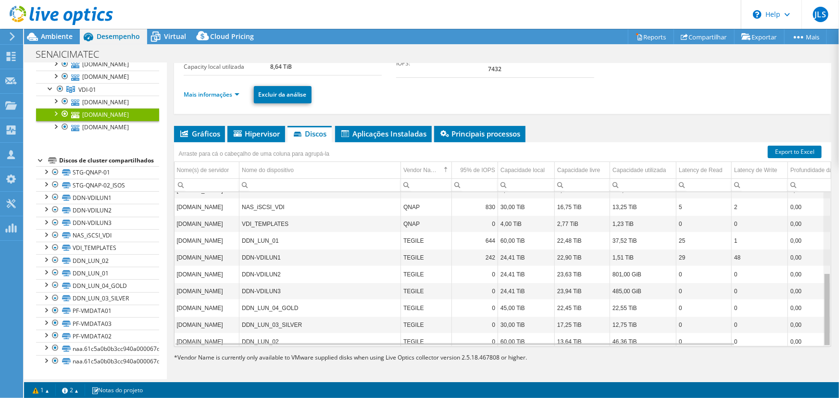
scroll to position [169, 0]
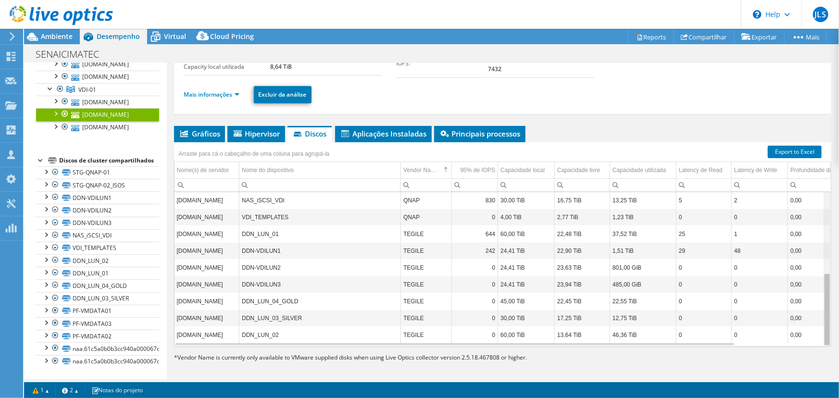
drag, startPoint x: 821, startPoint y: 212, endPoint x: 784, endPoint y: 316, distance: 110.1
click at [812, 313] on body "JLS Membro da equipe Jorge Luis Santana jorge.santana@unitech.inf.br Unitech Ri…" at bounding box center [419, 199] width 839 height 398
click at [45, 213] on div at bounding box center [46, 209] width 10 height 10
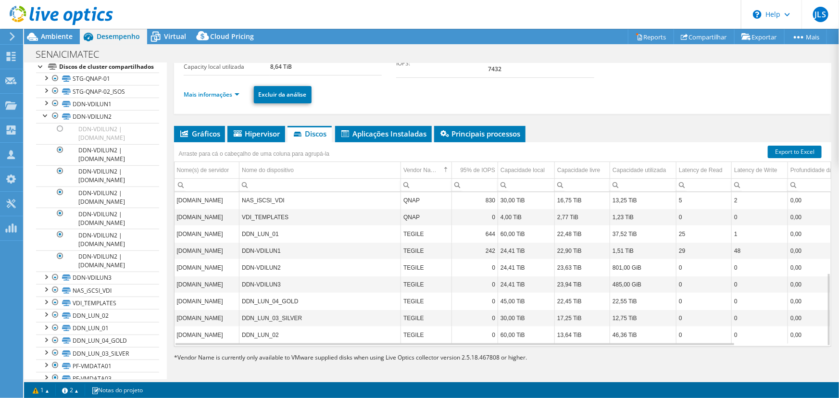
scroll to position [212, 0]
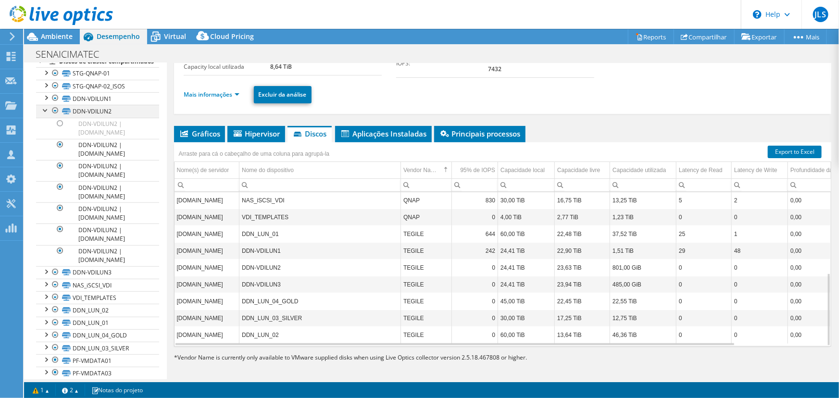
click at [42, 114] on div at bounding box center [46, 110] width 10 height 10
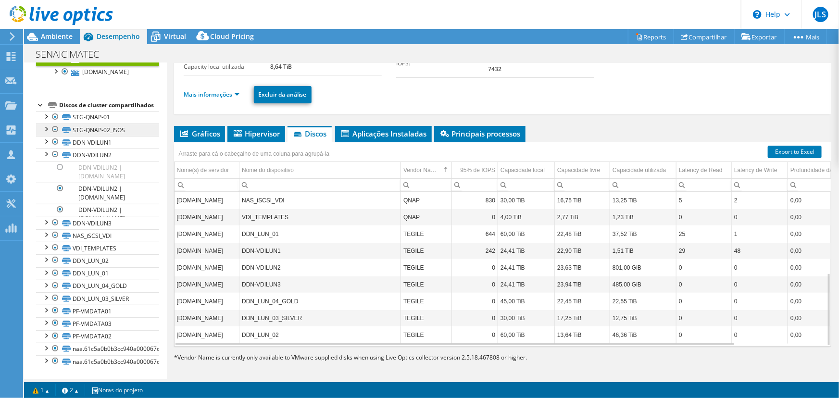
scroll to position [184, 0]
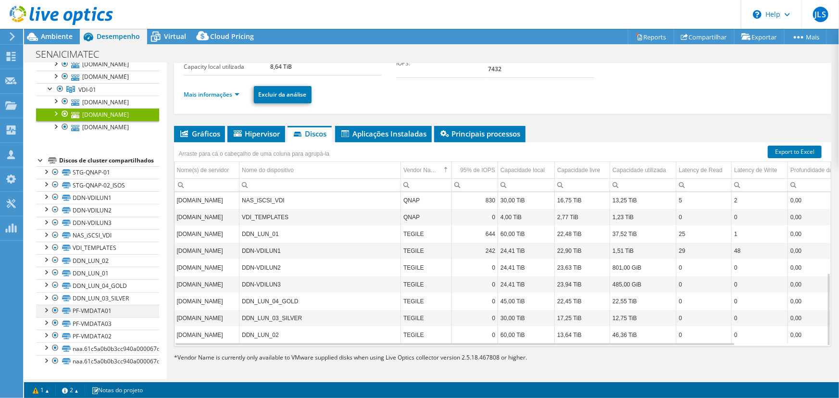
click at [49, 310] on div at bounding box center [46, 310] width 10 height 10
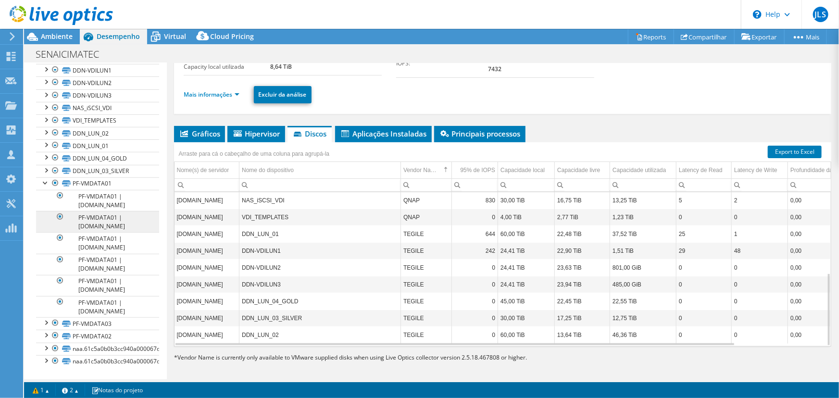
scroll to position [310, 0]
click at [44, 185] on div at bounding box center [46, 182] width 10 height 10
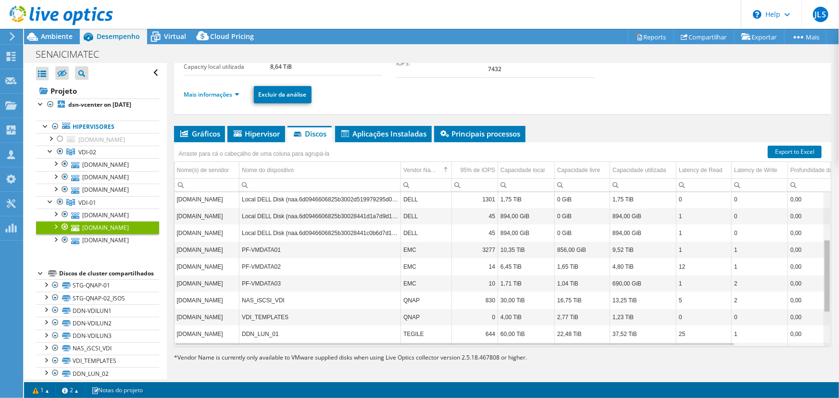
scroll to position [0, 0]
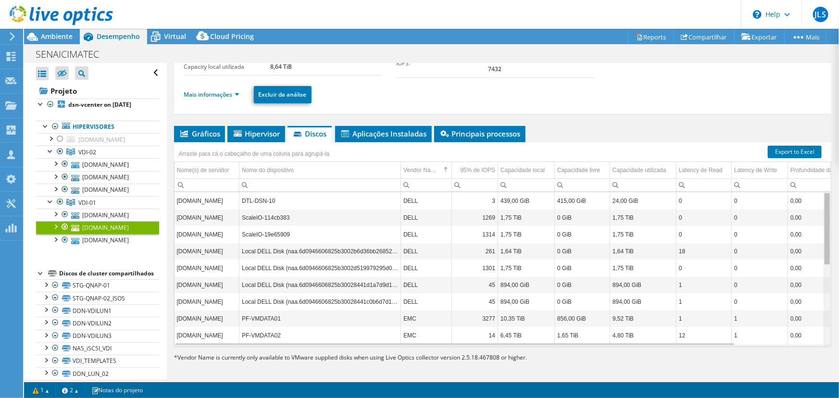
drag, startPoint x: 821, startPoint y: 275, endPoint x: 829, endPoint y: 105, distance: 169.8
click at [830, 106] on body "JLS Membro da equipe Jorge Luis Santana jorge.santana@unitech.inf.br Unitech Ri…" at bounding box center [419, 199] width 839 height 398
click at [51, 155] on div at bounding box center [51, 151] width 10 height 10
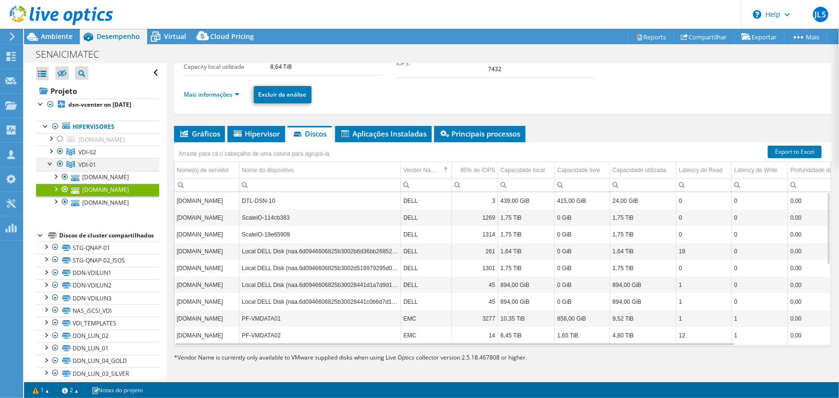
click at [49, 168] on div at bounding box center [51, 163] width 10 height 10
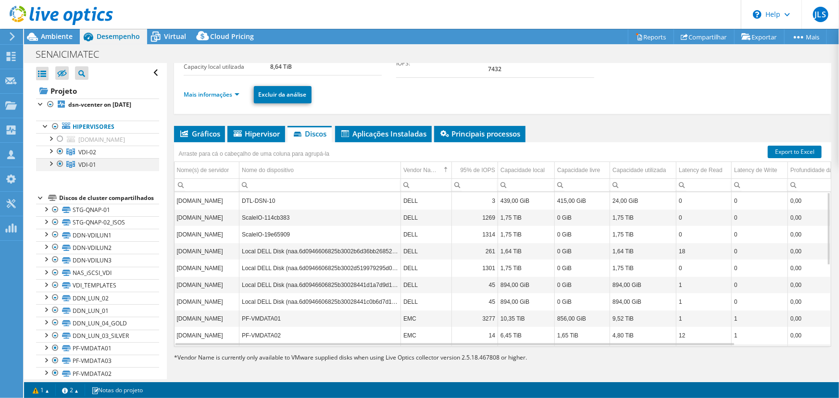
click at [58, 170] on div at bounding box center [60, 164] width 10 height 12
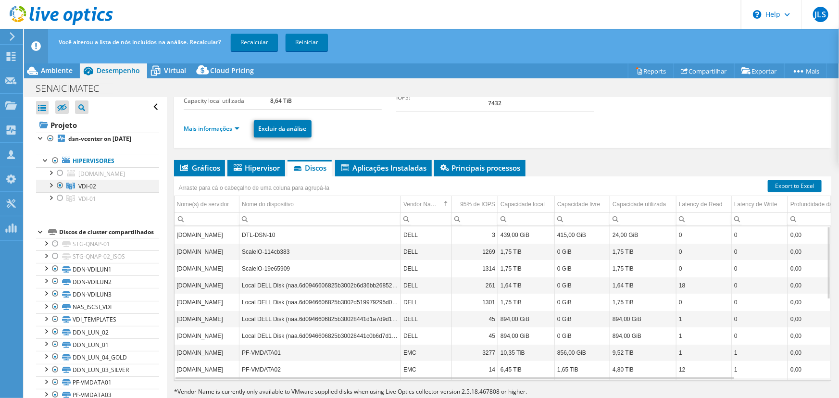
click at [62, 191] on div at bounding box center [60, 186] width 10 height 12
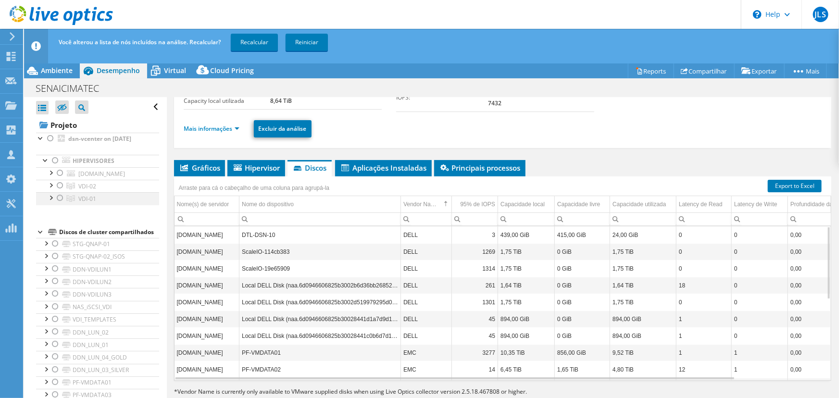
click at [62, 204] on div at bounding box center [60, 198] width 10 height 12
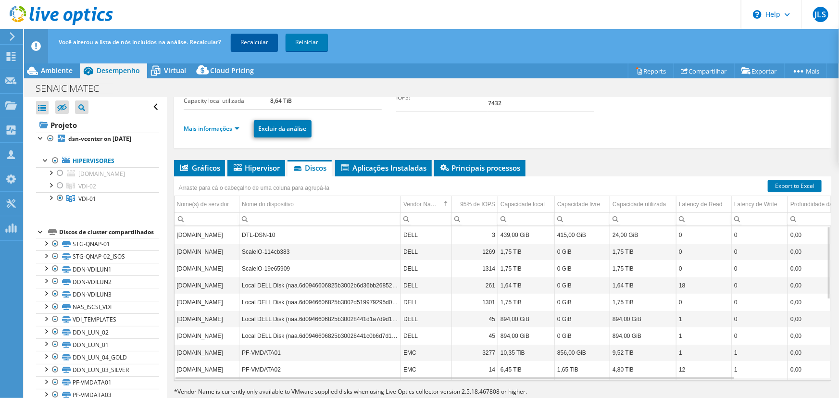
click at [252, 41] on link "Recalcular" at bounding box center [254, 42] width 47 height 17
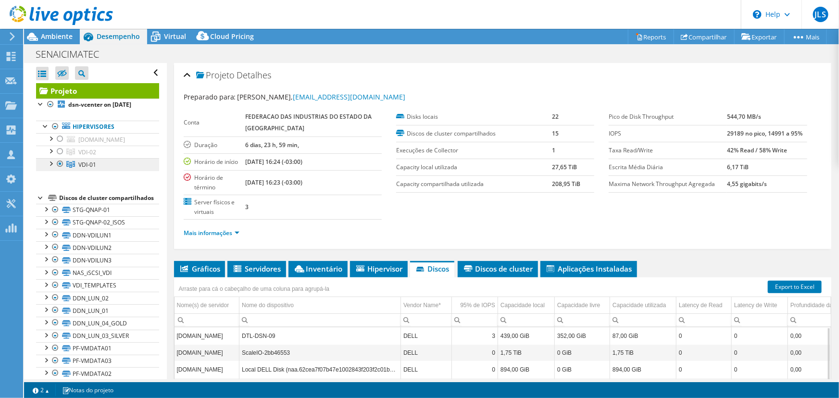
click at [97, 171] on link "VDI-01" at bounding box center [97, 164] width 123 height 12
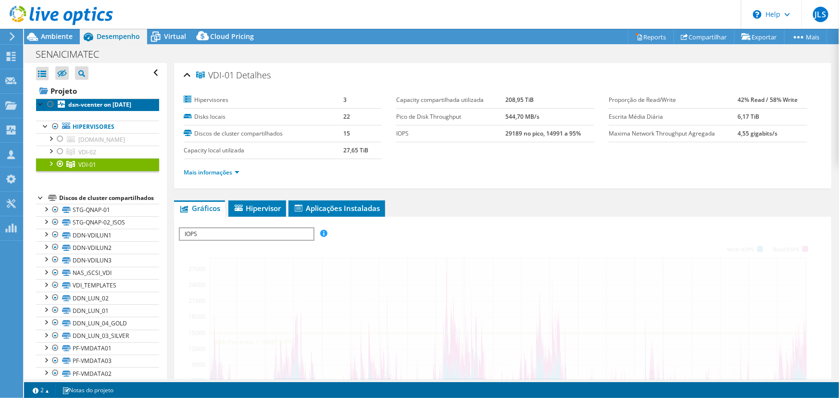
click at [95, 109] on b "dsn-vcenter on [DATE]" at bounding box center [99, 104] width 63 height 8
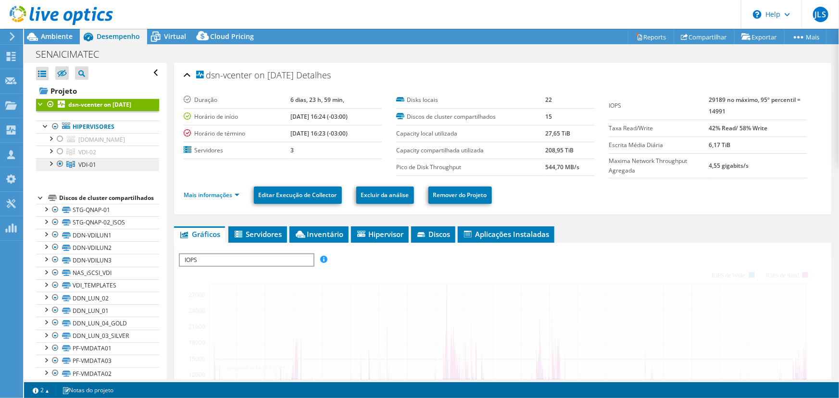
click at [92, 169] on span "VDI-01" at bounding box center [87, 165] width 18 height 8
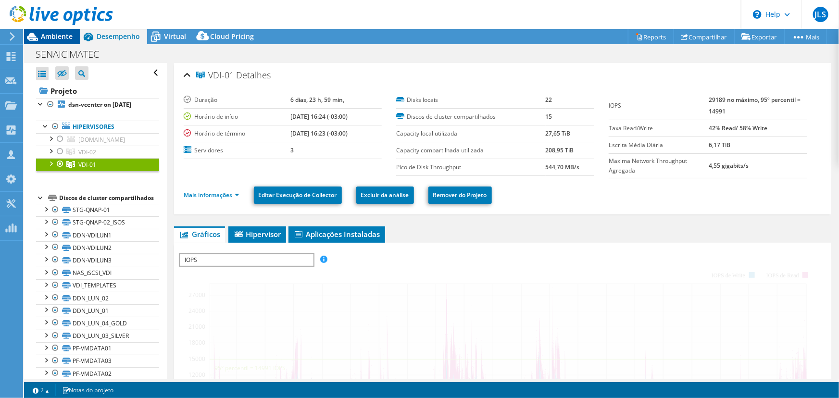
click at [61, 38] on span "Ambiente" at bounding box center [57, 36] width 32 height 9
click at [62, 38] on span "Ambiente" at bounding box center [57, 36] width 32 height 9
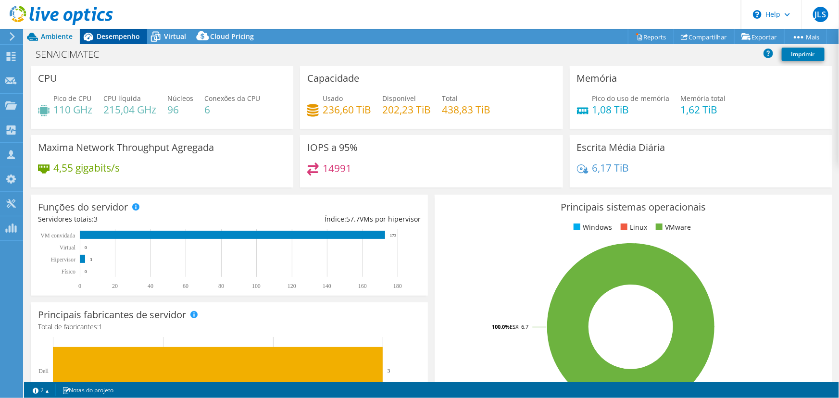
click at [115, 38] on span "Desempenho" at bounding box center [118, 36] width 43 height 9
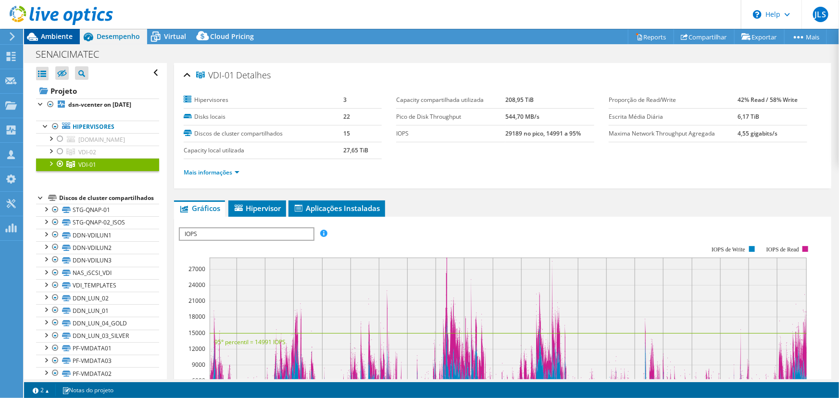
click at [61, 38] on span "Ambiente" at bounding box center [57, 36] width 32 height 9
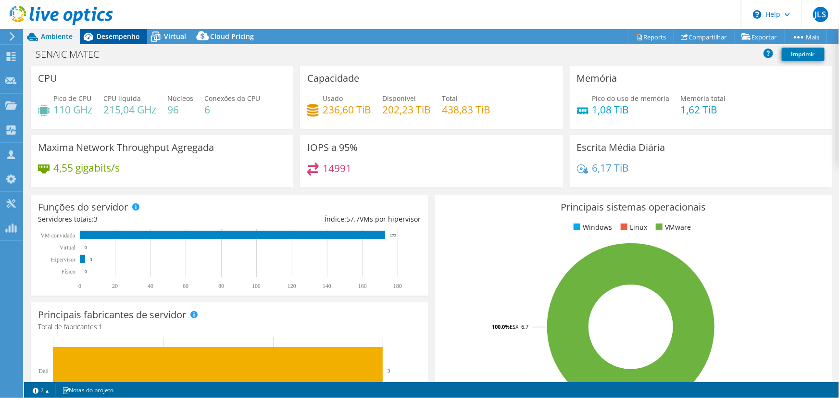
click at [129, 41] on div "Desempenho" at bounding box center [113, 36] width 67 height 15
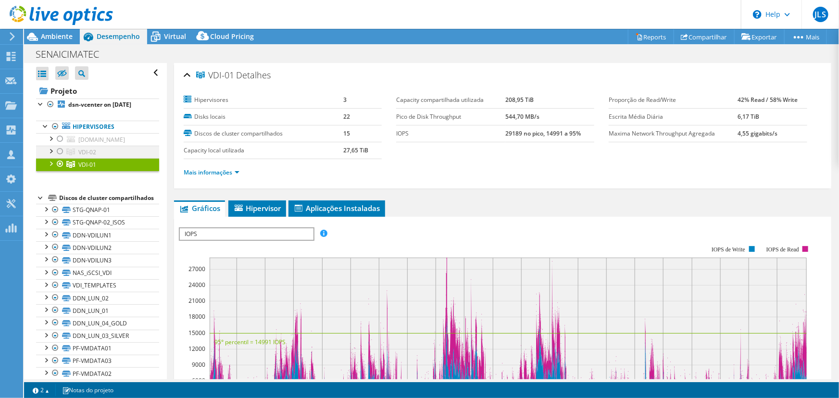
click at [62, 157] on div at bounding box center [60, 152] width 10 height 12
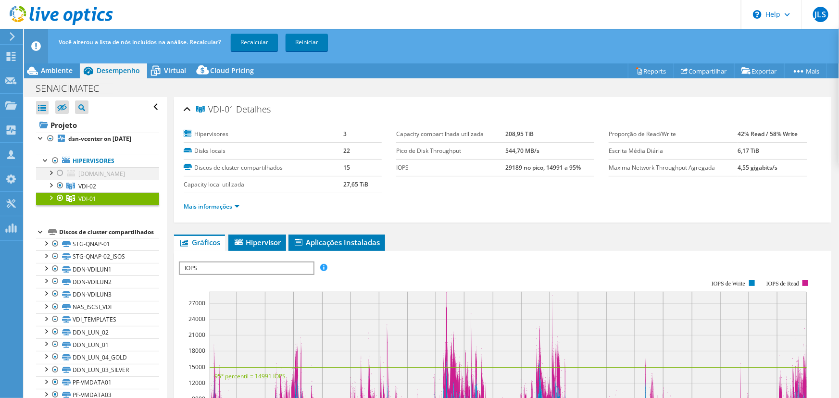
drag, startPoint x: 58, startPoint y: 182, endPoint x: 63, endPoint y: 185, distance: 5.8
click at [59, 179] on div at bounding box center [60, 173] width 10 height 12
click at [60, 179] on div at bounding box center [60, 173] width 10 height 12
click at [266, 42] on link "Recalcular" at bounding box center [254, 42] width 47 height 17
click at [54, 189] on div at bounding box center [51, 185] width 10 height 10
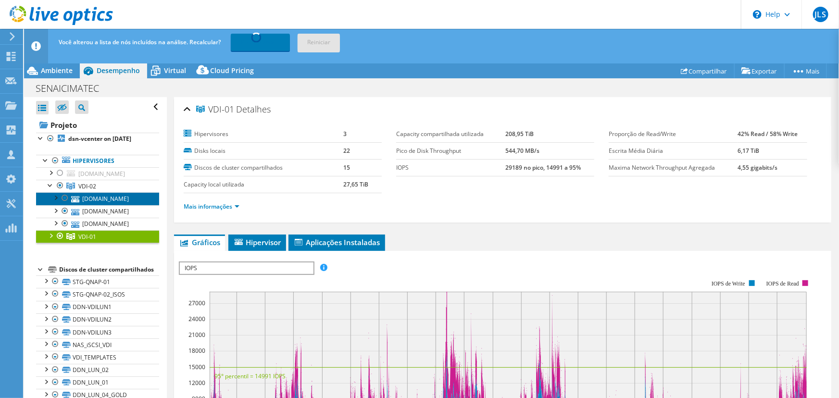
click at [107, 205] on link "[DOMAIN_NAME]" at bounding box center [97, 198] width 123 height 12
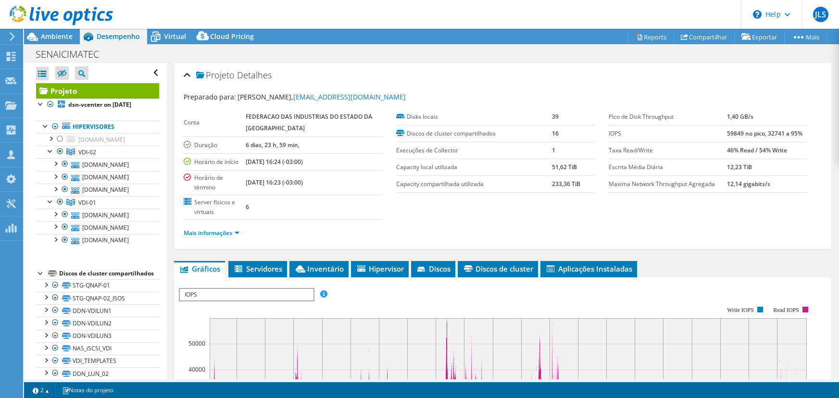
select select "USEast"
select select "USD"
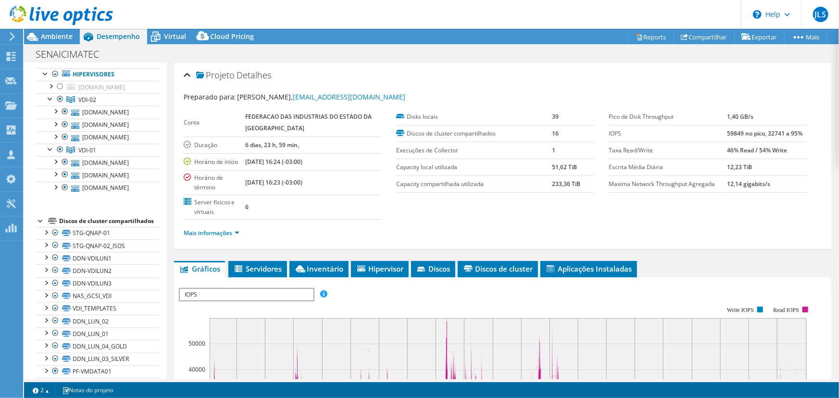
scroll to position [9, 0]
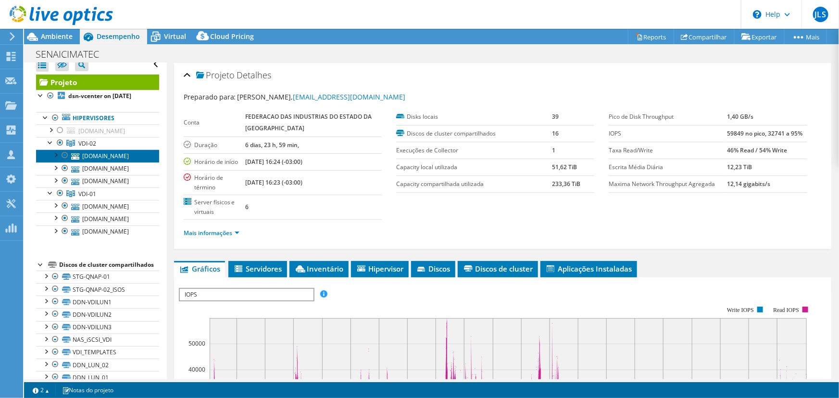
click at [106, 162] on link "[DOMAIN_NAME]" at bounding box center [97, 155] width 123 height 12
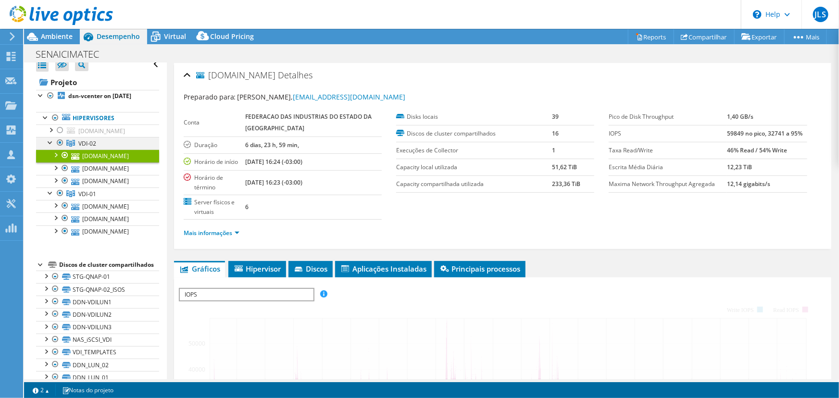
click at [52, 147] on div at bounding box center [51, 142] width 10 height 10
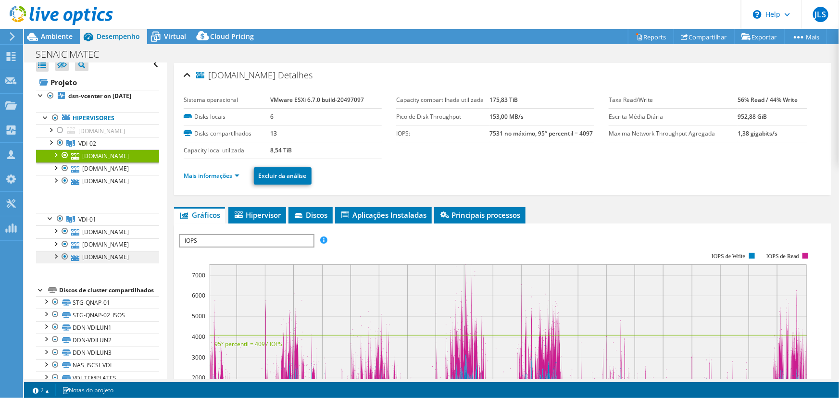
click at [47, 147] on div at bounding box center [51, 142] width 10 height 10
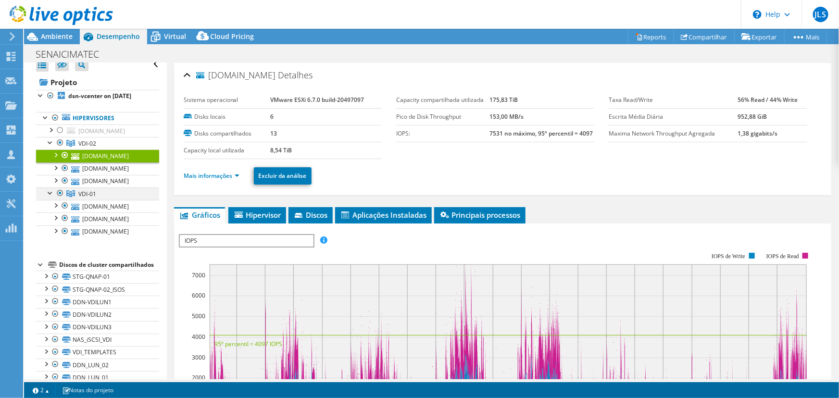
click at [51, 197] on div at bounding box center [51, 192] width 10 height 10
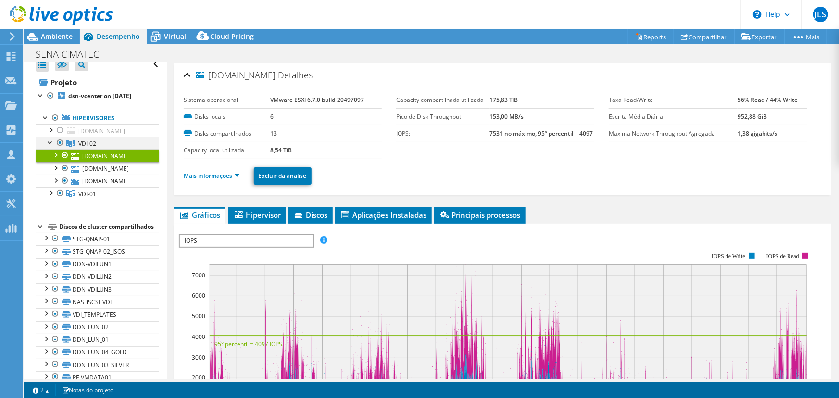
click at [48, 147] on div at bounding box center [51, 142] width 10 height 10
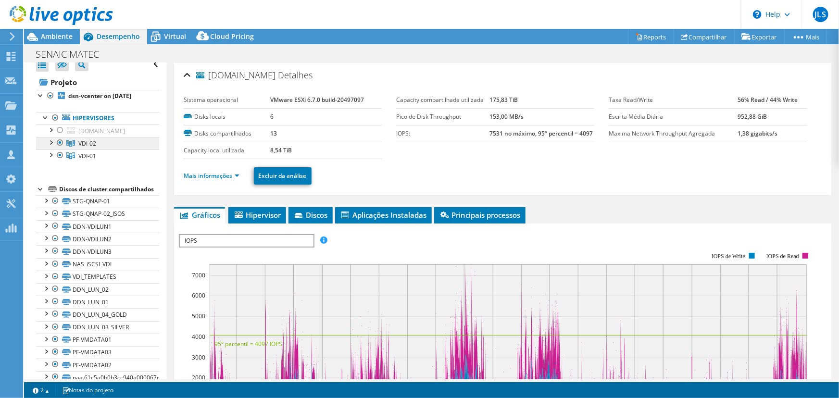
click at [95, 148] on span "VDI-02" at bounding box center [87, 143] width 18 height 8
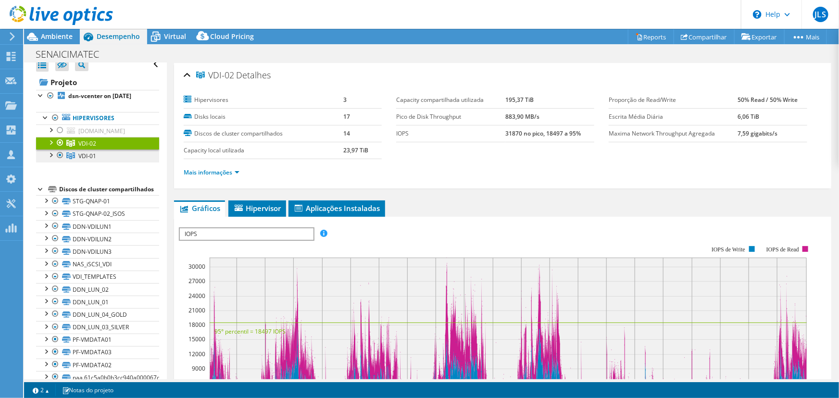
click at [90, 160] on span "VDI-01" at bounding box center [87, 156] width 18 height 8
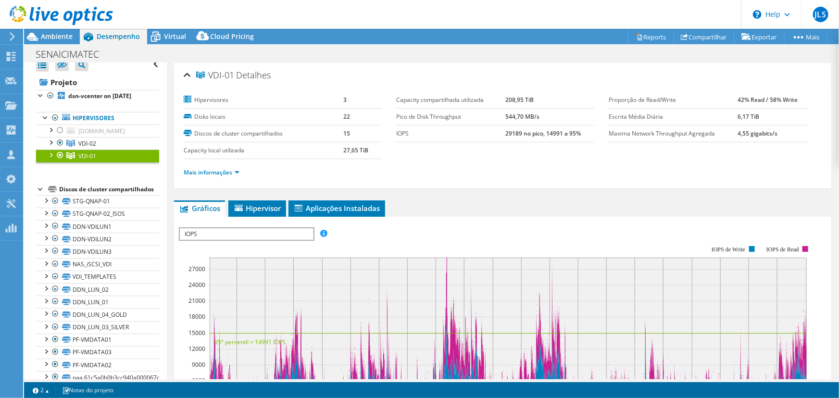
click at [90, 160] on span "VDI-01" at bounding box center [87, 156] width 18 height 8
click at [265, 203] on span "Hipervisor" at bounding box center [257, 208] width 48 height 10
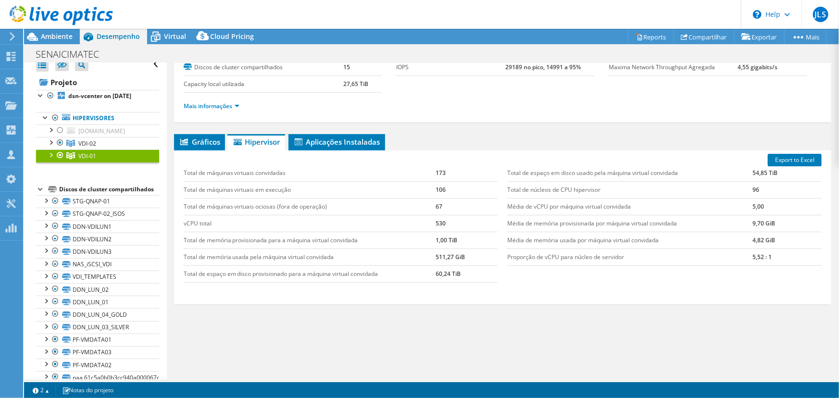
scroll to position [77, 0]
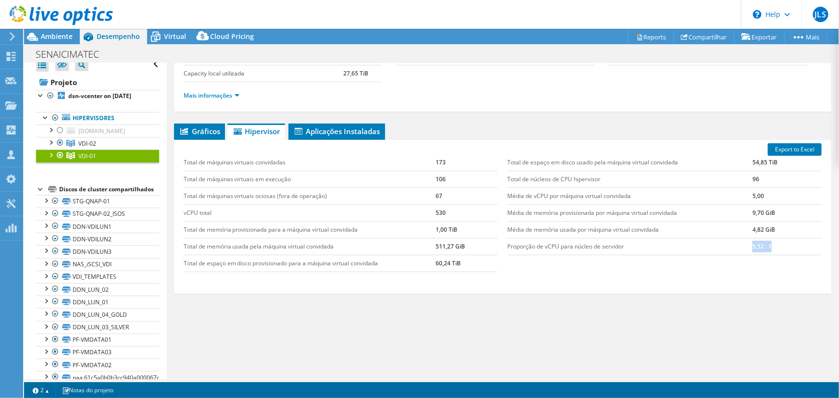
drag, startPoint x: 769, startPoint y: 247, endPoint x: 732, endPoint y: 264, distance: 40.4
click at [743, 250] on tr "Proporção de vCPU para núcleo de servidor 5,52 : 1" at bounding box center [664, 246] width 314 height 17
click at [706, 287] on div "Export to Excel Total de máquinas virtuais convidadas 173 Total de máquinas vir…" at bounding box center [502, 217] width 657 height 154
drag, startPoint x: 87, startPoint y: 149, endPoint x: 161, endPoint y: 186, distance: 82.1
click at [87, 148] on span "VDI-02" at bounding box center [87, 143] width 18 height 8
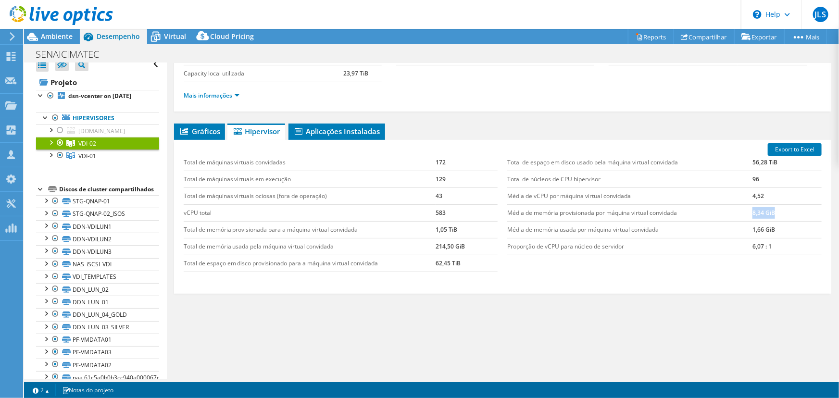
drag, startPoint x: 771, startPoint y: 211, endPoint x: 710, endPoint y: 211, distance: 61.0
click at [710, 211] on tr "Média de memória provisionada por máquina virtual convidada 8,34 GiB" at bounding box center [664, 212] width 314 height 17
click at [89, 99] on b "dsn-vcenter on [DATE]" at bounding box center [99, 96] width 63 height 8
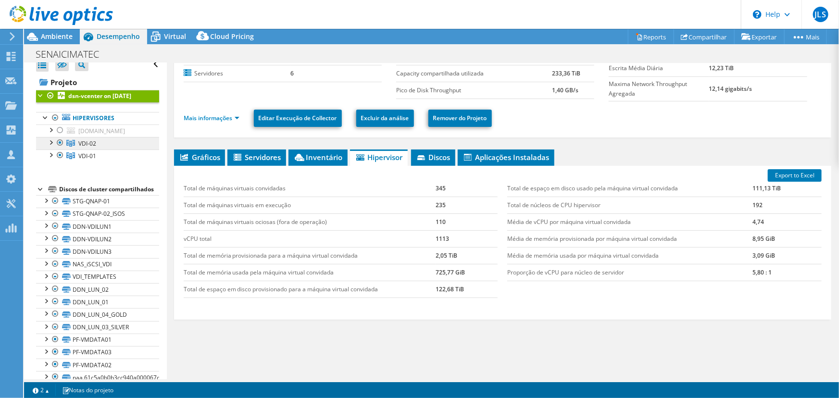
click at [82, 148] on span "VDI-02" at bounding box center [87, 143] width 18 height 8
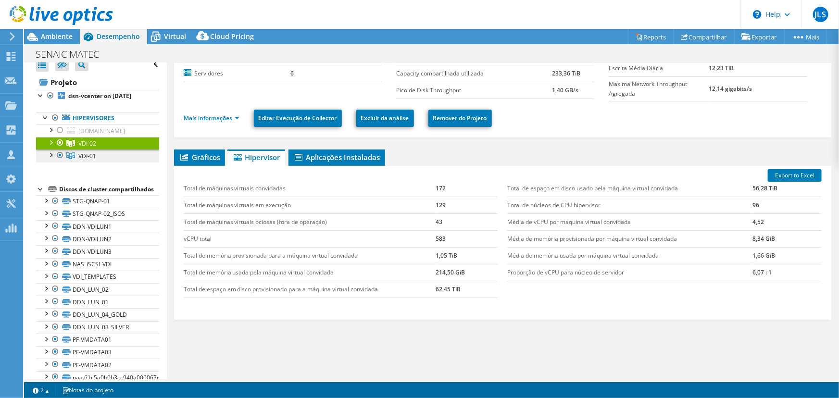
click at [87, 160] on span "VDI-01" at bounding box center [87, 156] width 18 height 8
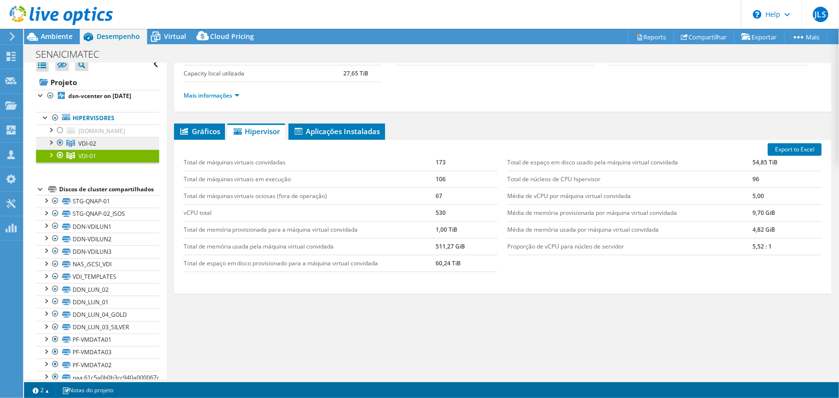
click at [88, 149] on link "VDI-02" at bounding box center [97, 143] width 123 height 12
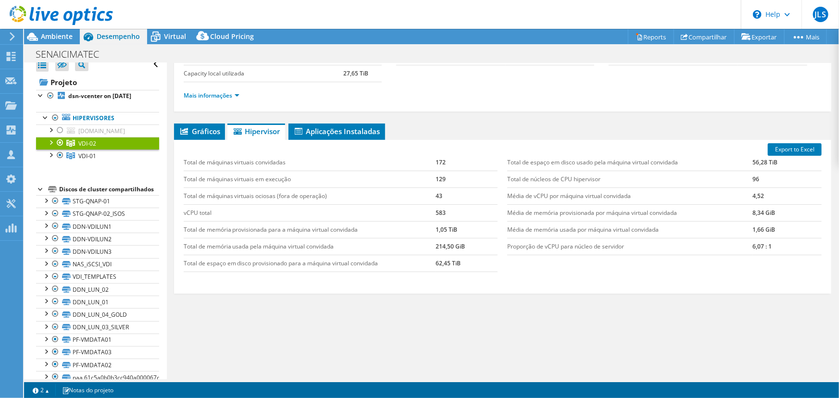
click at [97, 149] on link "VDI-02" at bounding box center [97, 143] width 123 height 12
click at [98, 162] on link "VDI-01" at bounding box center [97, 155] width 123 height 12
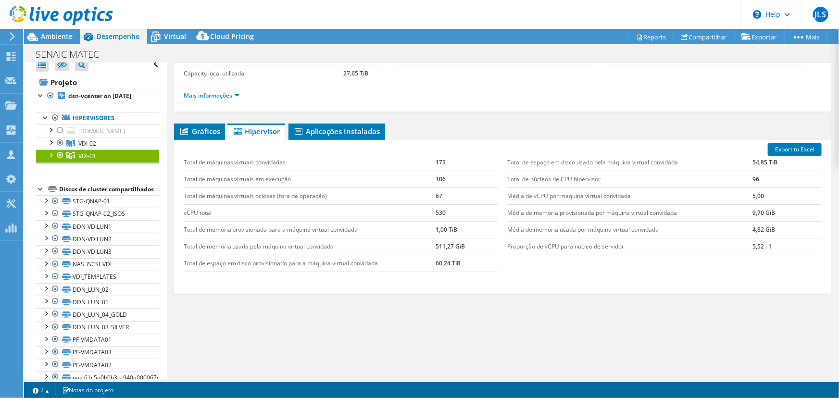
click at [87, 148] on span "VDI-02" at bounding box center [87, 143] width 18 height 8
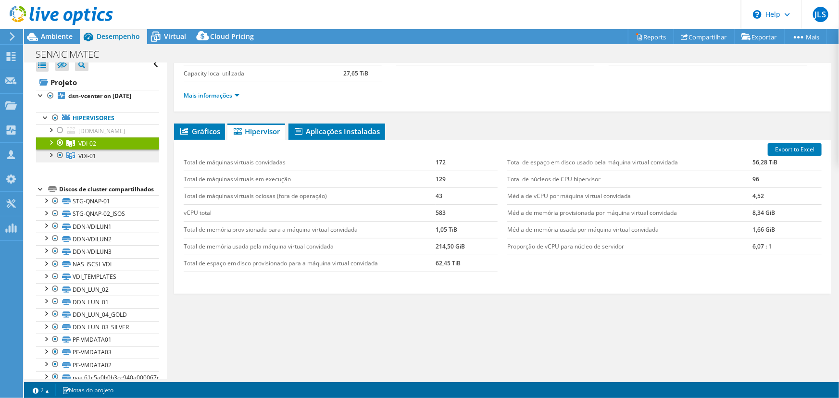
click at [87, 160] on span "VDI-01" at bounding box center [87, 156] width 18 height 8
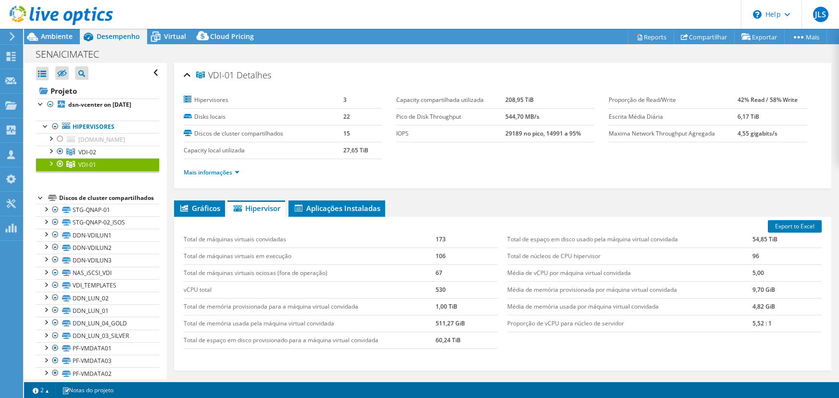
select select "USEast"
select select "USD"
